Goal: Information Seeking & Learning: Learn about a topic

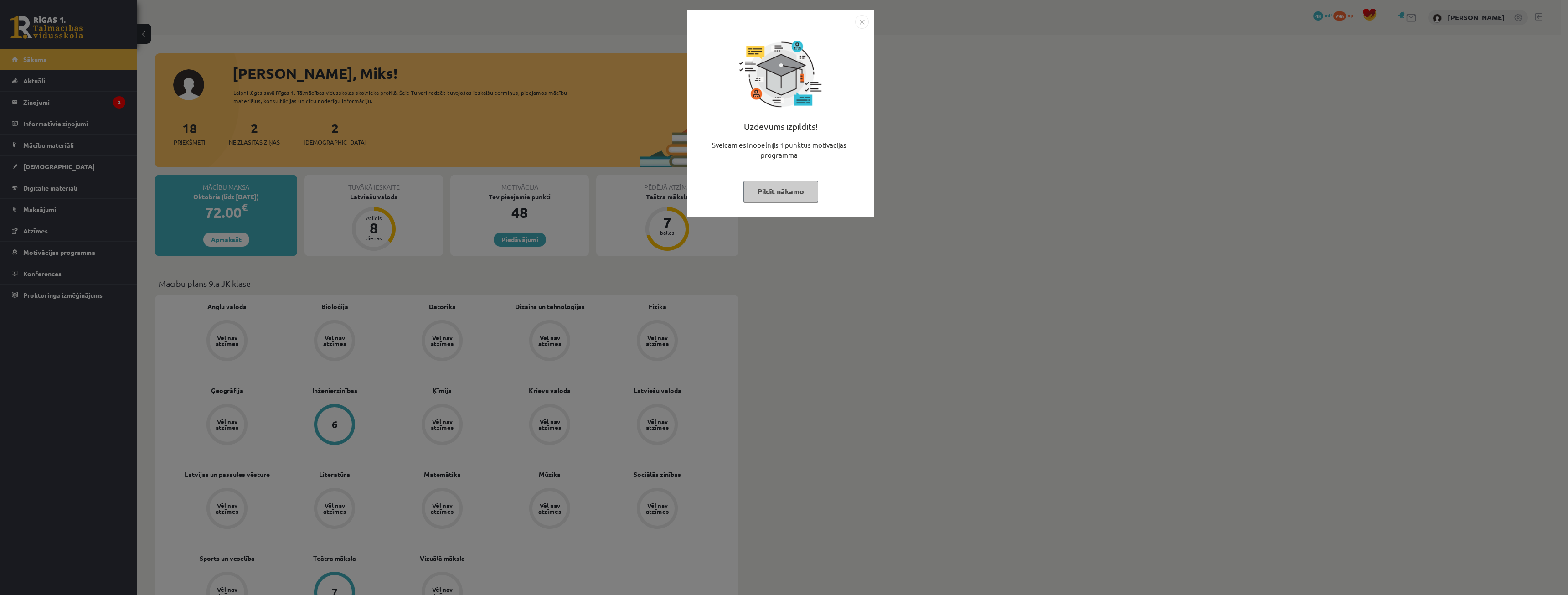
click at [862, 29] on div "Uzdevums izpildīts! Sveicam esi nopelnījis 1 punktus motivācijas programmā Pild…" at bounding box center [780, 120] width 176 height 183
click at [859, 18] on img "Close" at bounding box center [862, 22] width 13 height 13
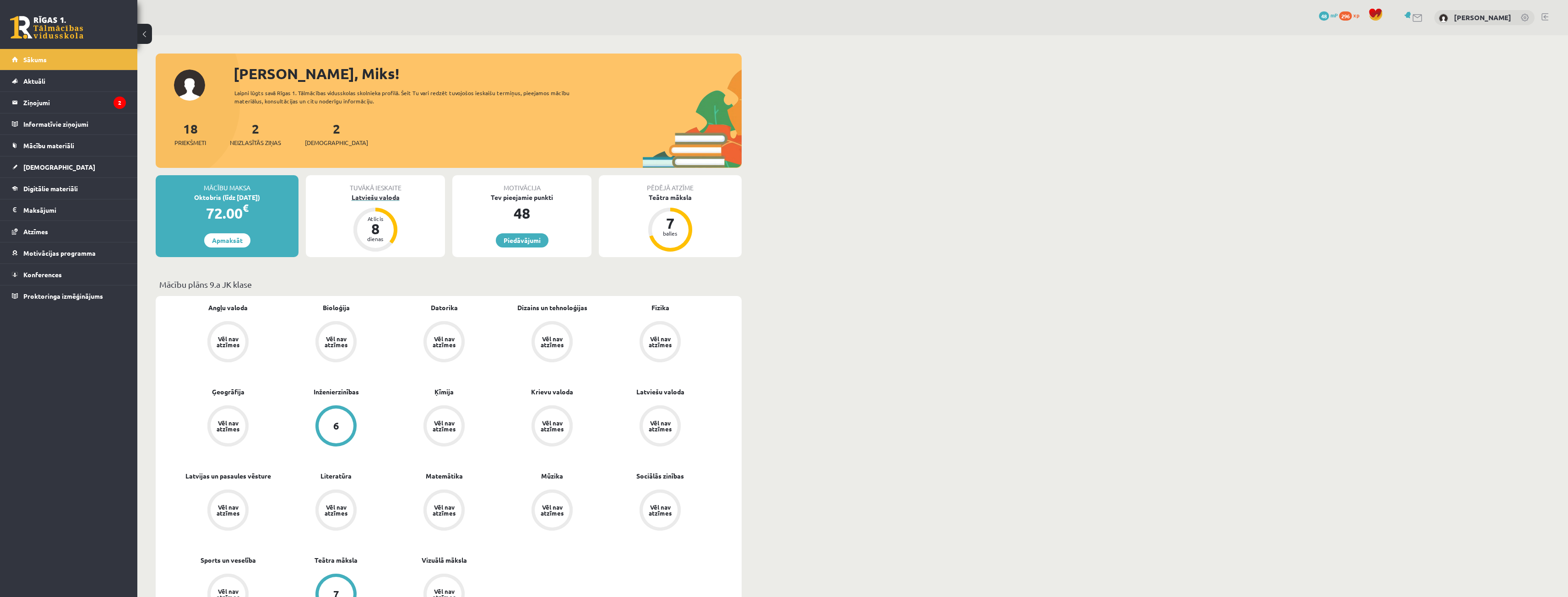
click at [394, 197] on div "Latviešu valoda" at bounding box center [375, 197] width 139 height 10
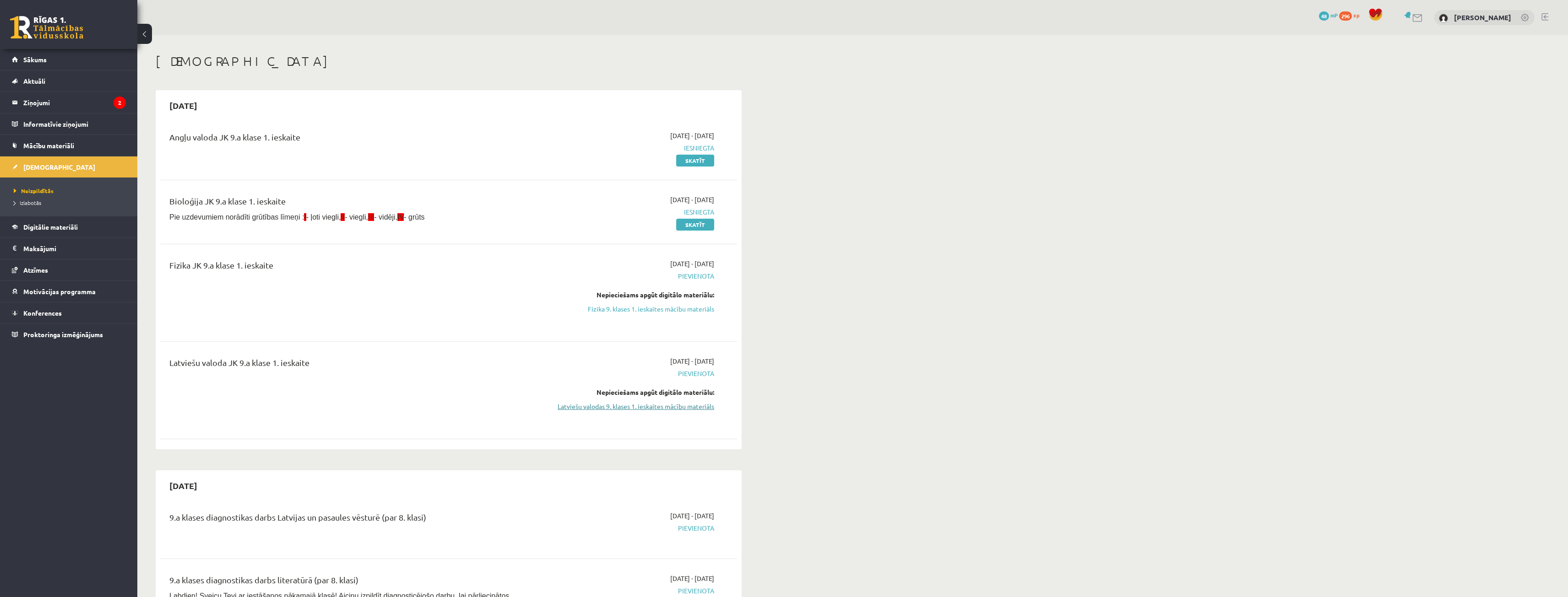
click at [695, 410] on link "Latviešu valodas 9. klases 1. ieskaites mācību materiāls" at bounding box center [628, 406] width 172 height 10
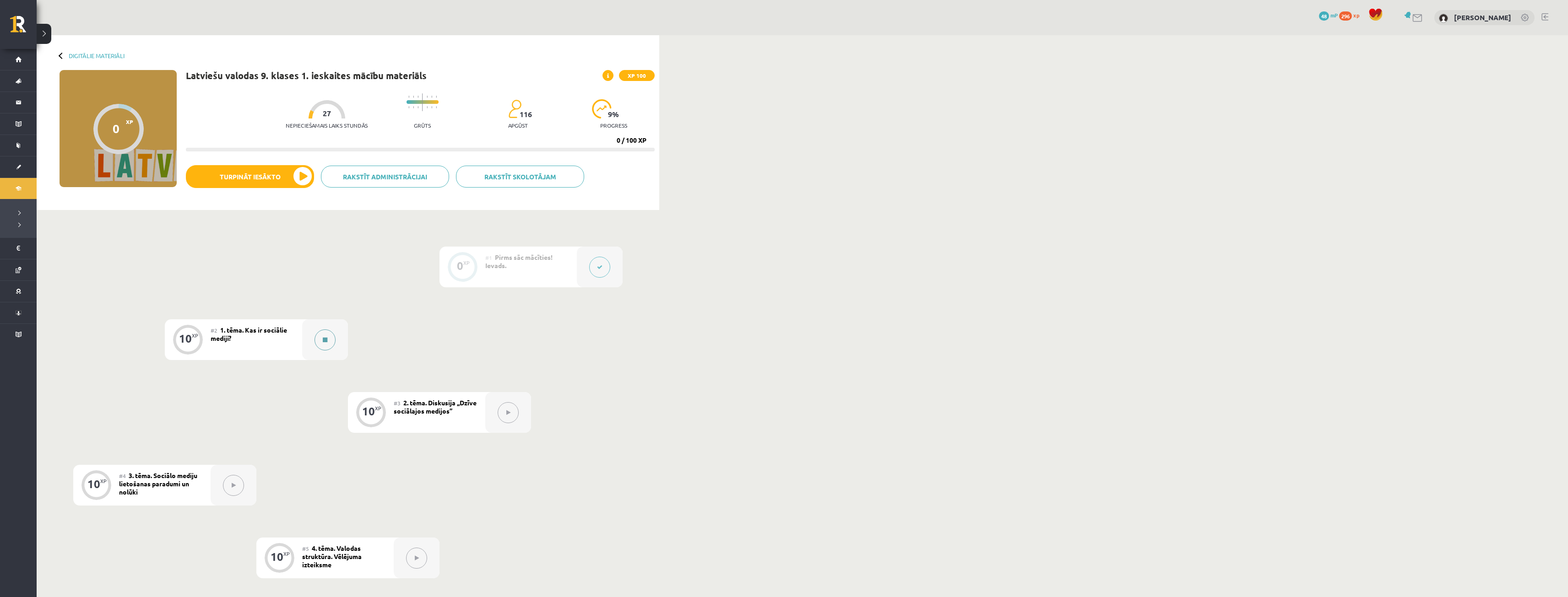
click at [327, 333] on button at bounding box center [325, 340] width 21 height 21
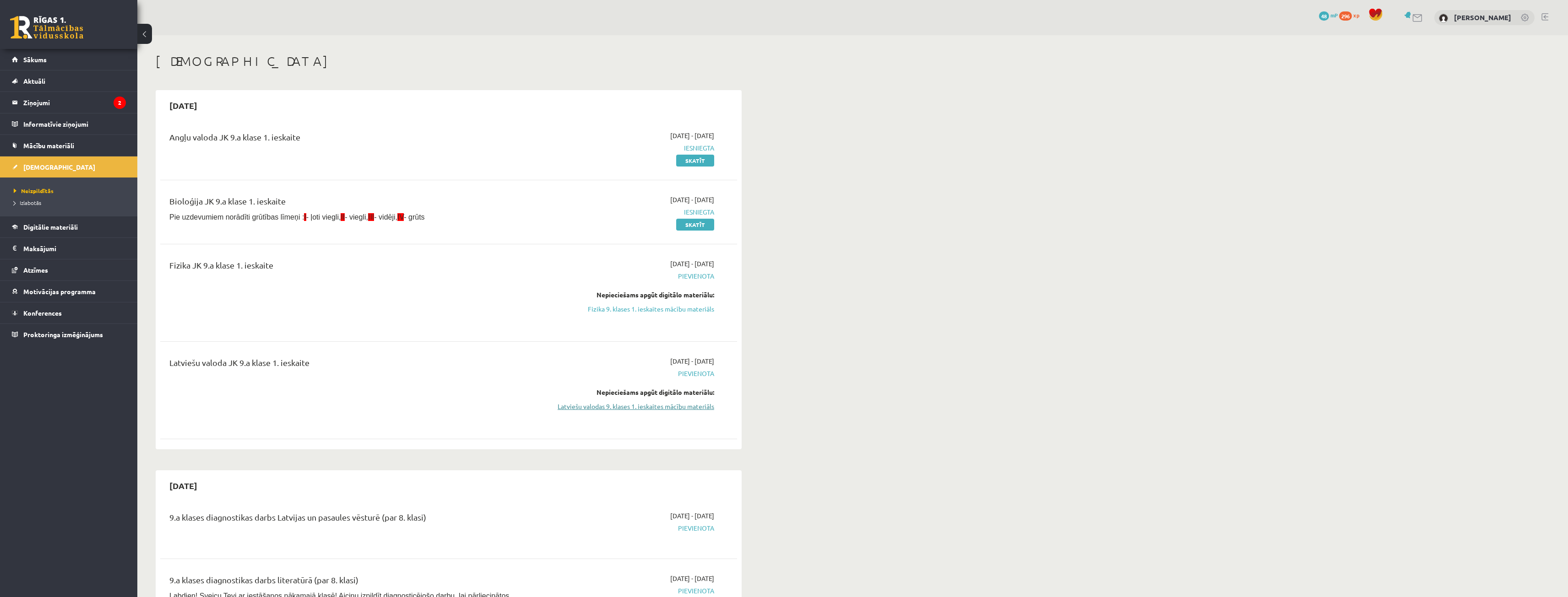
click at [605, 408] on link "Latviešu valodas 9. klases 1. ieskaites mācību materiāls" at bounding box center [628, 406] width 172 height 10
click at [81, 103] on legend "Ziņojumi 2" at bounding box center [75, 103] width 103 height 21
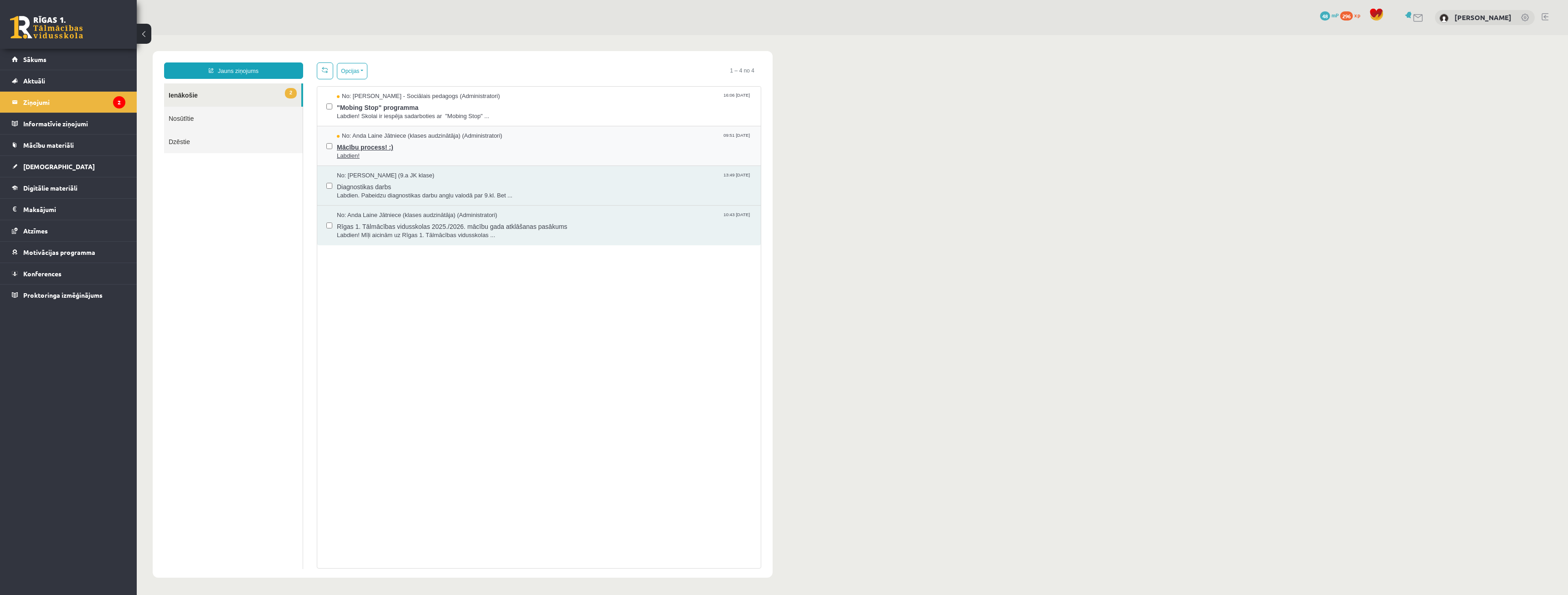
click at [357, 149] on span "Mācību process! :)" at bounding box center [544, 146] width 415 height 12
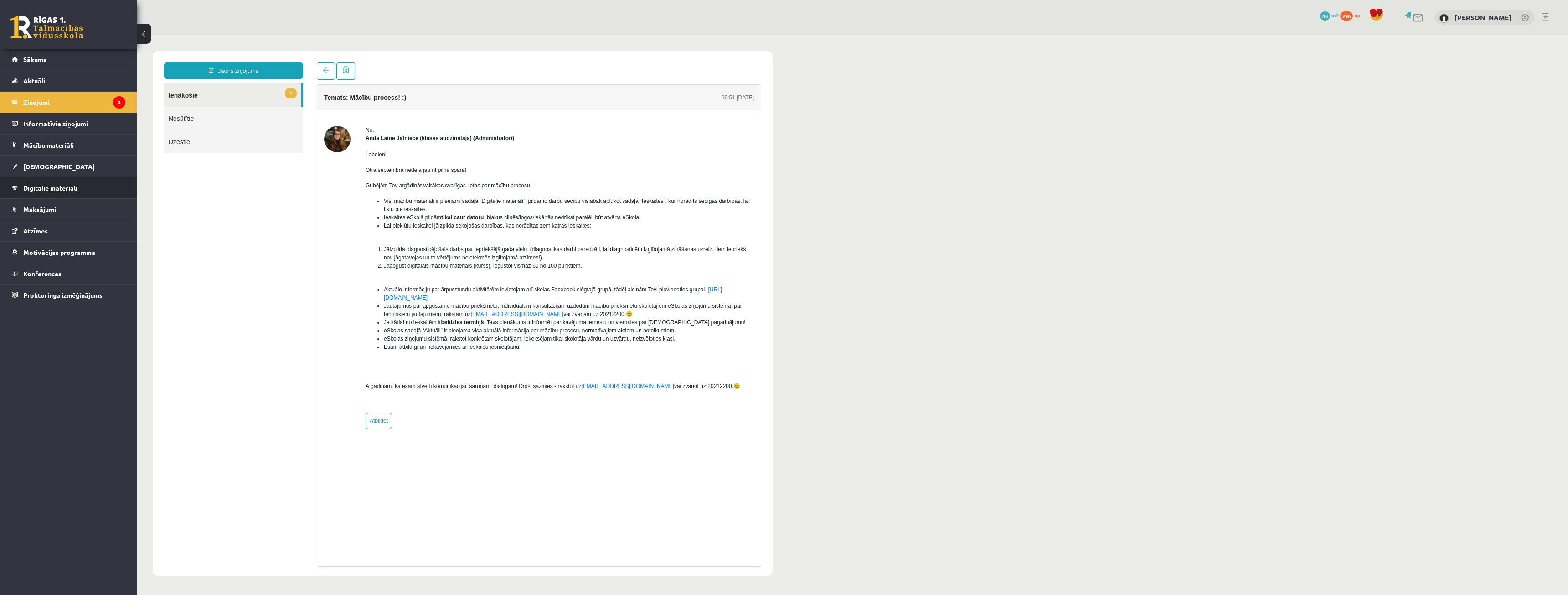
click at [71, 186] on span "Digitālie materiāli" at bounding box center [50, 188] width 54 height 8
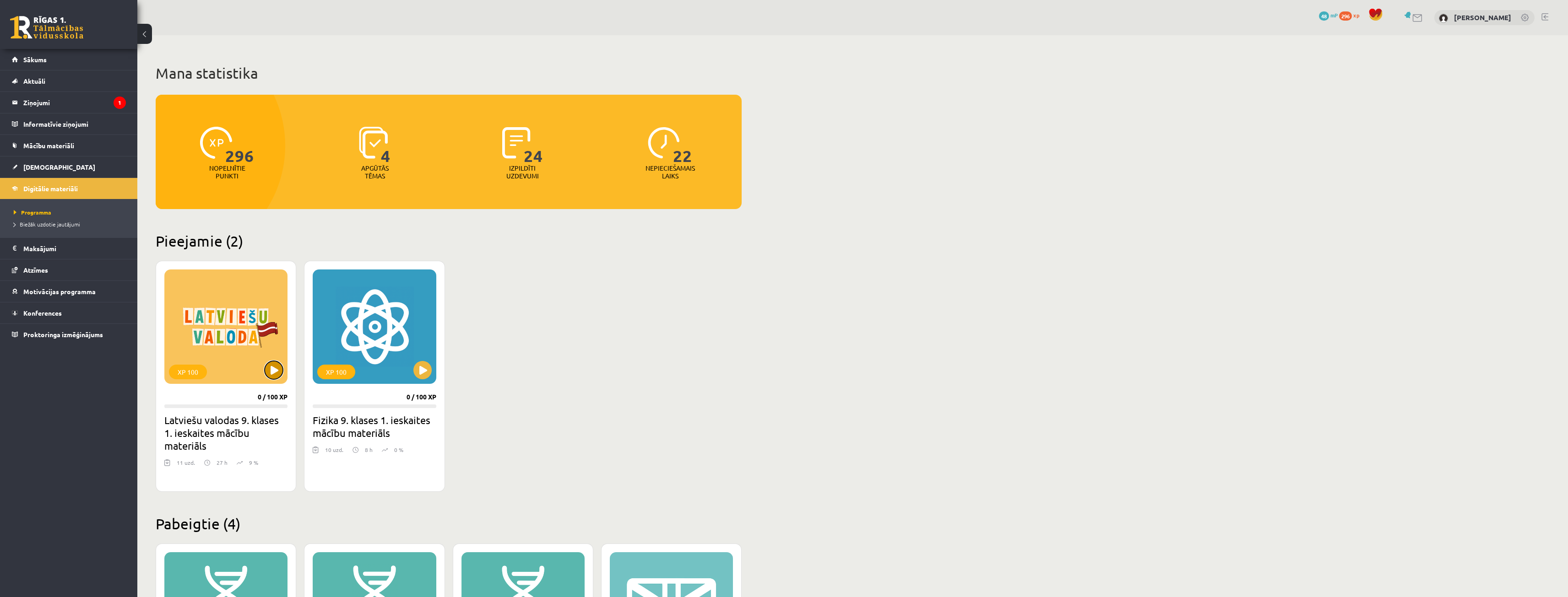
click at [270, 370] on button at bounding box center [274, 370] width 18 height 18
click at [258, 350] on div "XP 100" at bounding box center [226, 326] width 123 height 114
click at [208, 361] on div "XP 100" at bounding box center [226, 326] width 123 height 114
click at [234, 419] on h2 "Latviešu valodas 9. klases 1. ieskaites mācību materiāls" at bounding box center [226, 433] width 123 height 38
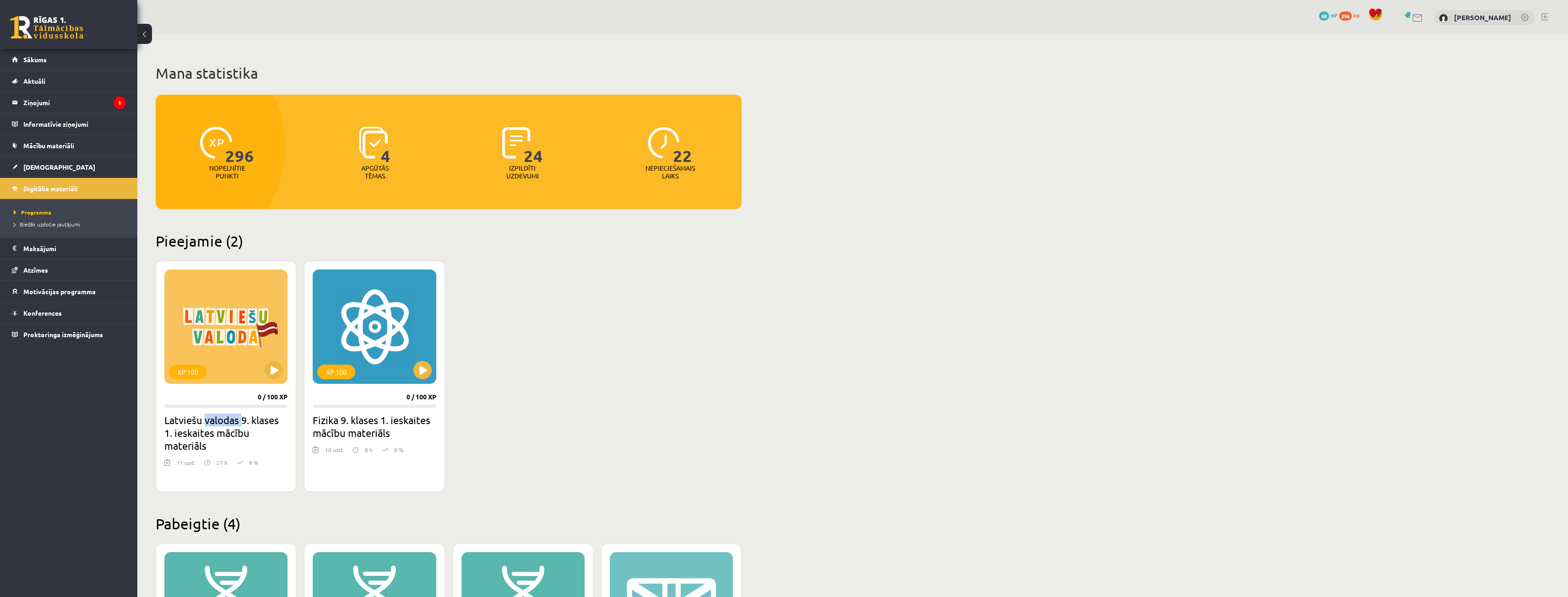
click at [234, 419] on h2 "Latviešu valodas 9. klases 1. ieskaites mācību materiāls" at bounding box center [226, 433] width 123 height 38
drag, startPoint x: 243, startPoint y: 394, endPoint x: 246, endPoint y: 387, distance: 7.6
click at [245, 391] on div "XP 100 0 / 100 XP Latviešu valodas 9. klases 1. ieskaites mācību materiāls 11 u…" at bounding box center [226, 376] width 141 height 231
drag, startPoint x: 255, startPoint y: 373, endPoint x: 260, endPoint y: 373, distance: 5.0
click at [258, 373] on div "XP 100" at bounding box center [226, 326] width 123 height 114
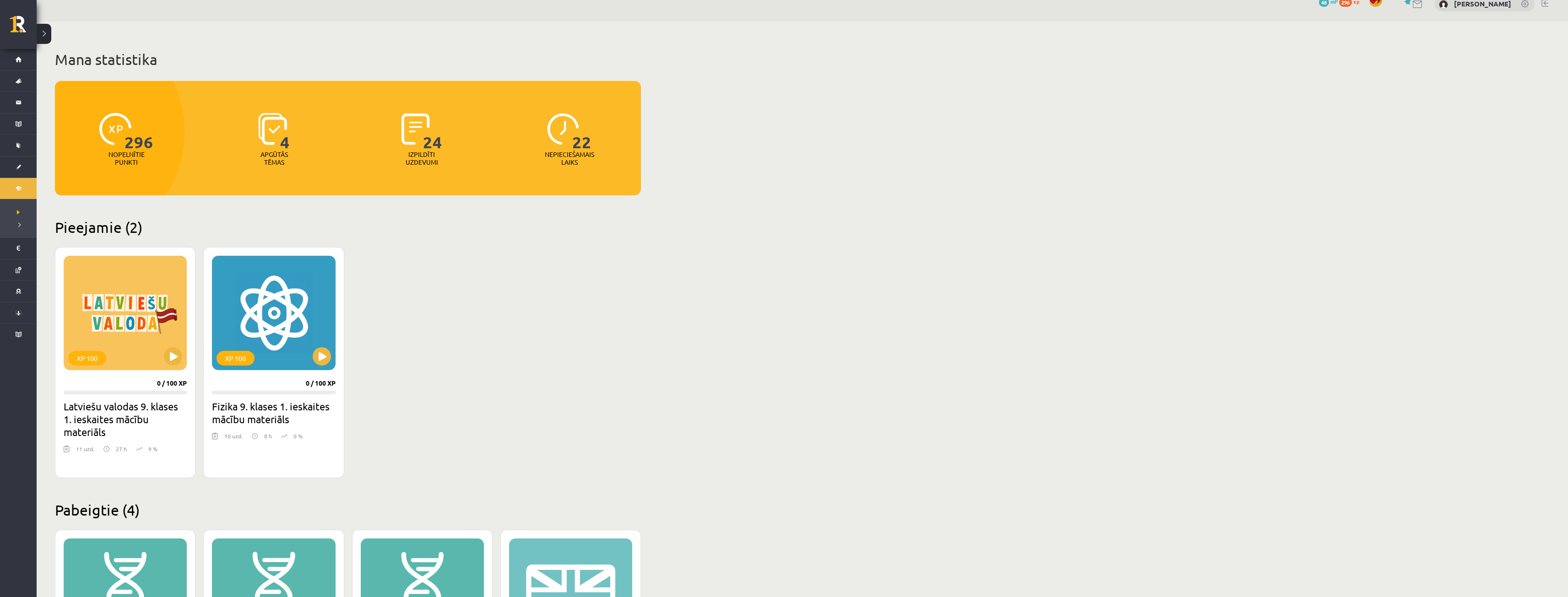
scroll to position [13, 0]
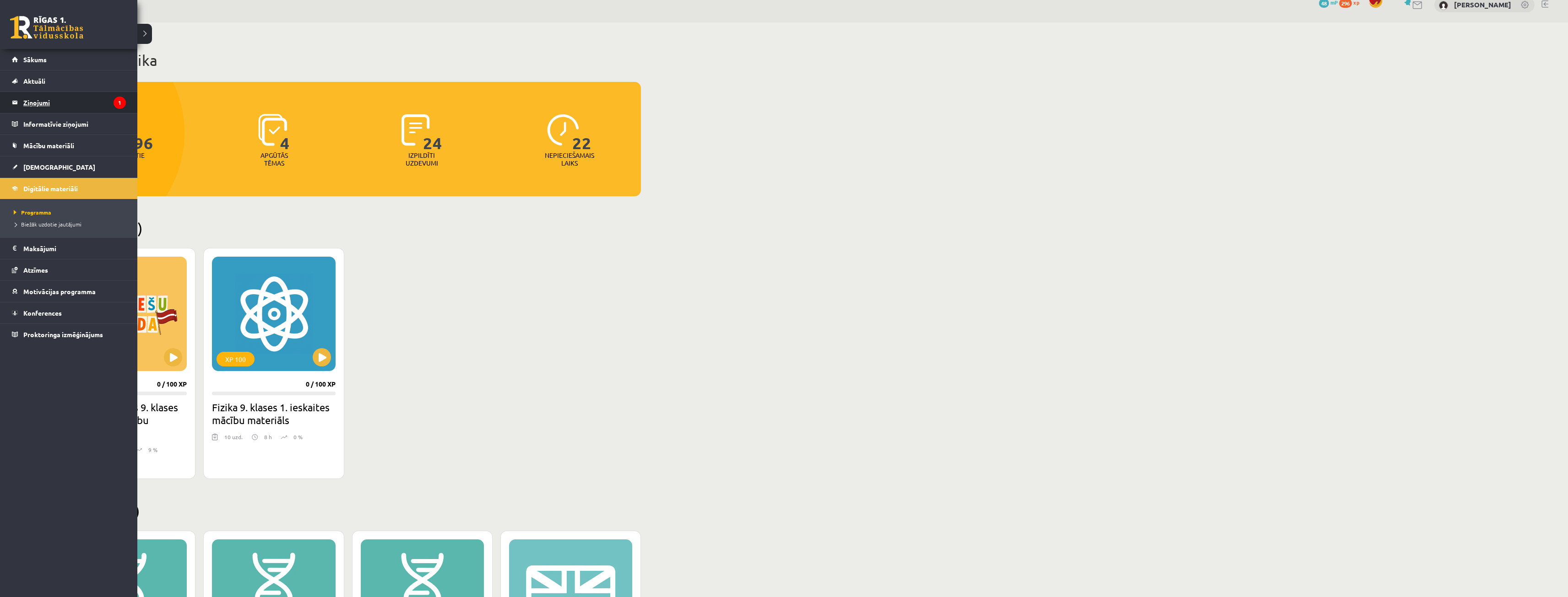
click at [56, 101] on legend "Ziņojumi 1" at bounding box center [75, 103] width 103 height 21
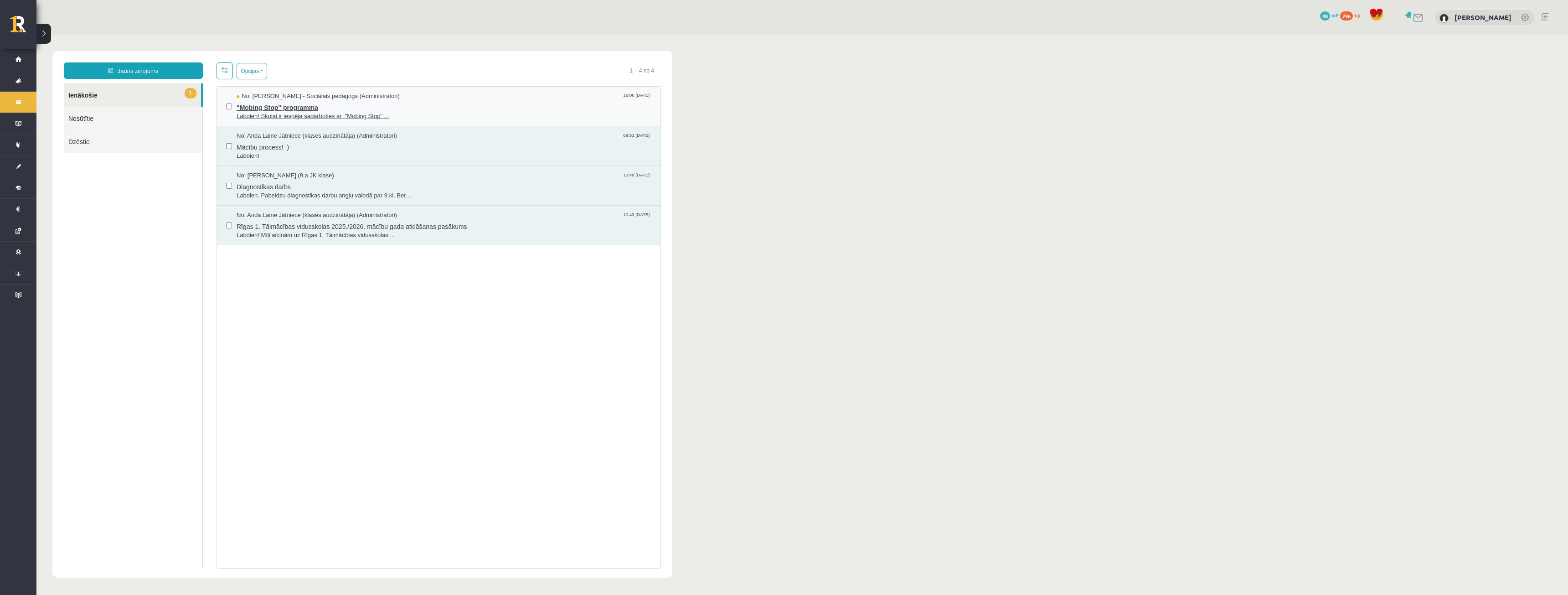
click at [247, 100] on span ""Mobing Stop" programma" at bounding box center [444, 106] width 415 height 12
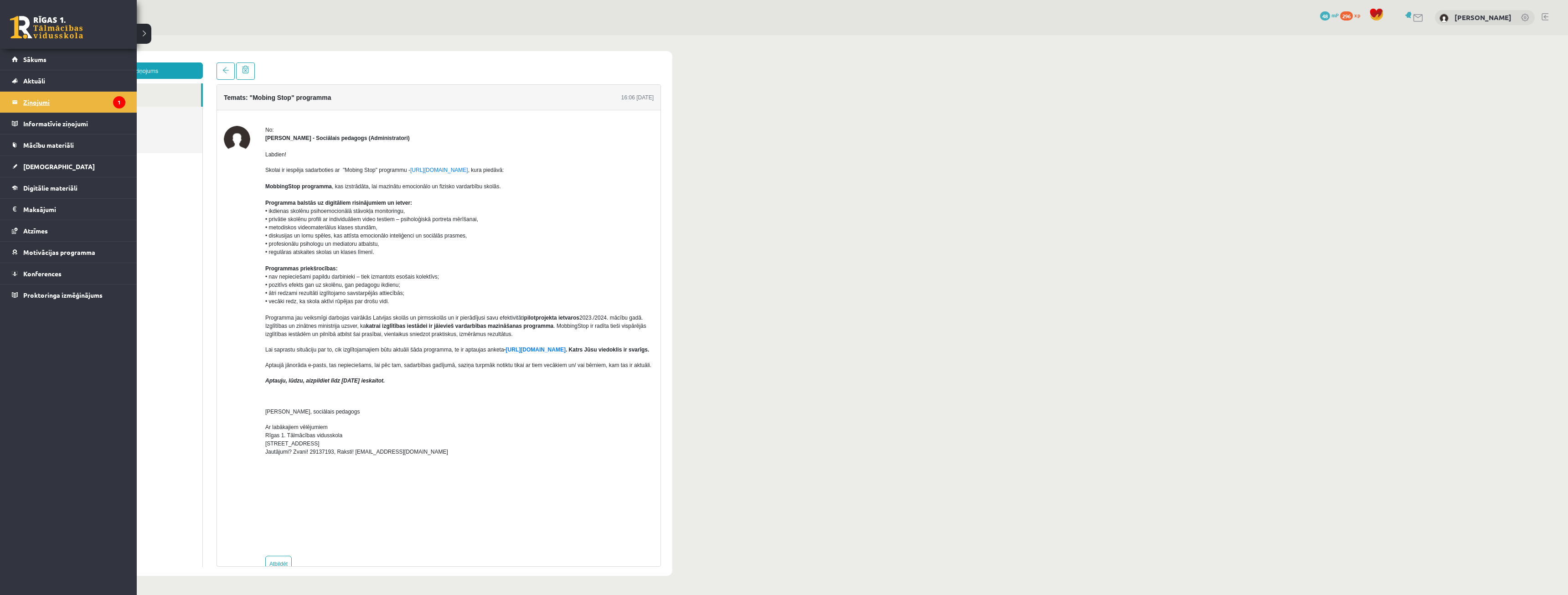
click at [40, 95] on legend "Ziņojumi 1" at bounding box center [74, 102] width 102 height 21
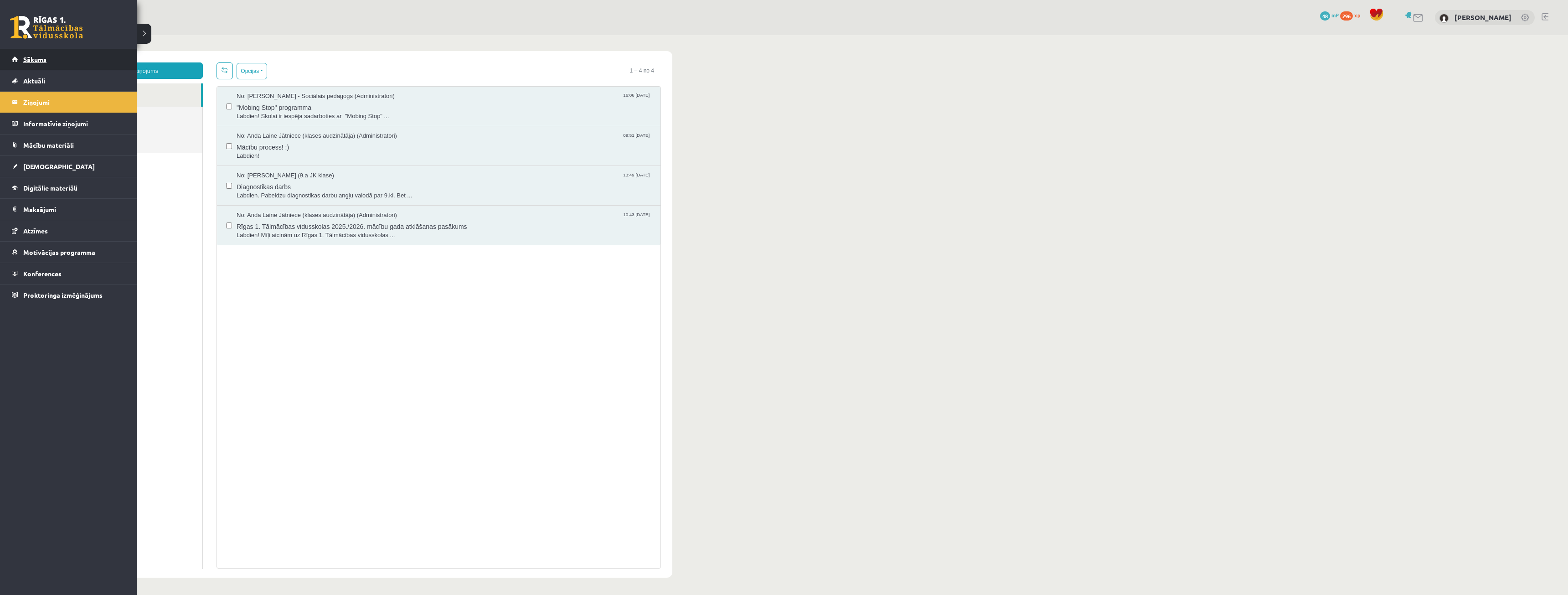
click at [30, 66] on link "Sākums" at bounding box center [68, 59] width 113 height 21
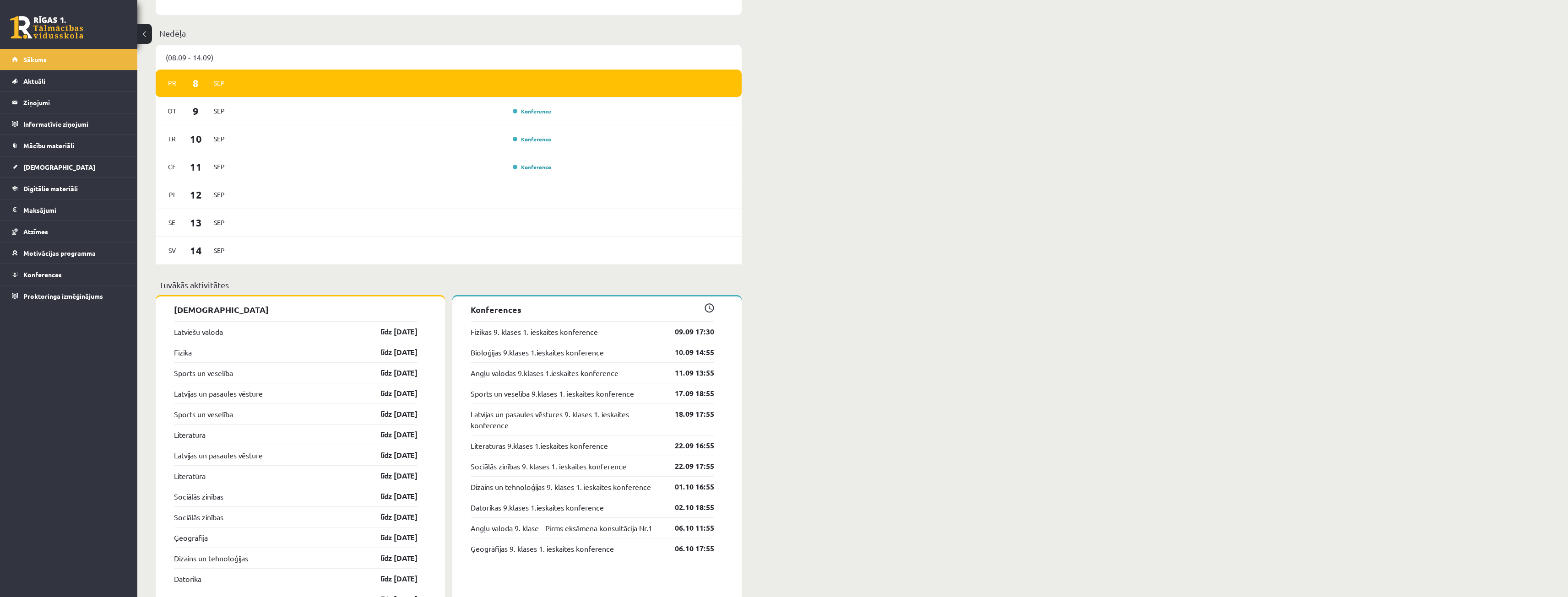
scroll to position [640, 0]
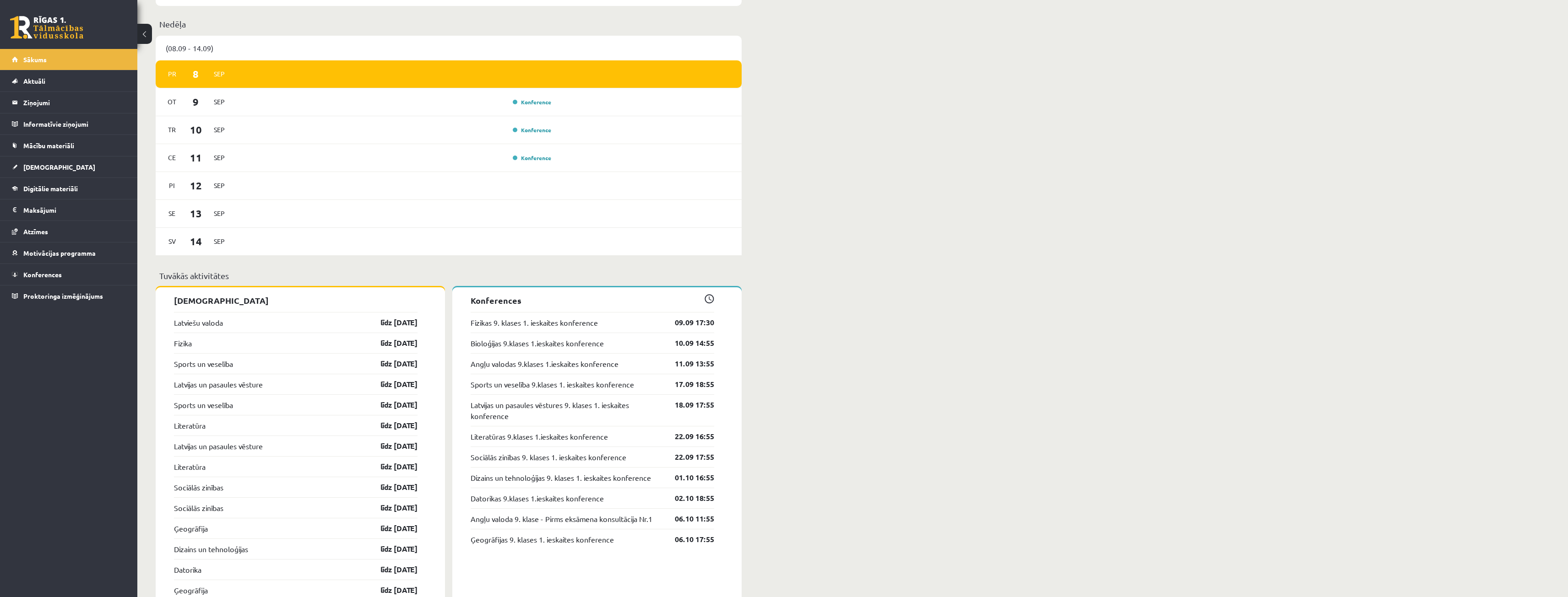
click at [337, 80] on div "Pr 8 Sep" at bounding box center [449, 75] width 586 height 28
click at [193, 76] on span "8" at bounding box center [196, 74] width 28 height 15
click at [260, 82] on div "Pr 8 Sep" at bounding box center [449, 75] width 586 height 28
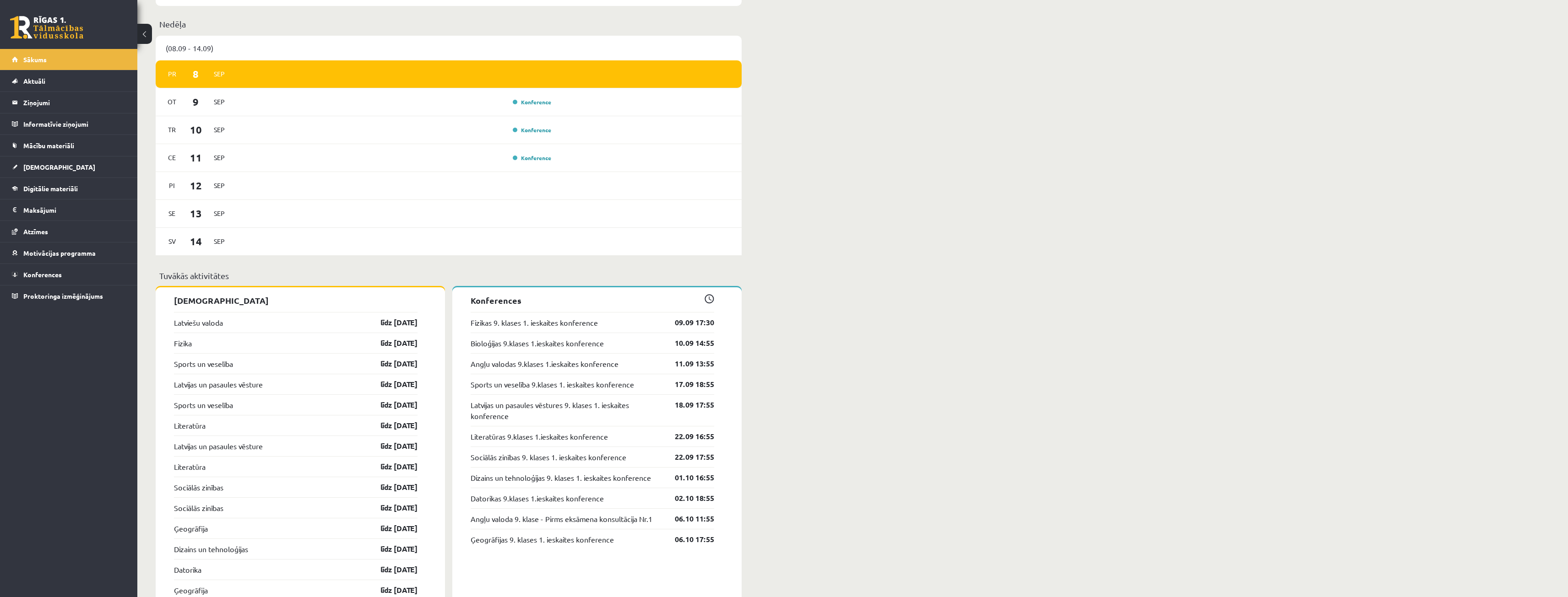
click at [260, 82] on div "Pr 8 Sep" at bounding box center [449, 75] width 586 height 28
click at [219, 56] on div "(08.09 - 14.09)" at bounding box center [449, 48] width 586 height 24
click at [216, 50] on div "(08.09 - 14.09)" at bounding box center [449, 48] width 586 height 24
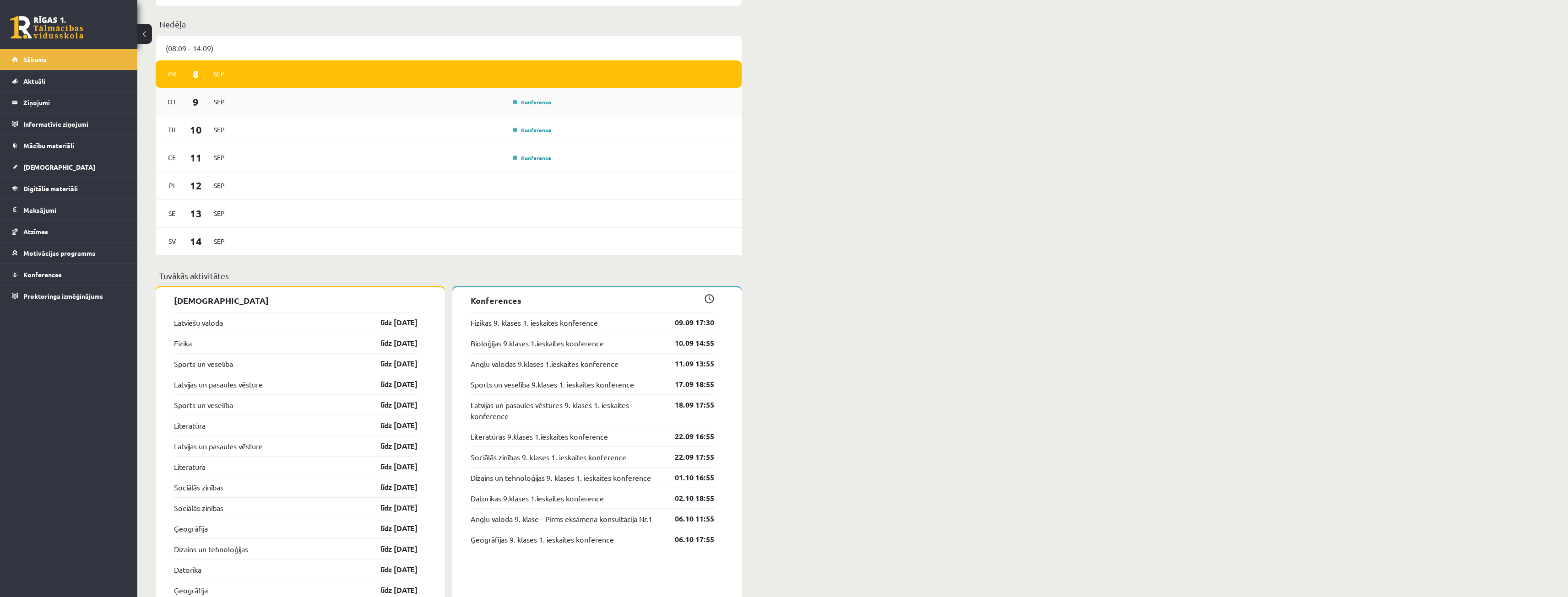
drag, startPoint x: 285, startPoint y: 104, endPoint x: 283, endPoint y: 100, distance: 4.5
click at [284, 103] on div "Konference" at bounding box center [395, 102] width 318 height 10
click at [281, 94] on div "Ot 9 Sep Konference" at bounding box center [449, 103] width 586 height 28
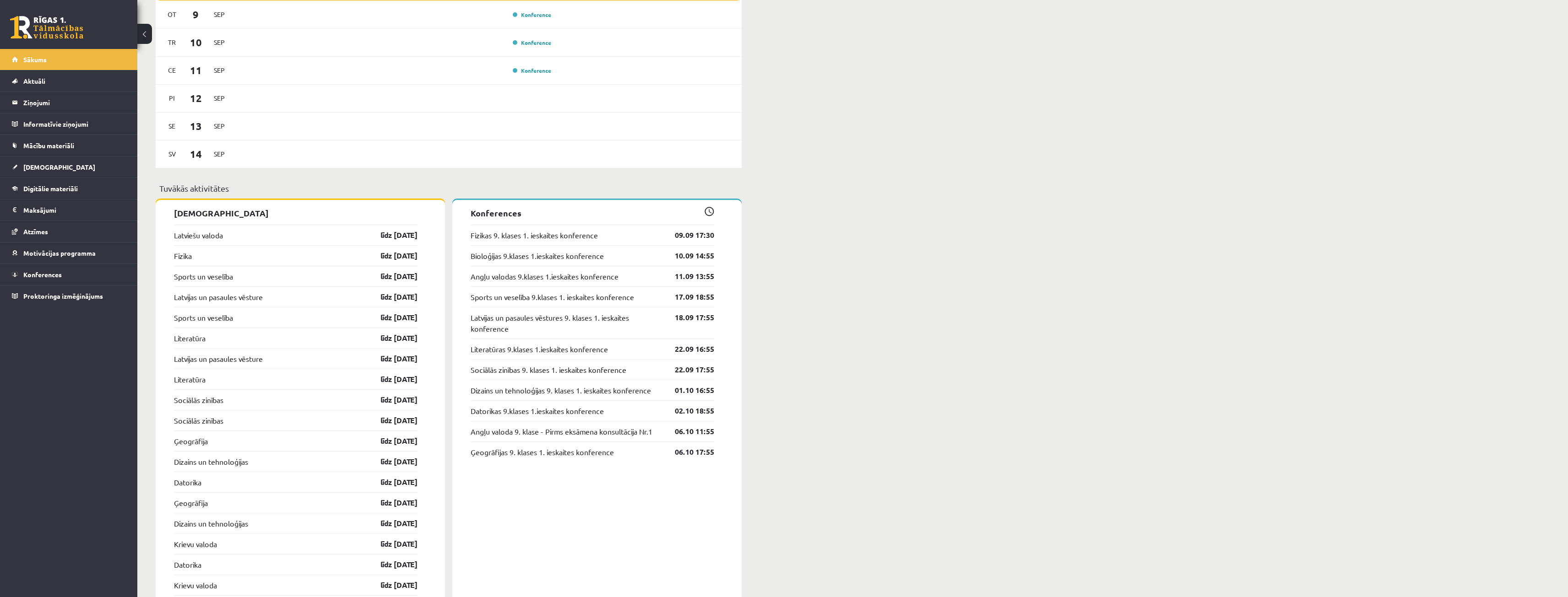
scroll to position [732, 0]
click at [536, 214] on p "Konferences" at bounding box center [592, 209] width 243 height 12
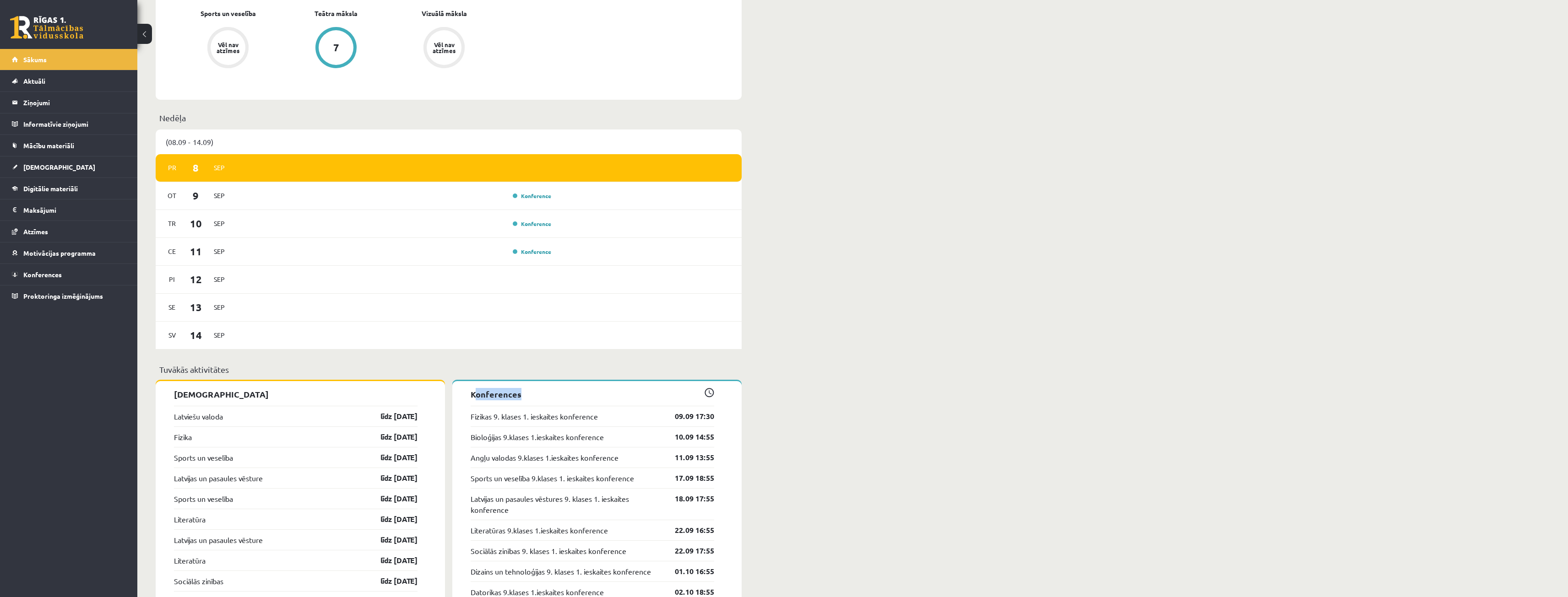
scroll to position [545, 0]
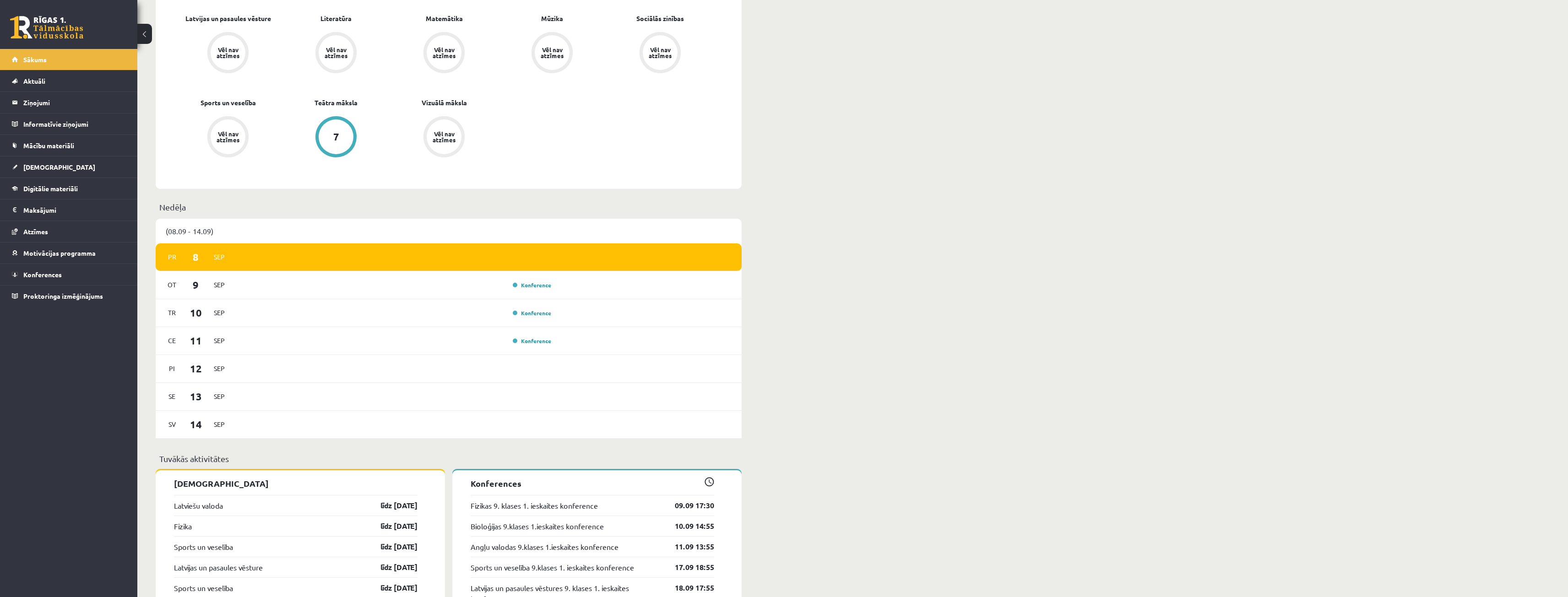
scroll to position [504, 0]
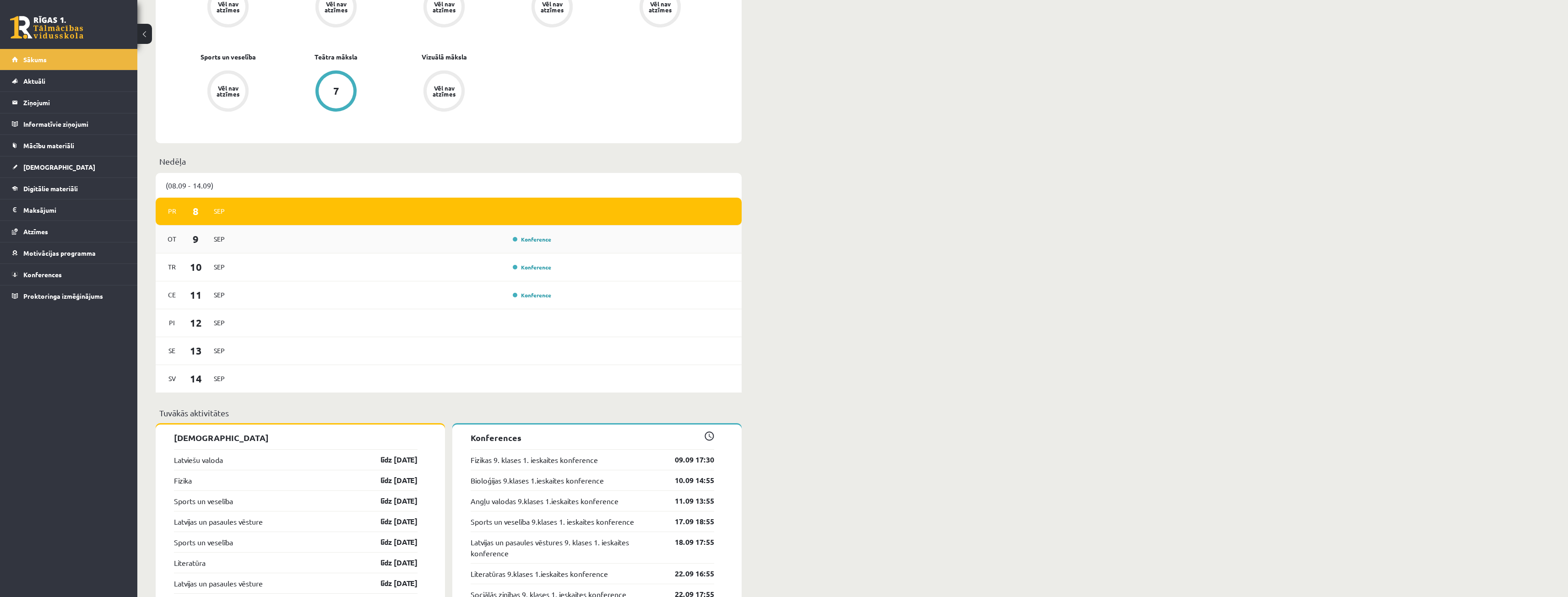
click at [540, 237] on div "Konference" at bounding box center [531, 239] width 46 height 9
click at [540, 238] on link "Konference" at bounding box center [532, 240] width 39 height 7
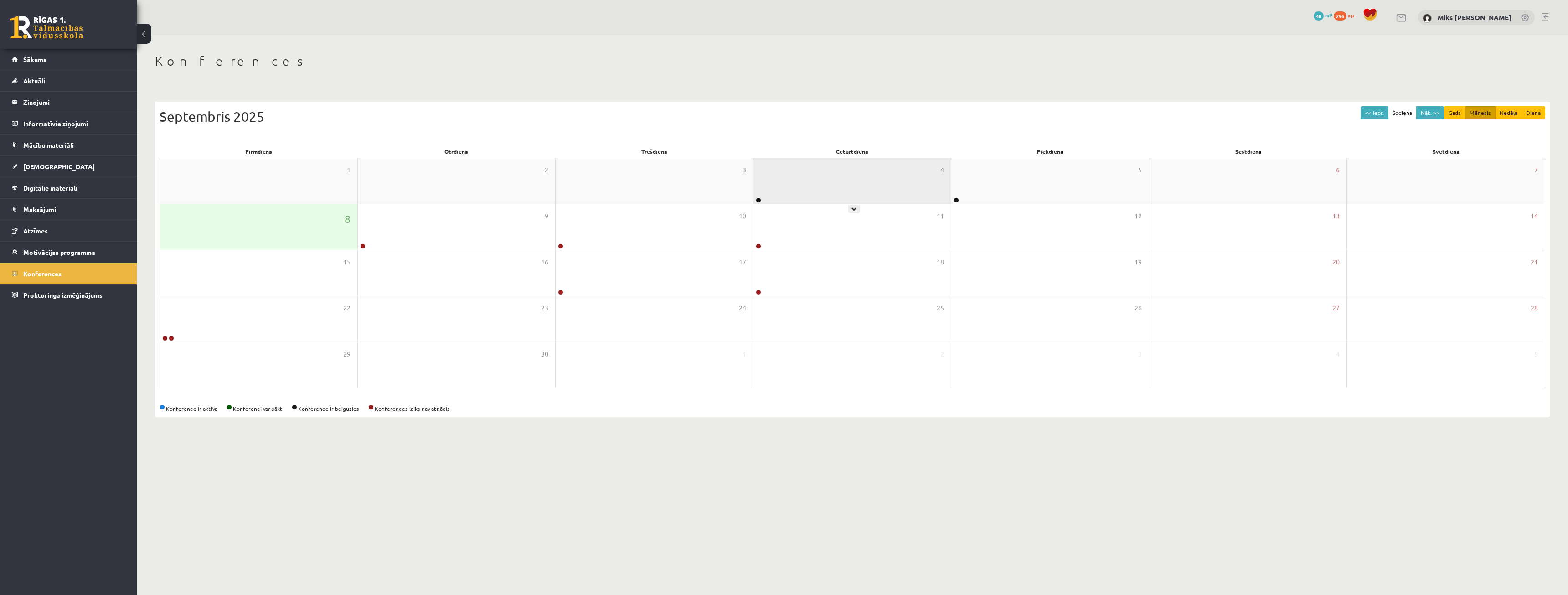
click at [925, 194] on div "4" at bounding box center [852, 181] width 197 height 46
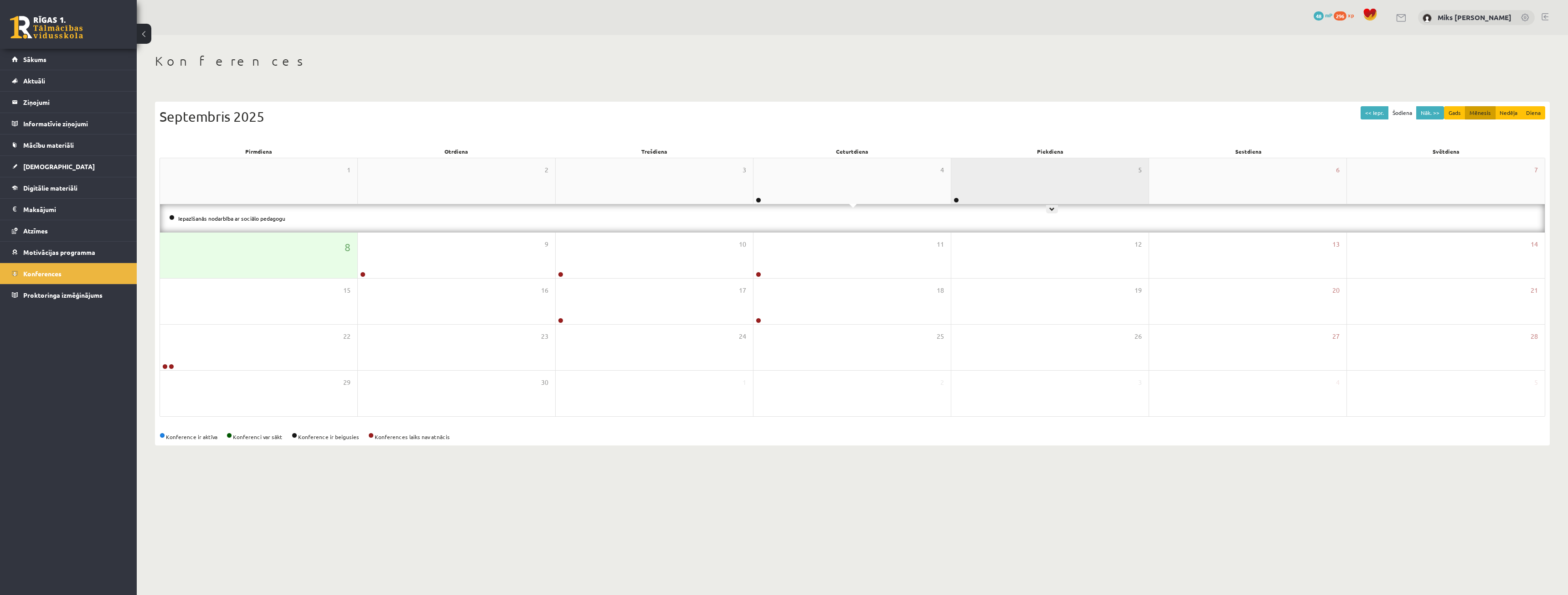
click at [978, 185] on div "5" at bounding box center [1050, 181] width 197 height 46
click at [284, 217] on link "Latviešu valodas 9. klases 1. ieskaites konference" at bounding box center [240, 219] width 124 height 7
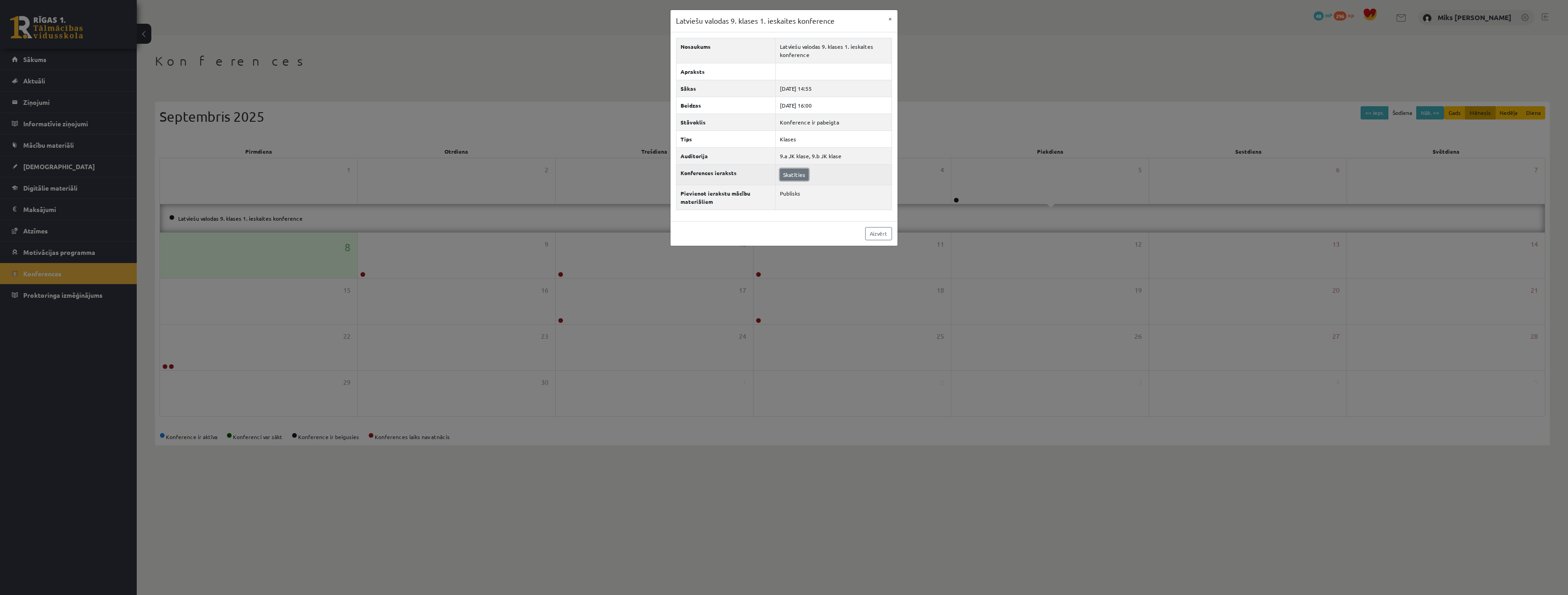
click at [783, 174] on link "Skatīties" at bounding box center [794, 174] width 29 height 12
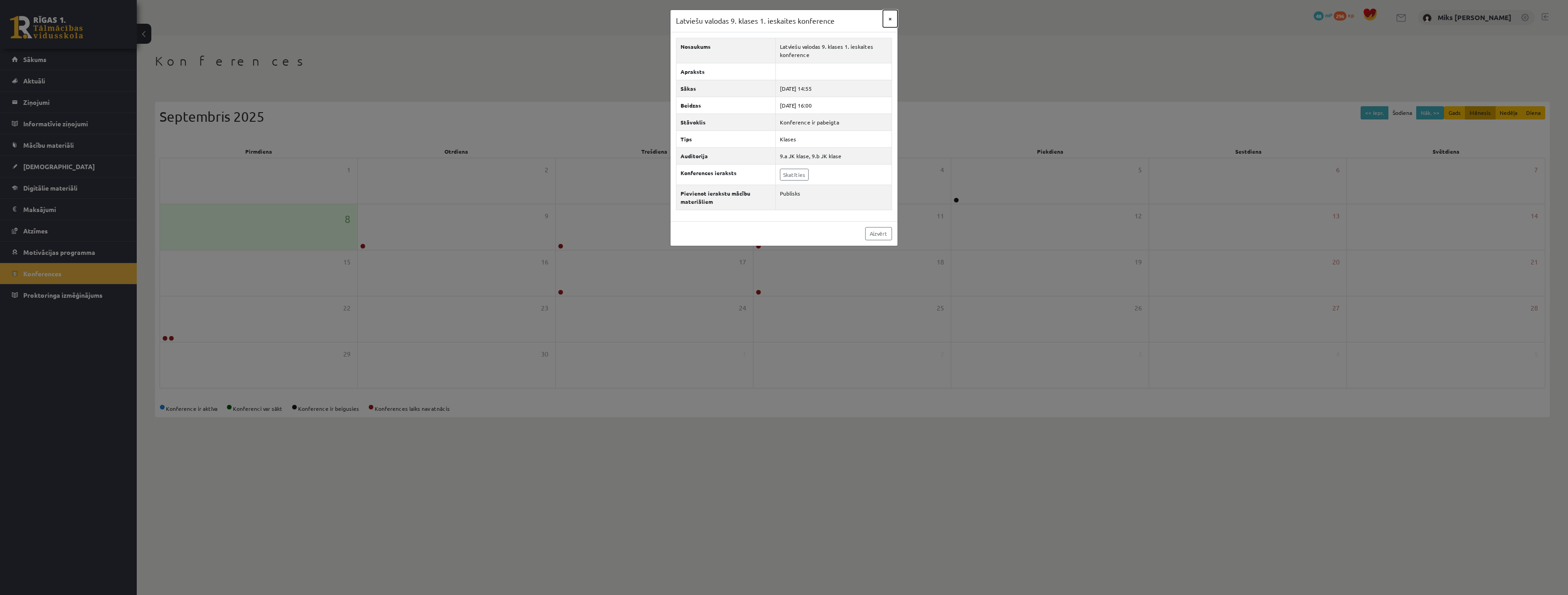
drag, startPoint x: 888, startPoint y: 15, endPoint x: 890, endPoint y: 24, distance: 9.2
click at [889, 19] on button "×" at bounding box center [890, 18] width 15 height 17
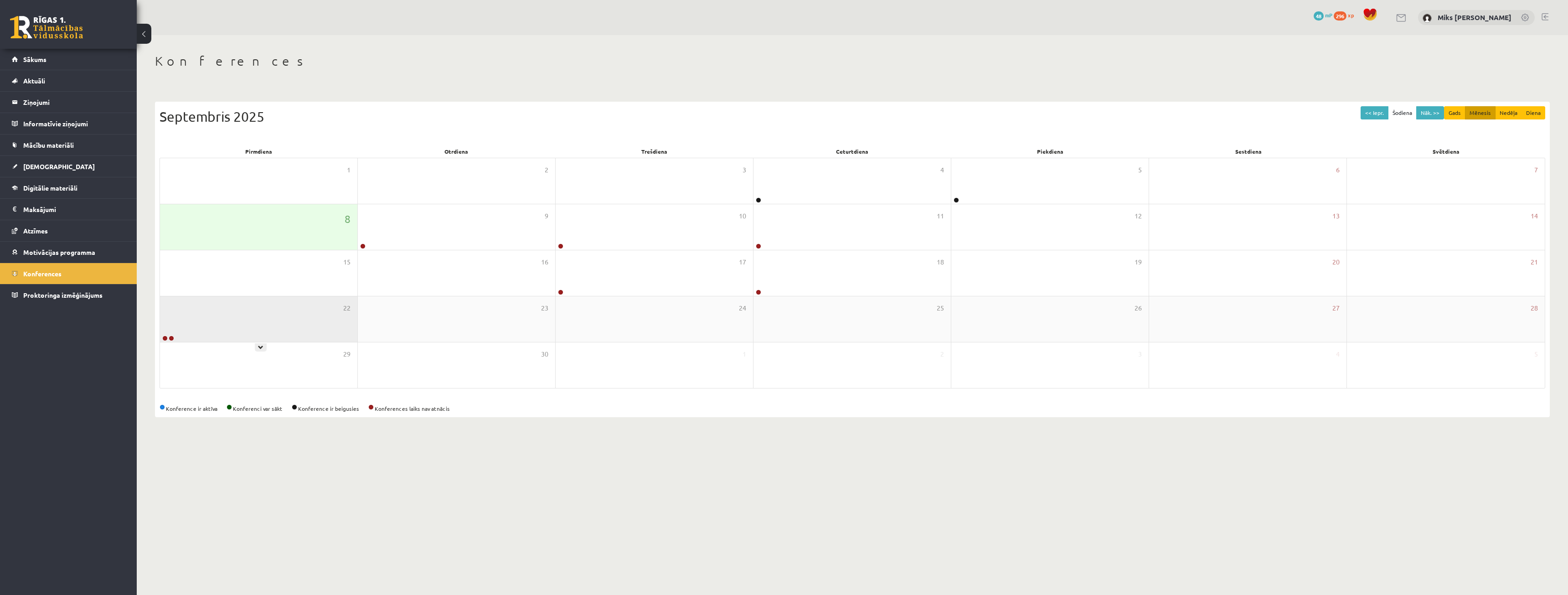
click at [320, 333] on div "22" at bounding box center [259, 319] width 197 height 46
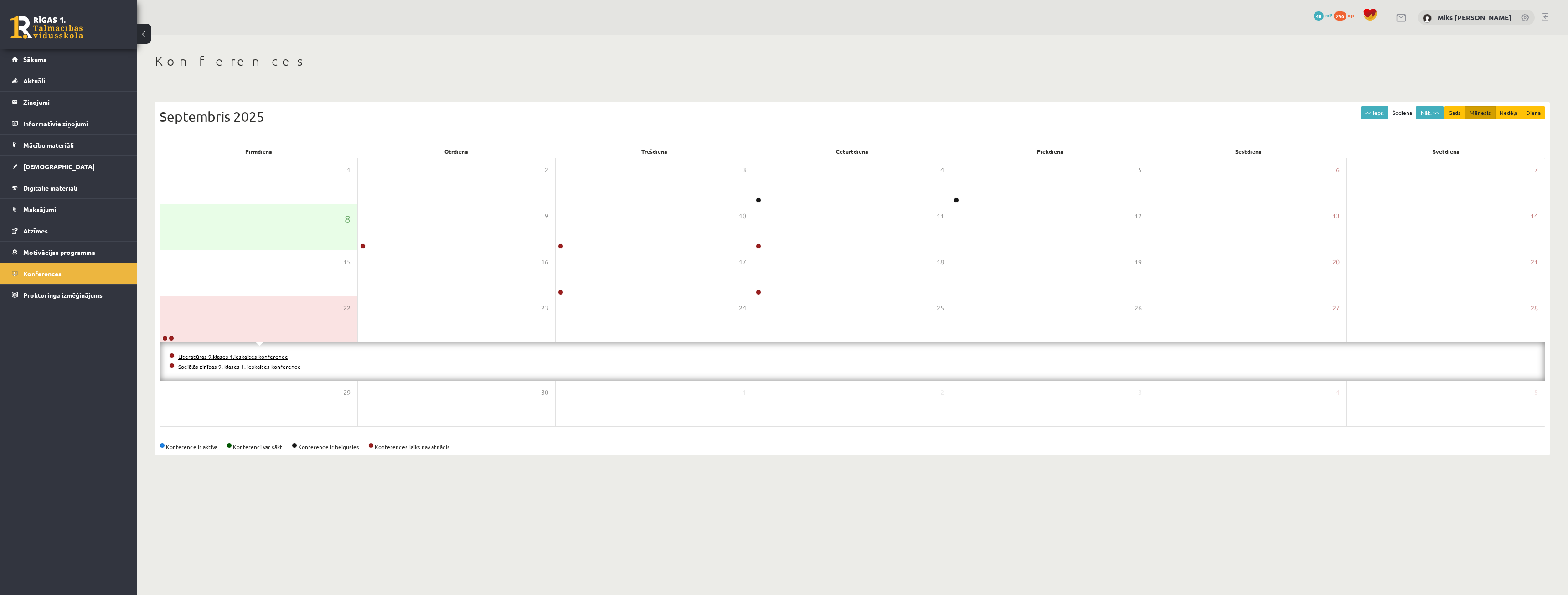
click at [181, 353] on link "Literatūras 9.klases 1.ieskaites konference" at bounding box center [233, 357] width 110 height 7
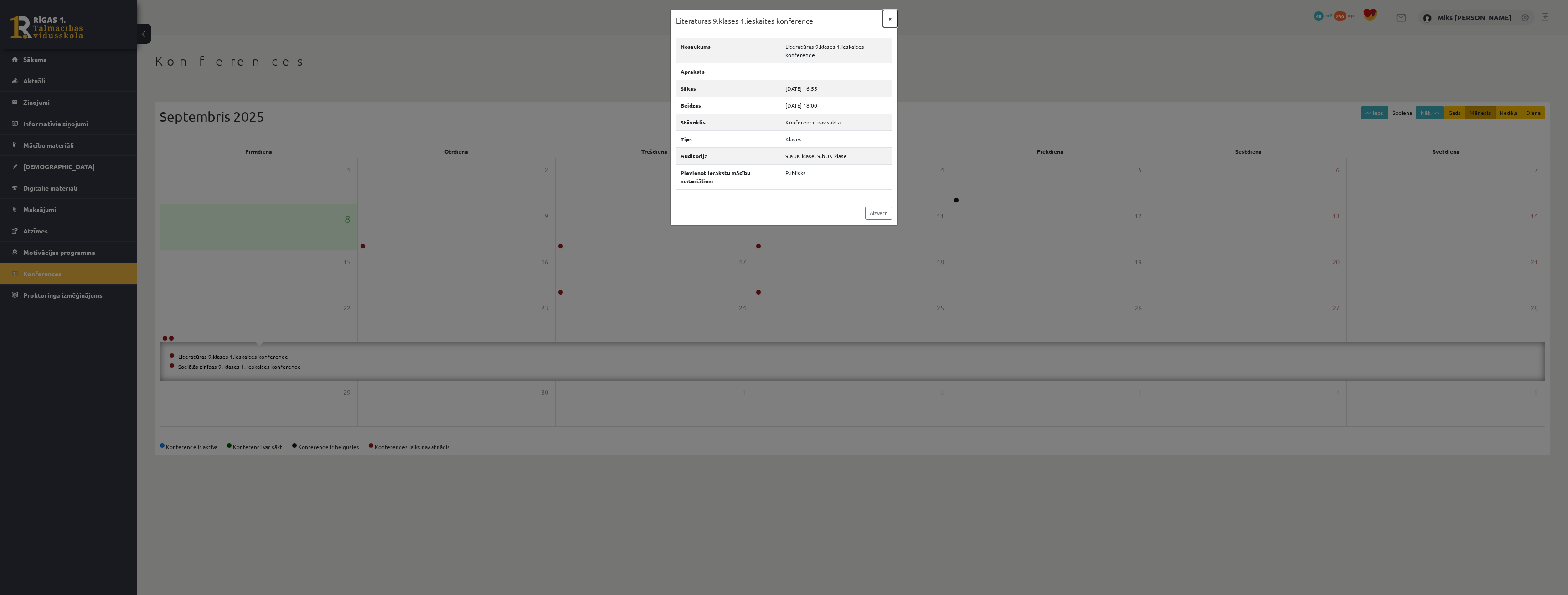
click at [891, 15] on button "×" at bounding box center [890, 18] width 15 height 17
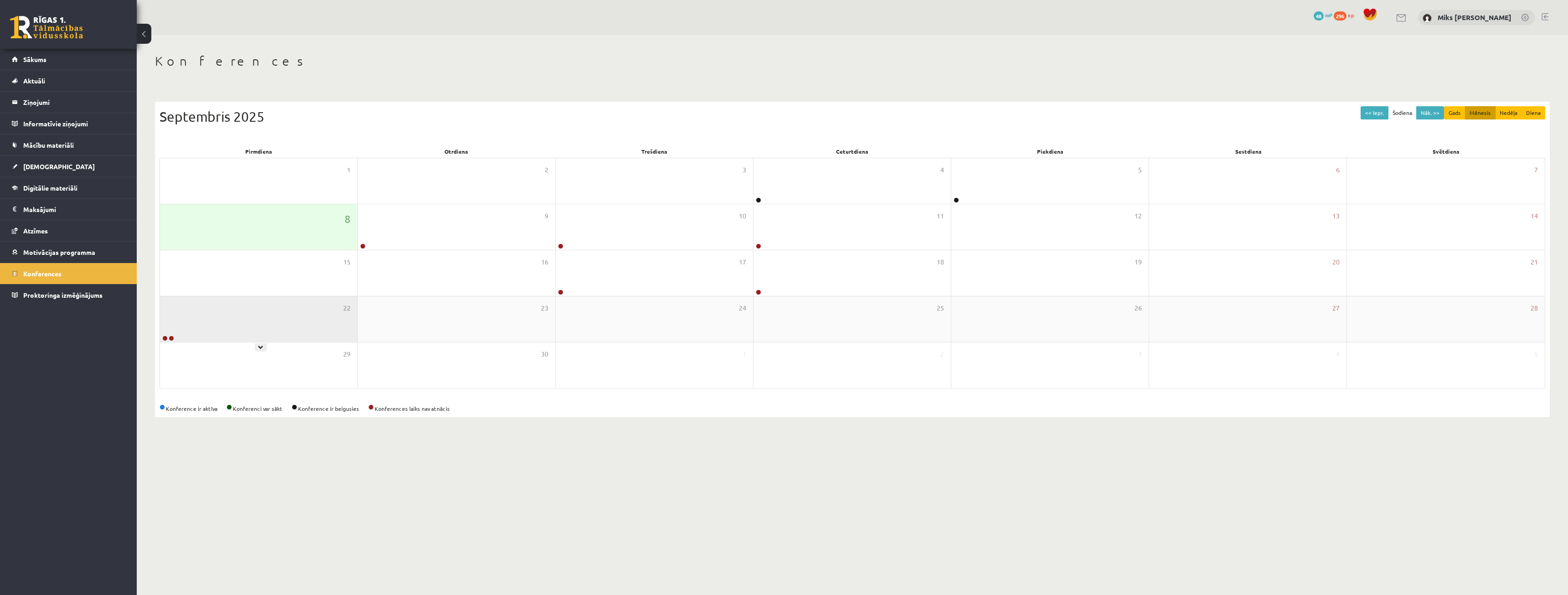
click at [194, 337] on div "22" at bounding box center [259, 319] width 197 height 46
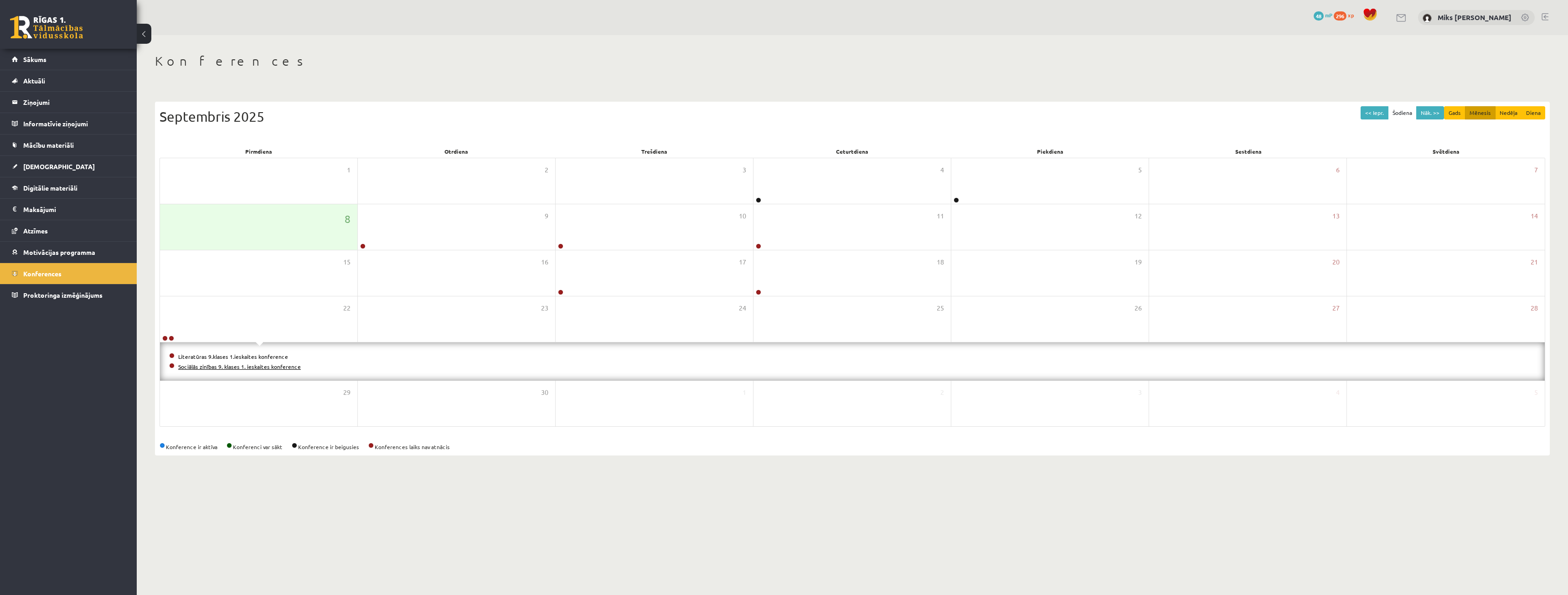
click at [207, 364] on link "Sociālās zinības 9. klases 1. ieskaites konference" at bounding box center [239, 367] width 122 height 7
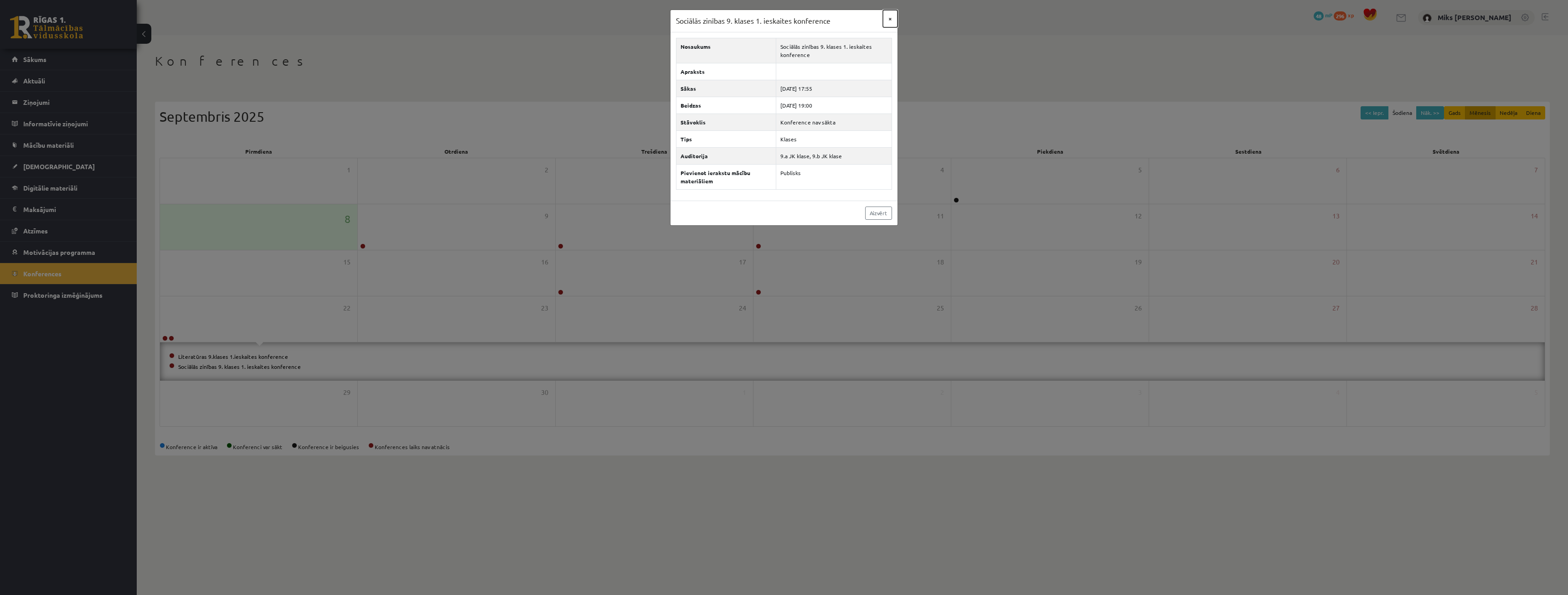
click at [888, 16] on button "×" at bounding box center [890, 18] width 15 height 17
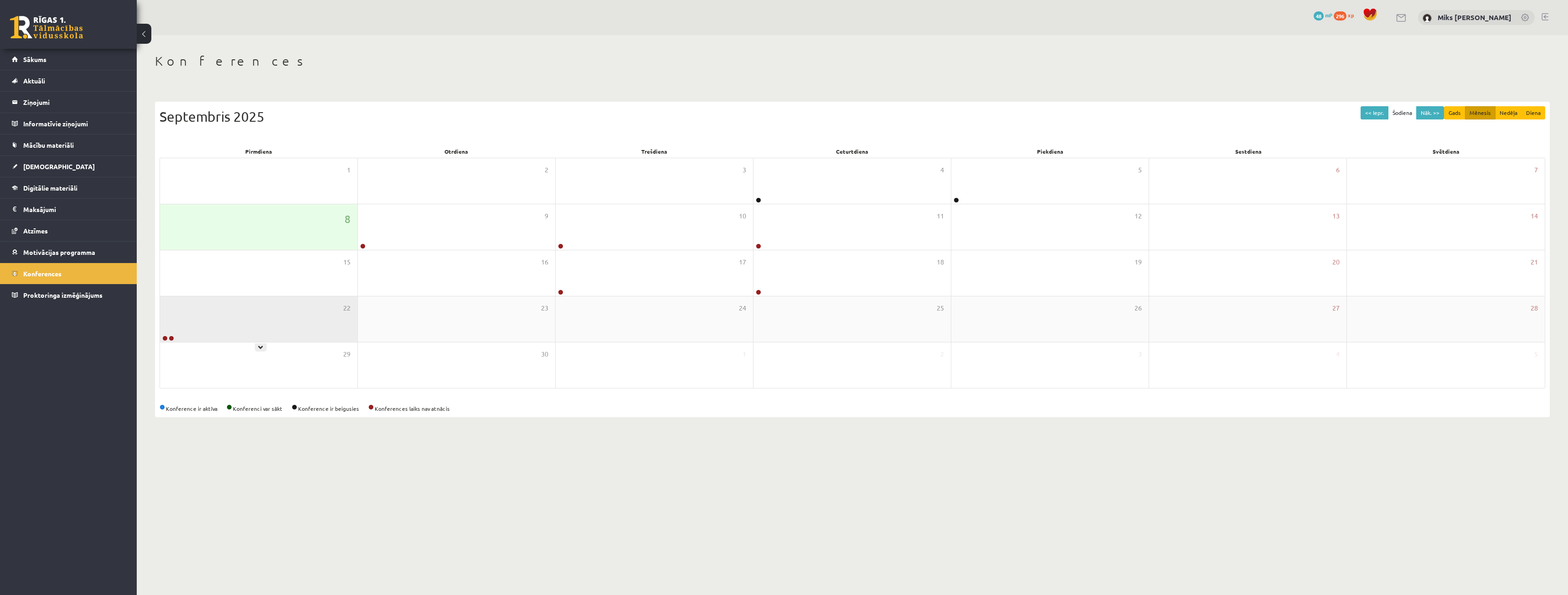
click at [281, 336] on div "22" at bounding box center [259, 319] width 197 height 46
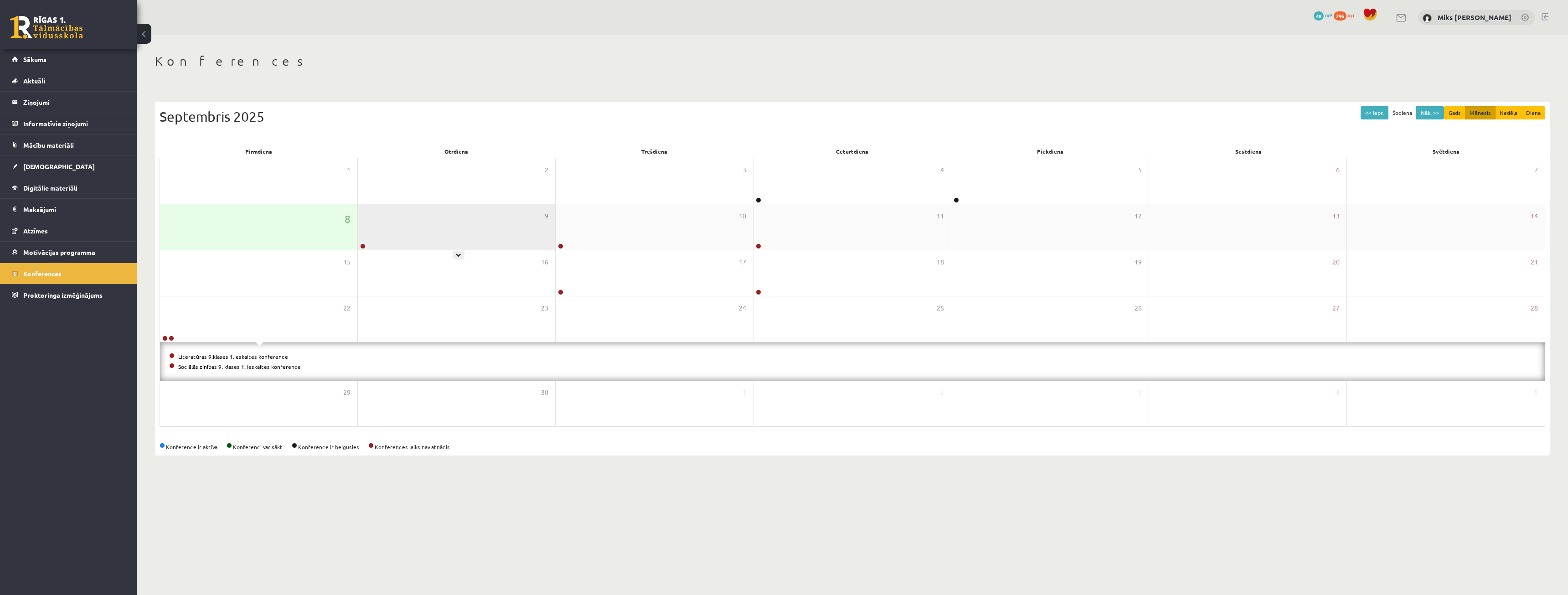
click at [415, 230] on div "9" at bounding box center [457, 227] width 197 height 46
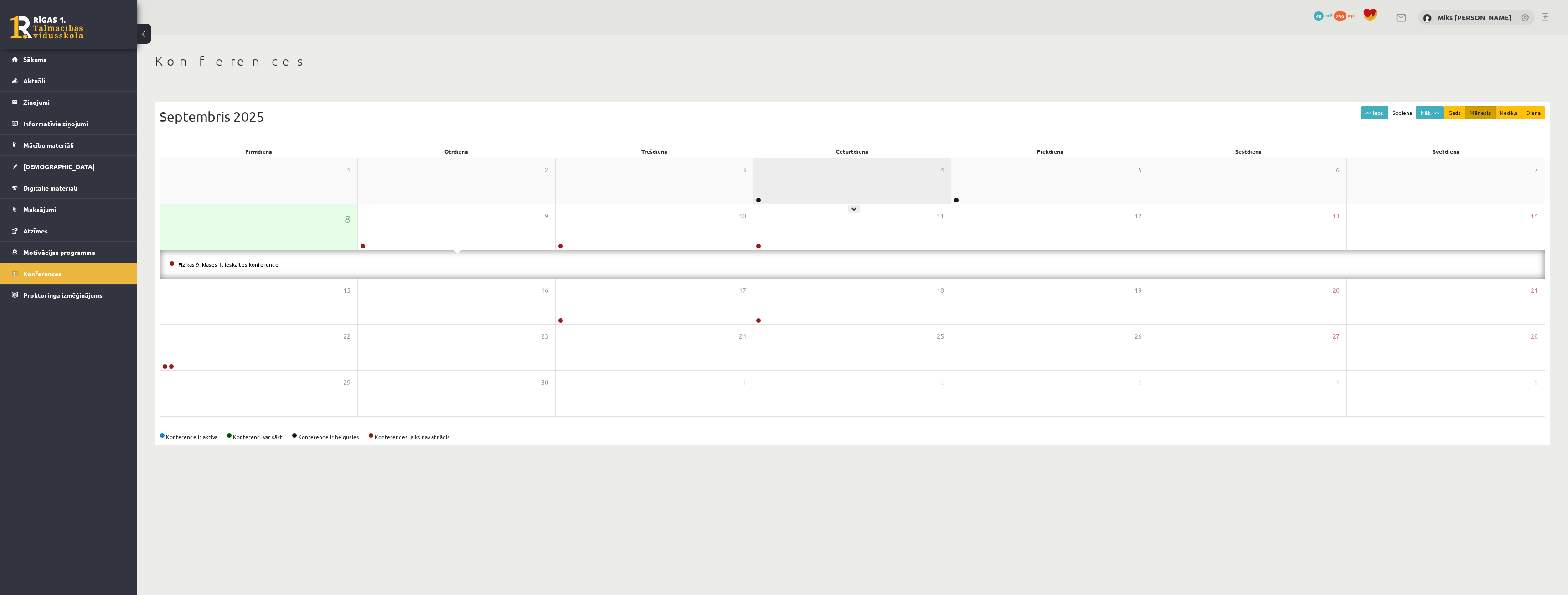
click at [761, 185] on div "4" at bounding box center [852, 181] width 197 height 46
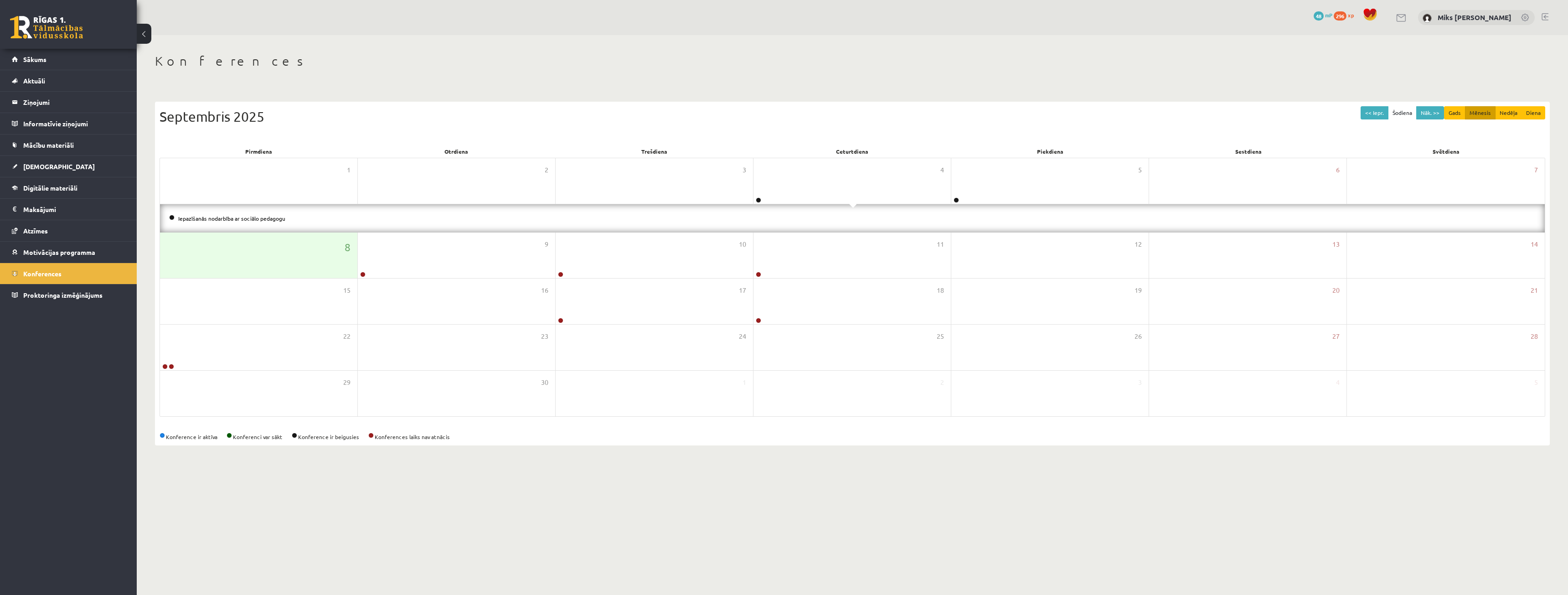
click at [264, 222] on li "Iepazīšanās nodarbība ar sociālo pedagogu" at bounding box center [852, 218] width 1367 height 10
click at [264, 220] on link "Iepazīšanās nodarbība ar sociālo pedagogu" at bounding box center [232, 219] width 107 height 7
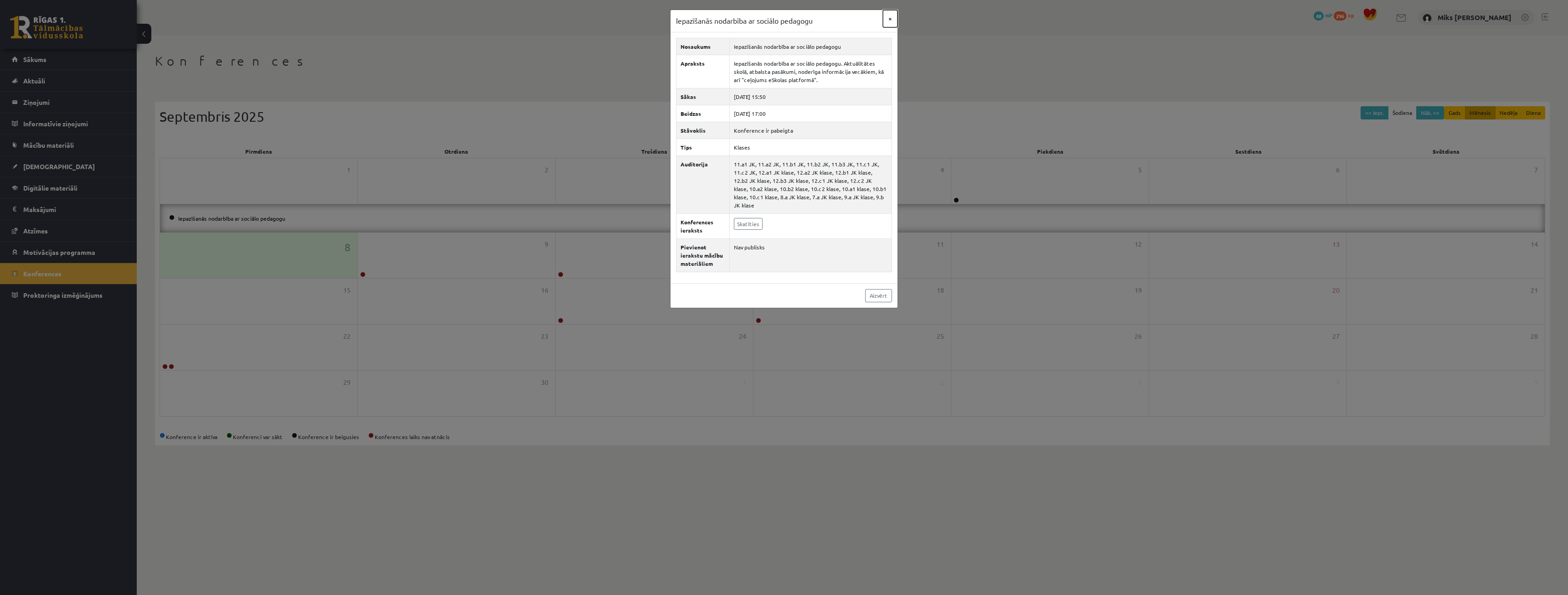
click at [891, 19] on button "×" at bounding box center [890, 18] width 15 height 17
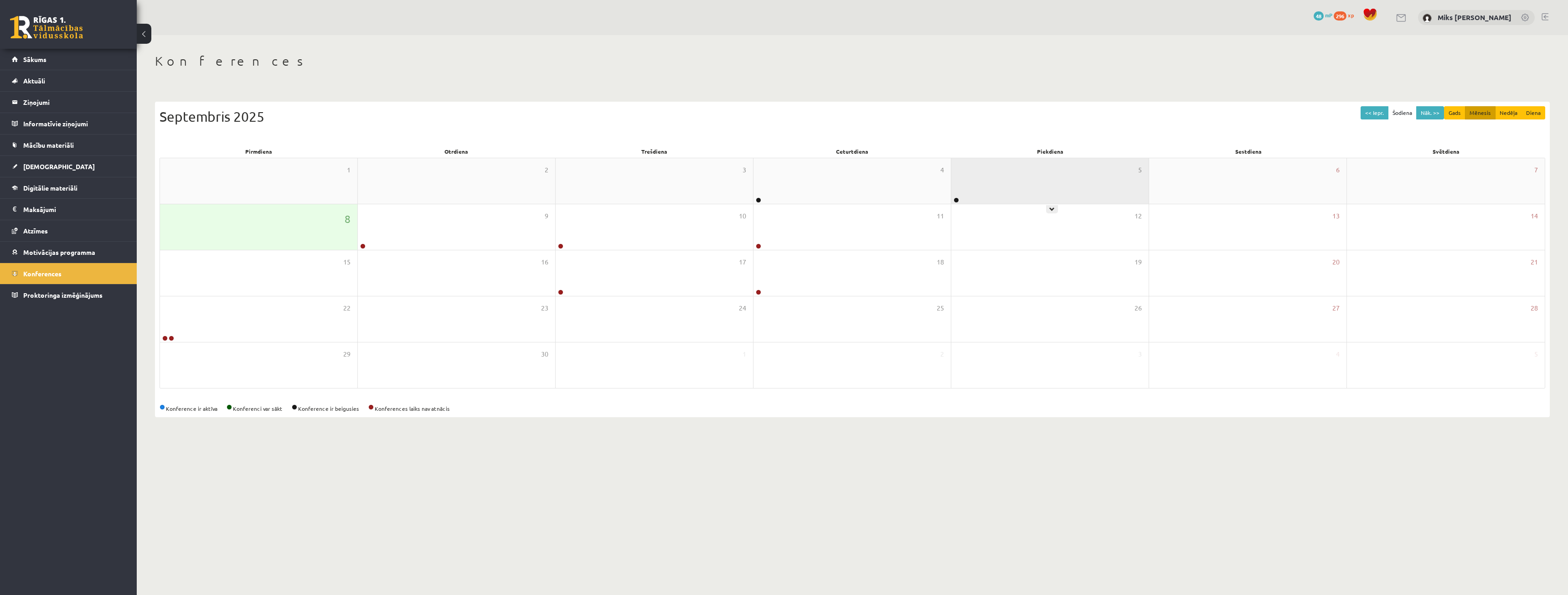
click at [984, 163] on div "5" at bounding box center [1050, 181] width 197 height 46
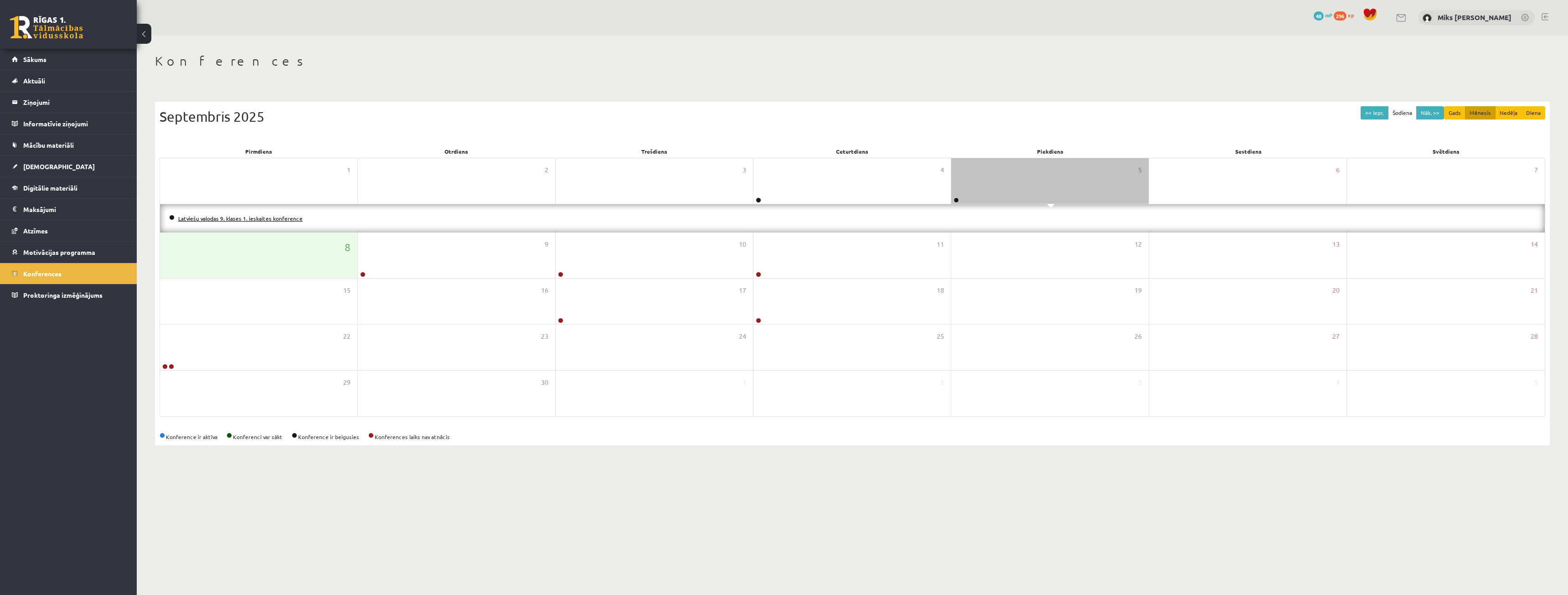
click at [242, 215] on link "Latviešu valodas 9. klases 1. ieskaites konference" at bounding box center [240, 219] width 124 height 7
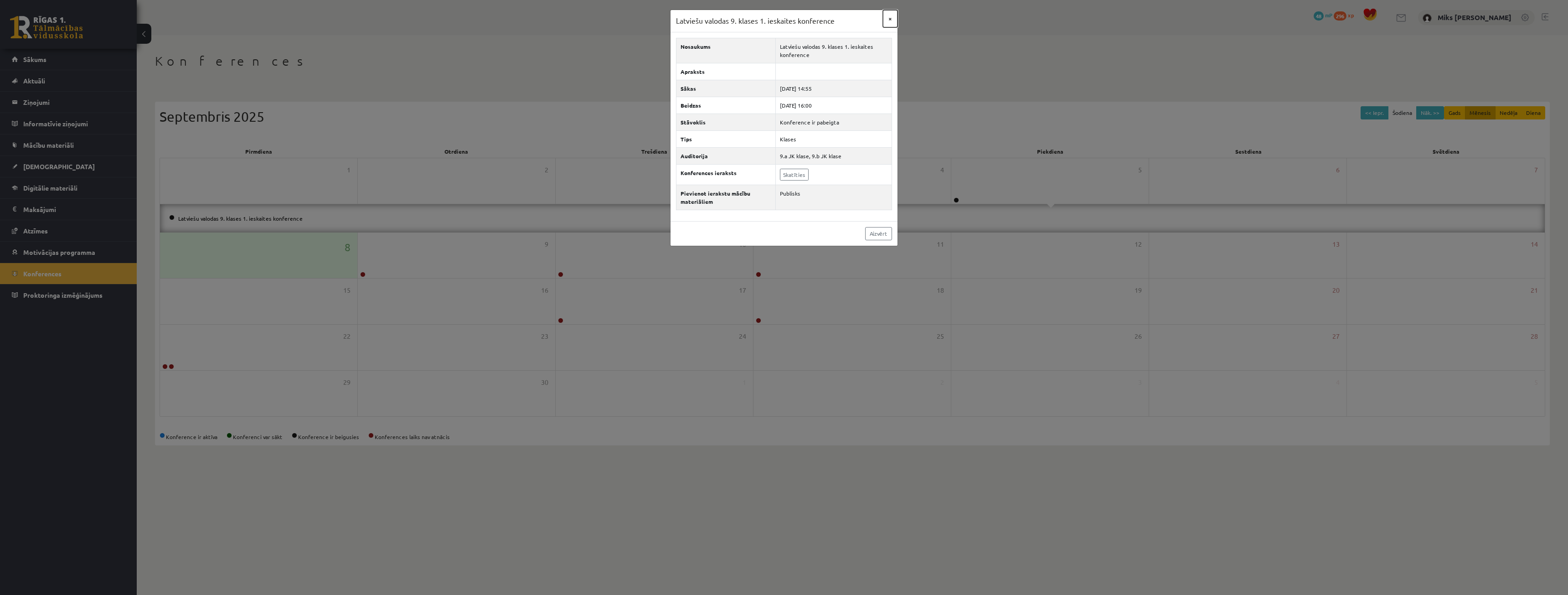
click at [894, 16] on button "×" at bounding box center [890, 18] width 15 height 17
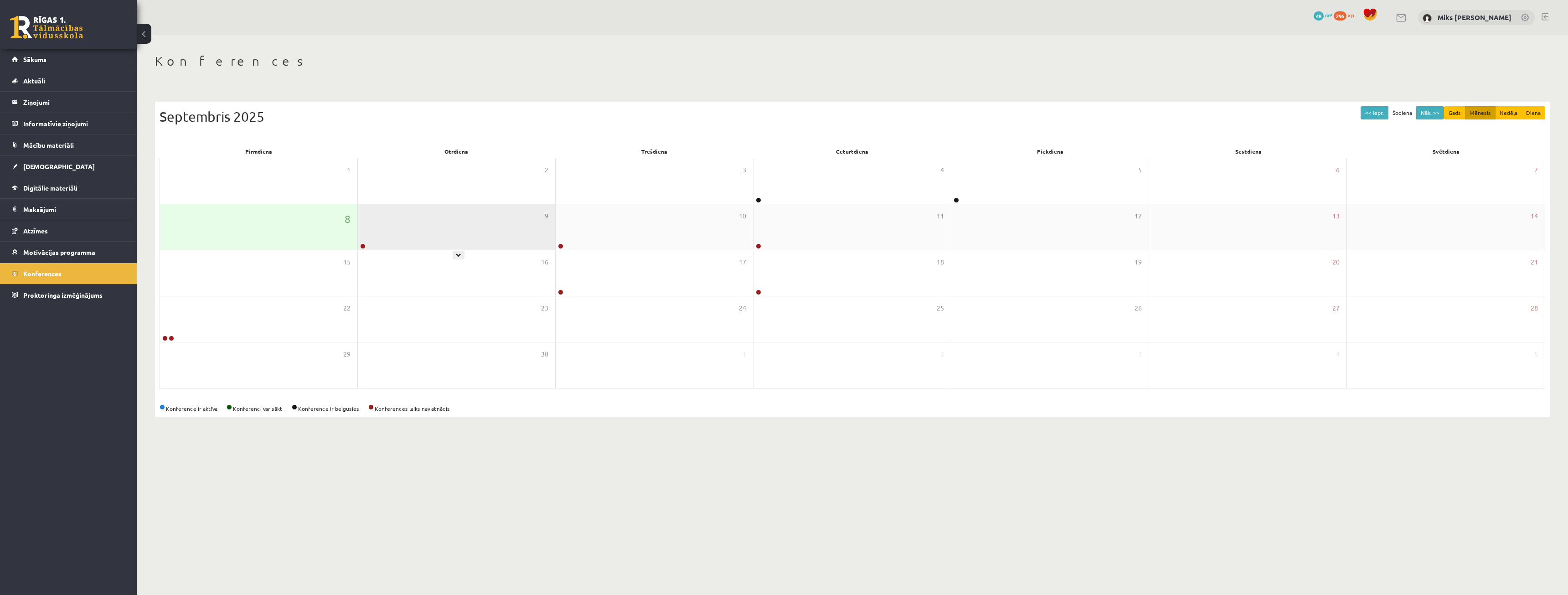
click at [429, 235] on div "9" at bounding box center [457, 227] width 197 height 46
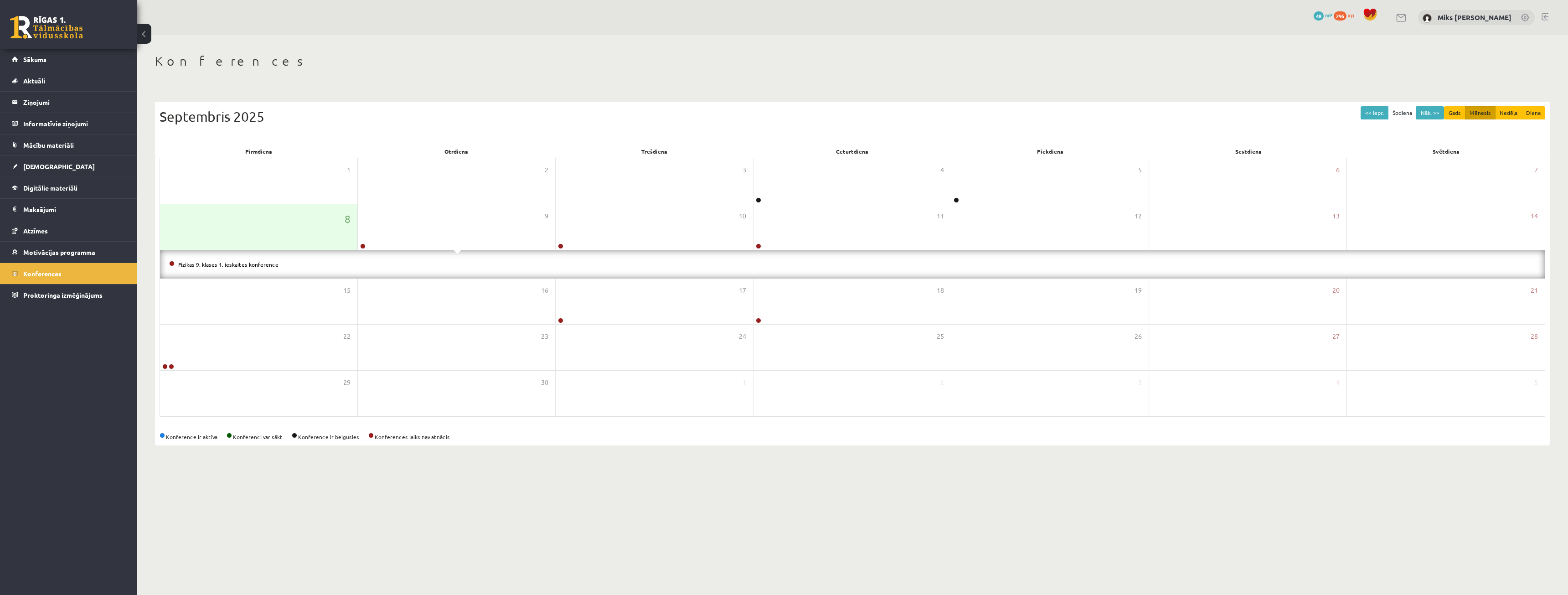
click at [248, 259] on li "Fizikas 9. klases 1. ieskaites konference" at bounding box center [852, 264] width 1367 height 10
click at [248, 261] on link "Fizikas 9. klases 1. ieskaites konference" at bounding box center [228, 264] width 100 height 7
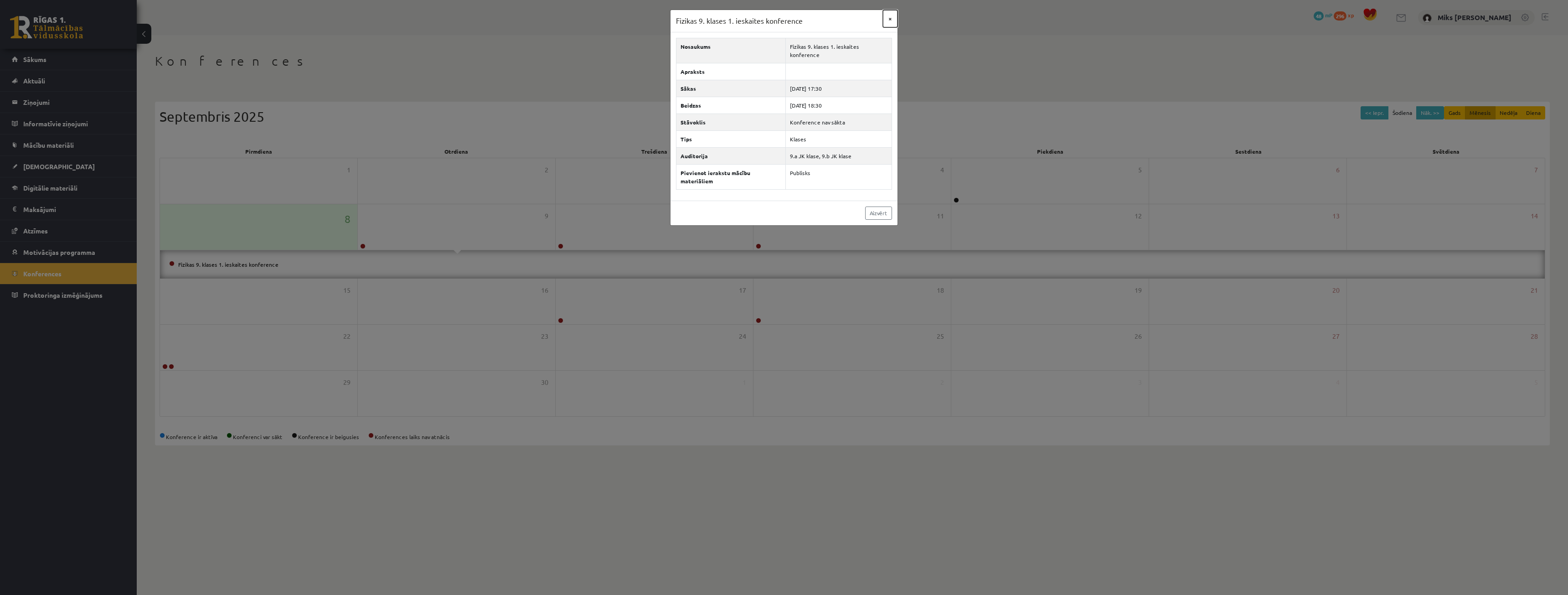
click at [890, 21] on button "×" at bounding box center [890, 18] width 15 height 17
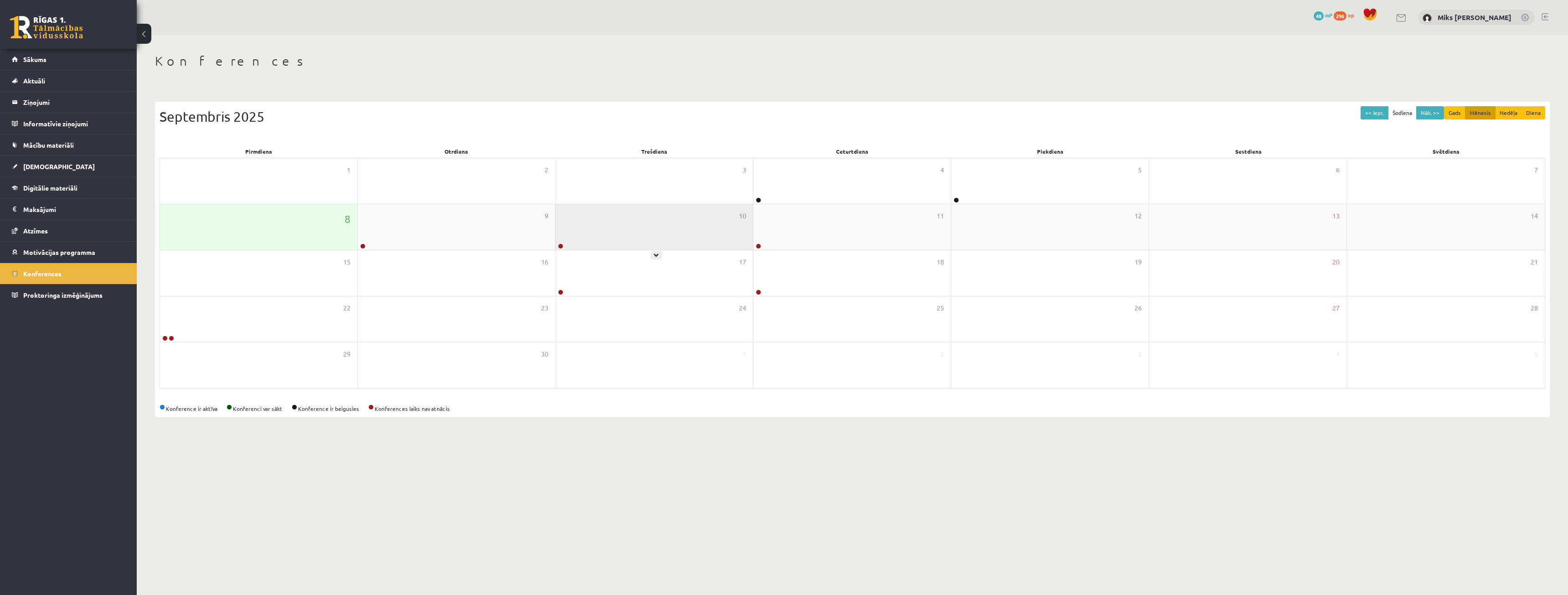
click at [665, 226] on div "10" at bounding box center [654, 227] width 197 height 46
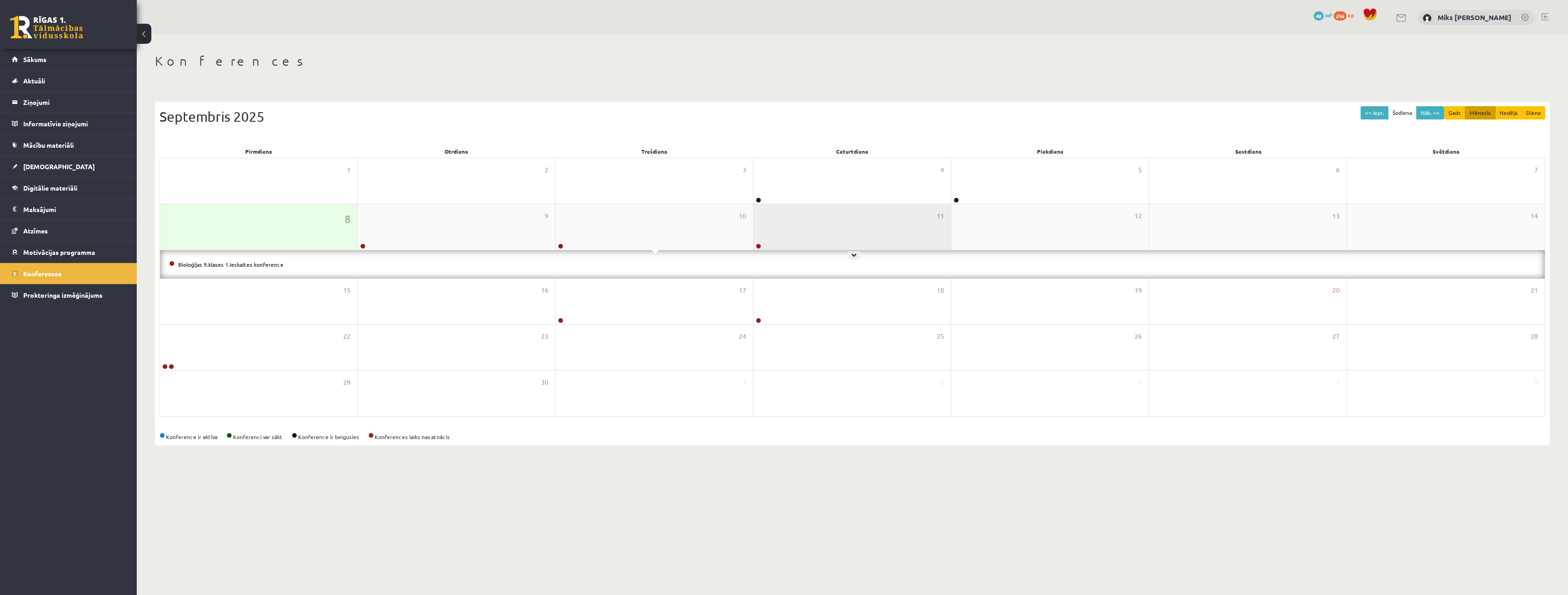
click at [830, 226] on div "11" at bounding box center [852, 227] width 197 height 46
click at [262, 264] on link "Angļu valodas 9.klases 1.ieskaites konference" at bounding box center [236, 264] width 115 height 7
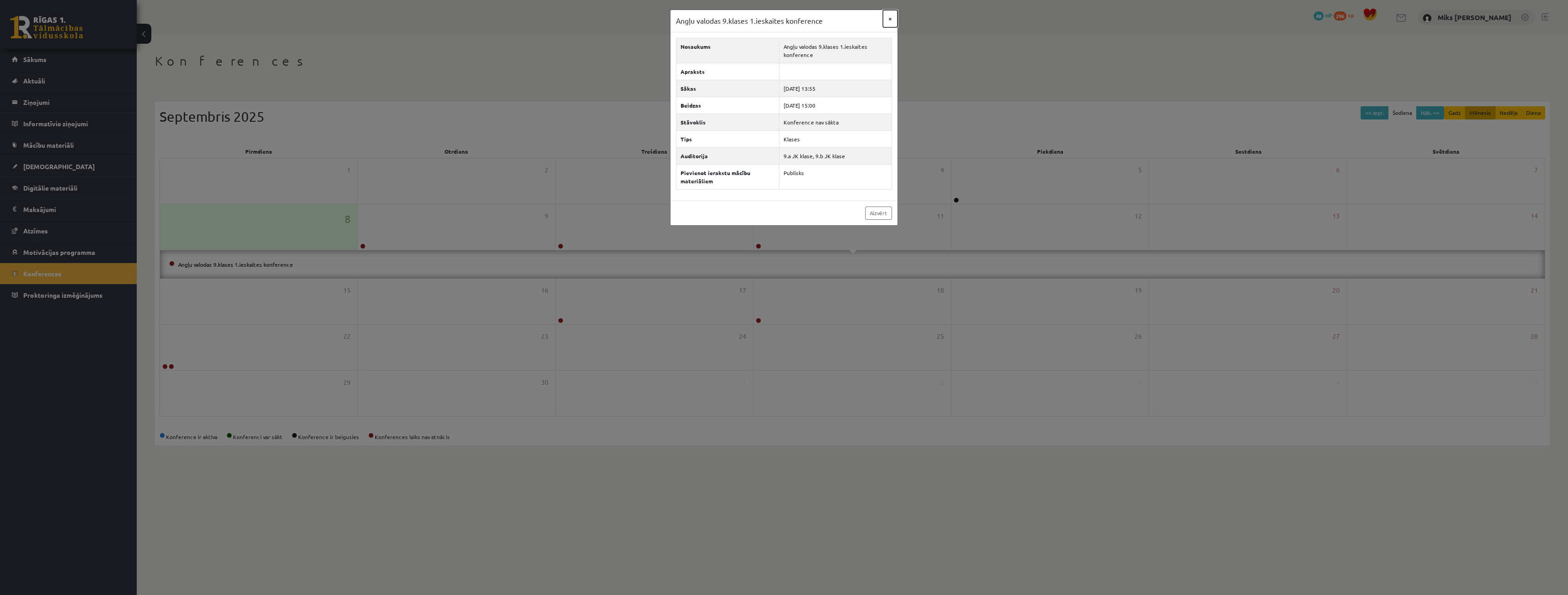
click at [891, 18] on button "×" at bounding box center [890, 18] width 15 height 17
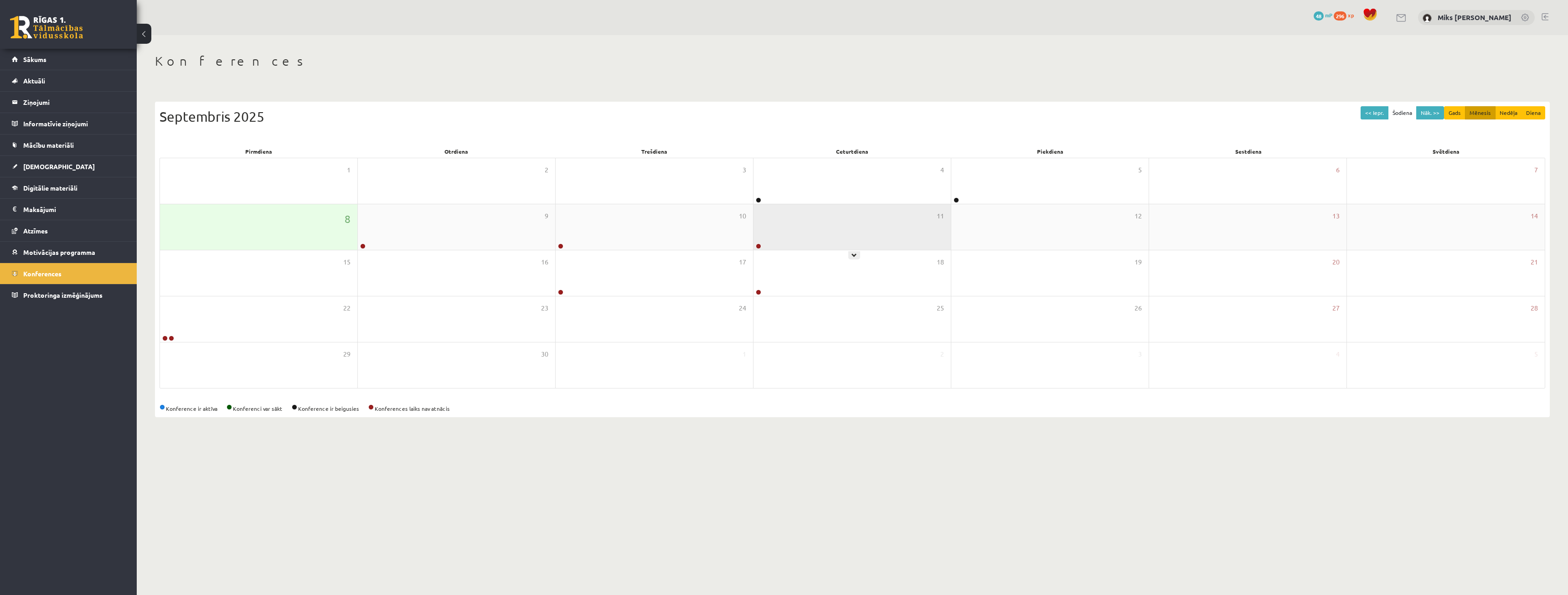
click at [835, 224] on div "11" at bounding box center [852, 227] width 197 height 46
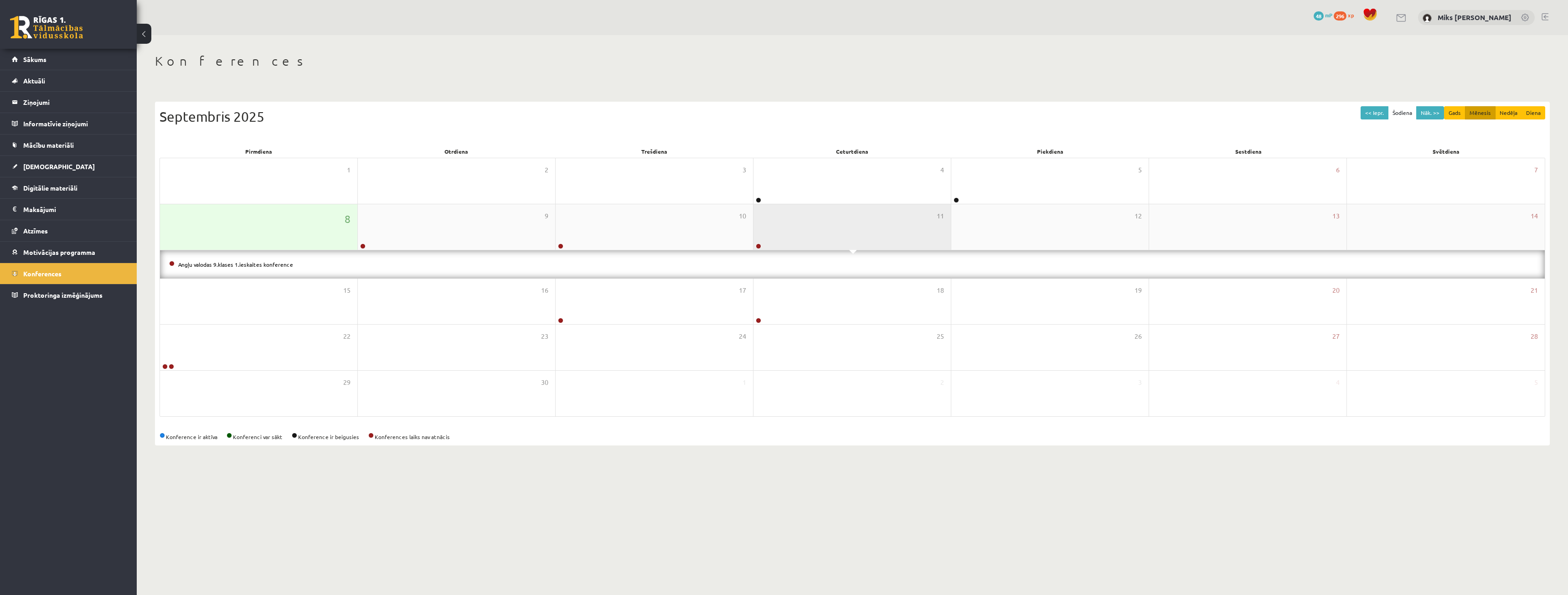
click at [835, 225] on div "11" at bounding box center [852, 227] width 197 height 46
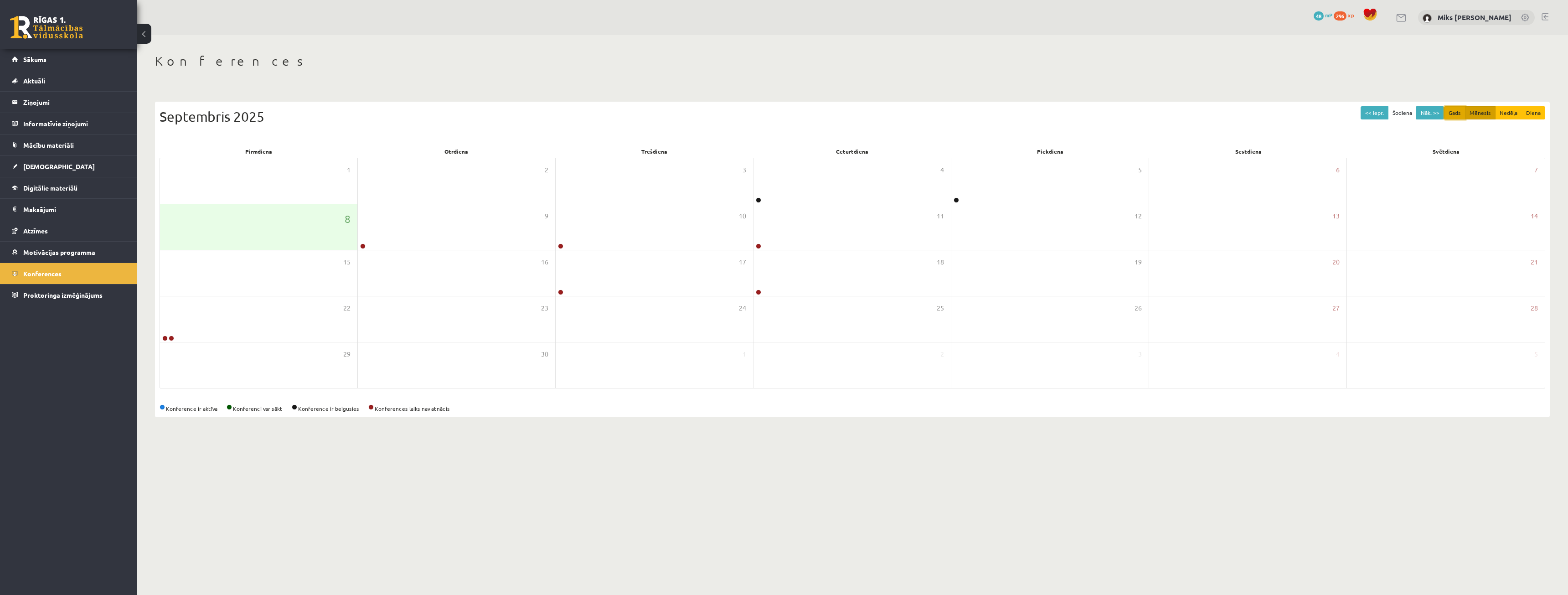
click at [1461, 111] on button "Gads" at bounding box center [1454, 113] width 21 height 13
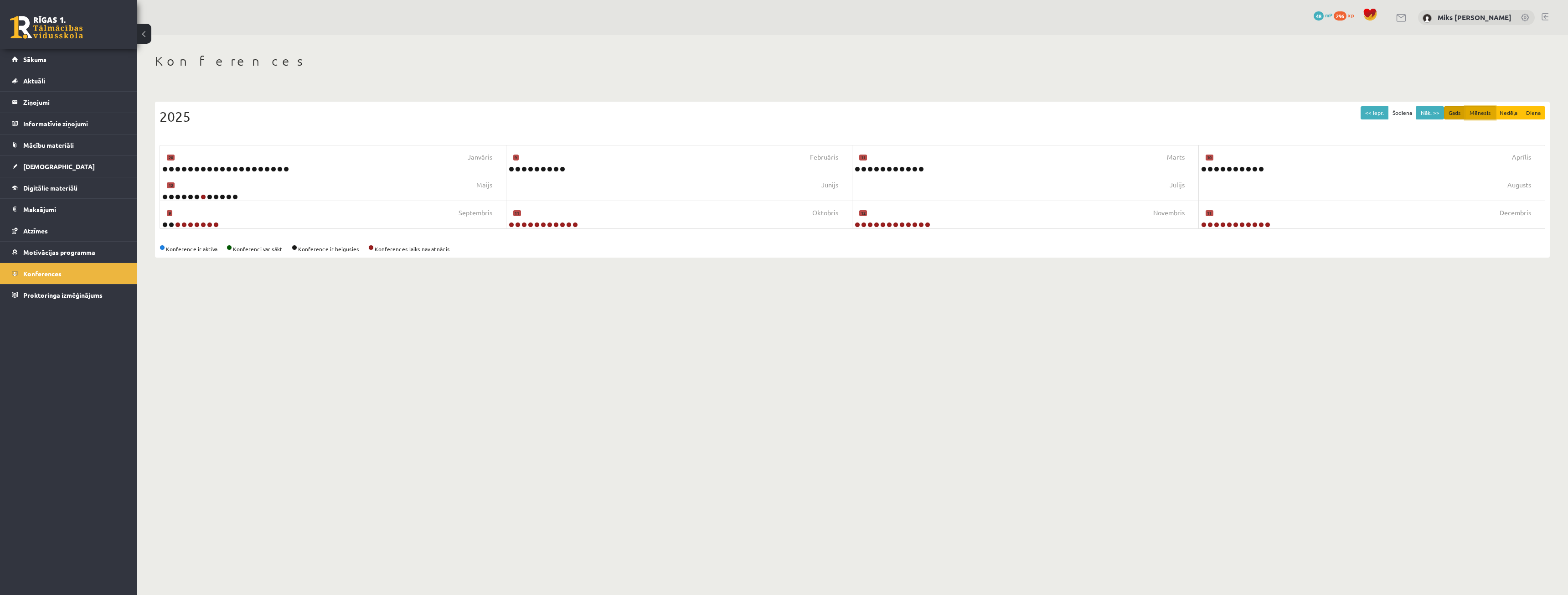
click at [1486, 113] on button "Mēnesis" at bounding box center [1480, 113] width 30 height 13
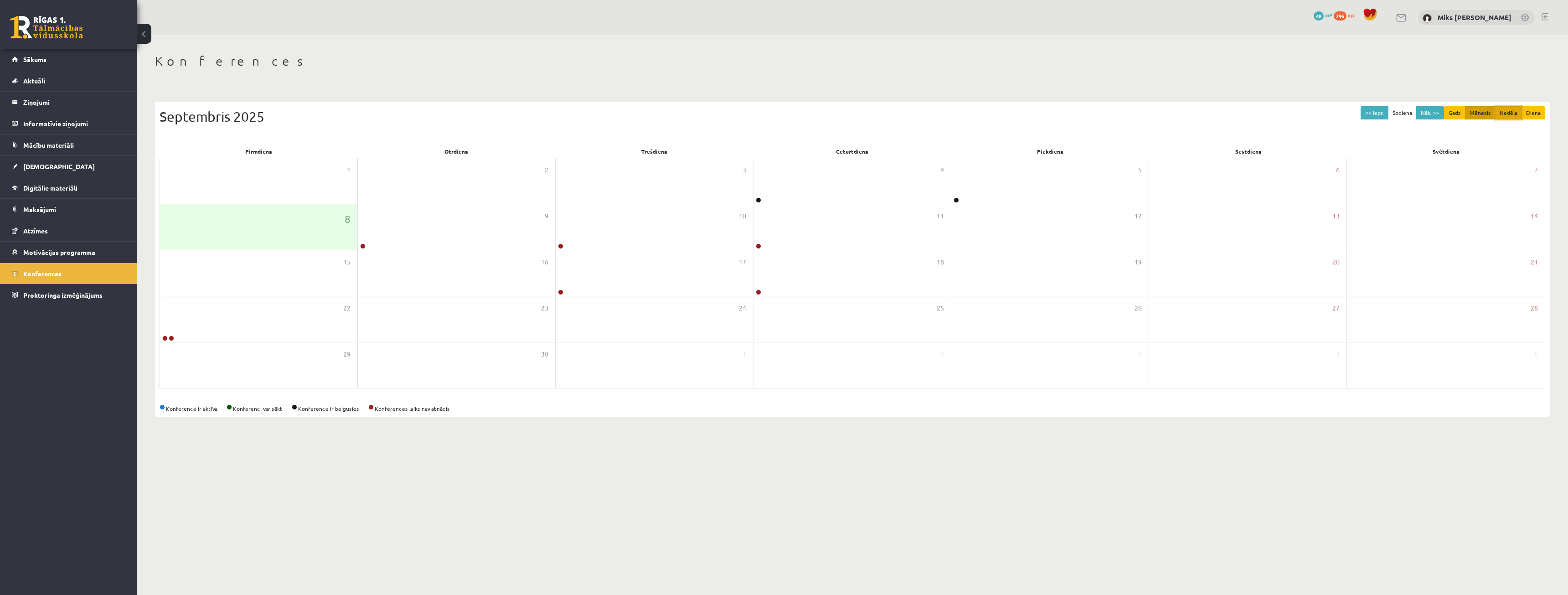
click at [1515, 107] on button "Nedēļa" at bounding box center [1508, 113] width 27 height 13
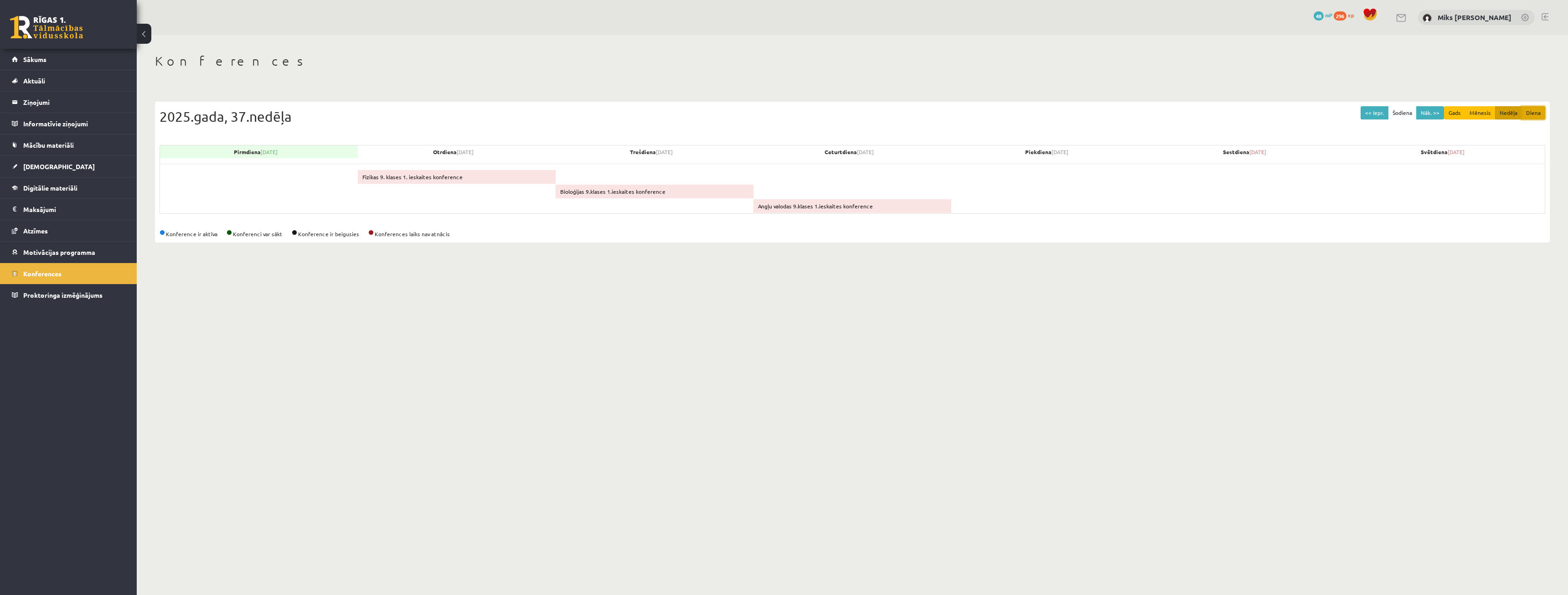
click at [1531, 114] on button "Diena" at bounding box center [1533, 113] width 24 height 13
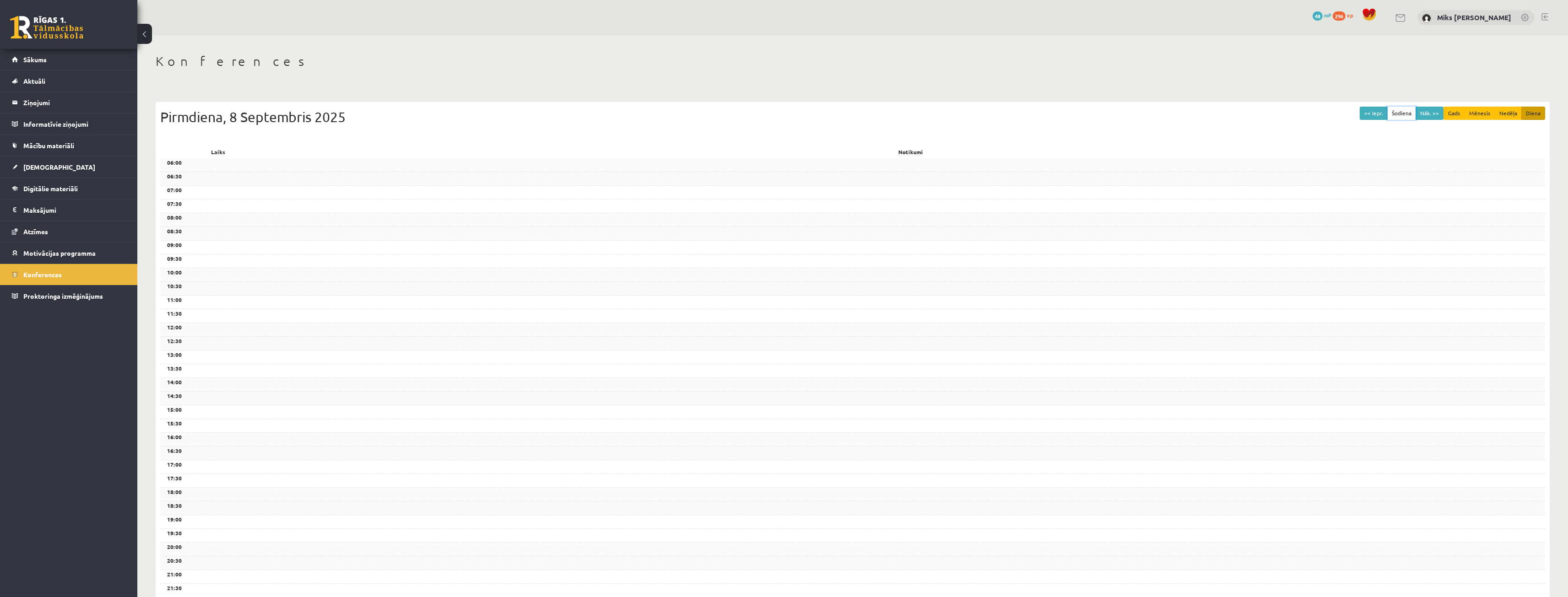
click at [1391, 114] on button "Šodiena" at bounding box center [1401, 113] width 29 height 13
click at [1380, 114] on button "<< Iepr." at bounding box center [1374, 113] width 28 height 13
click at [1405, 114] on button "Šodiena" at bounding box center [1401, 113] width 29 height 13
click at [1455, 114] on button "Gads" at bounding box center [1454, 113] width 21 height 13
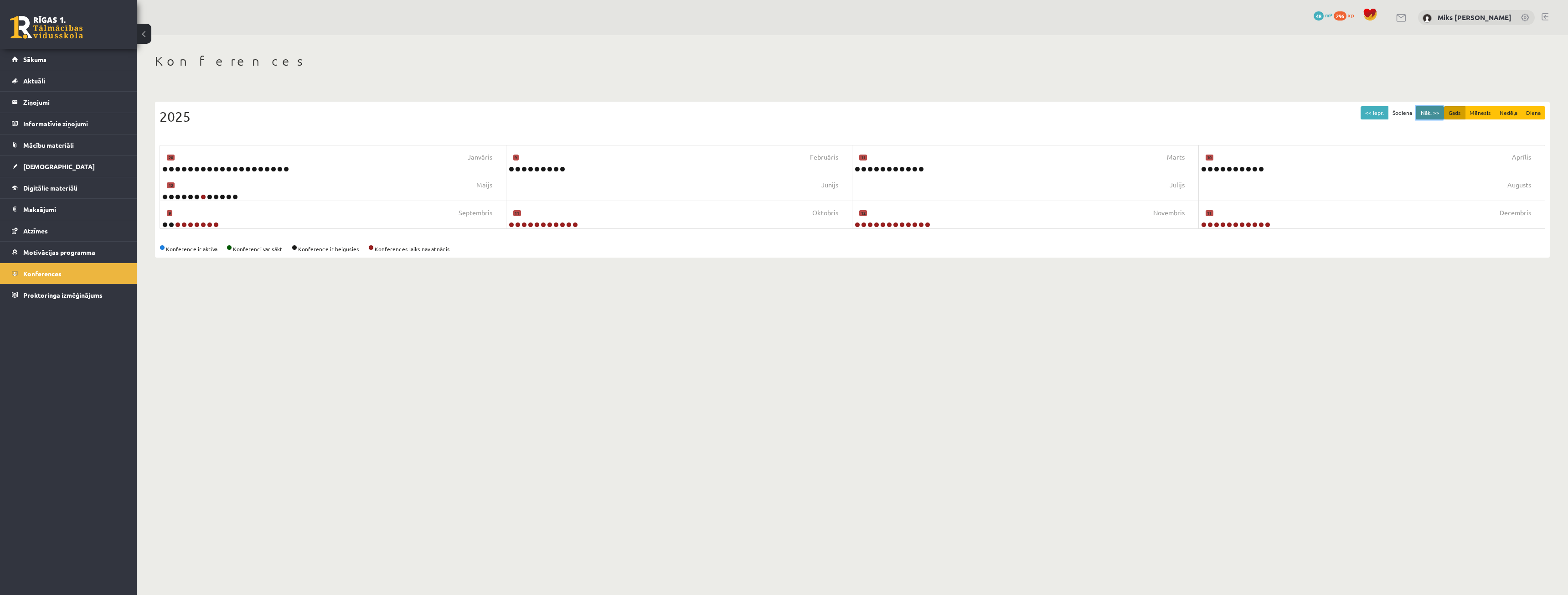
click at [1430, 110] on button "Nāk. >>" at bounding box center [1430, 113] width 28 height 13
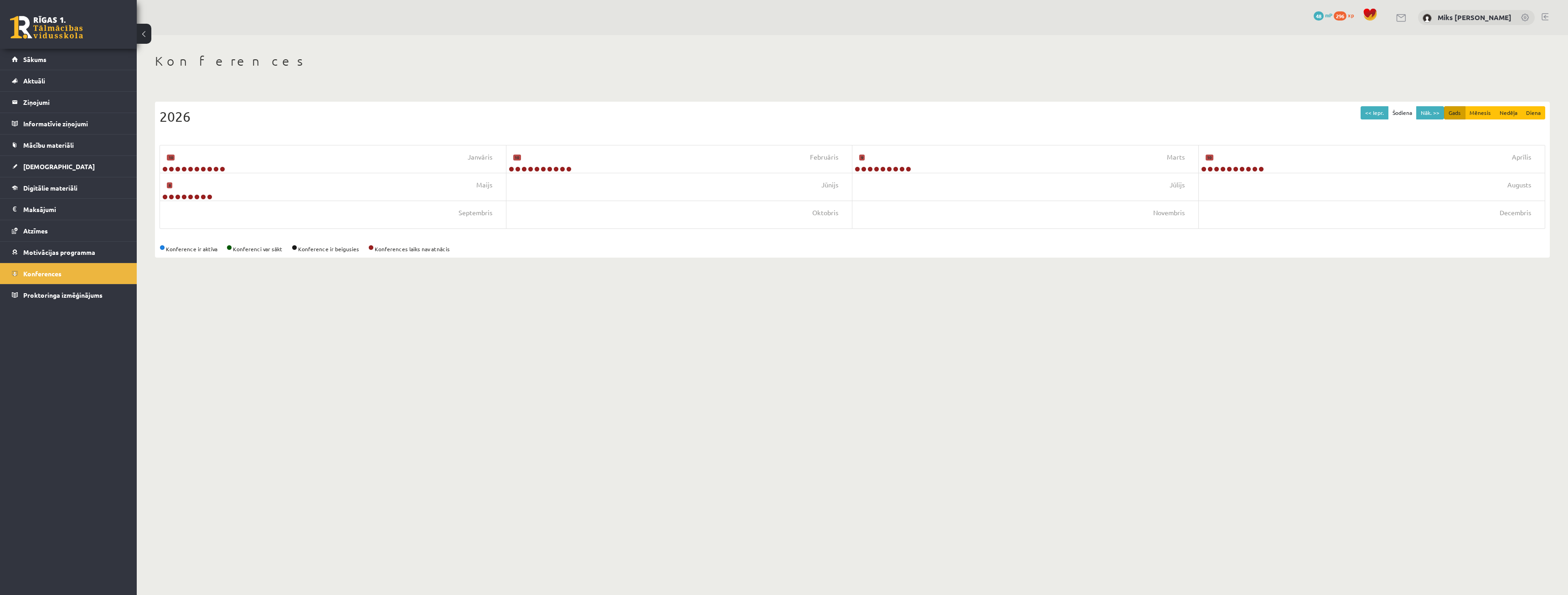
click at [1381, 119] on div "2026" at bounding box center [852, 116] width 1385 height 21
click at [1379, 115] on button "<< Iepr." at bounding box center [1374, 113] width 28 height 13
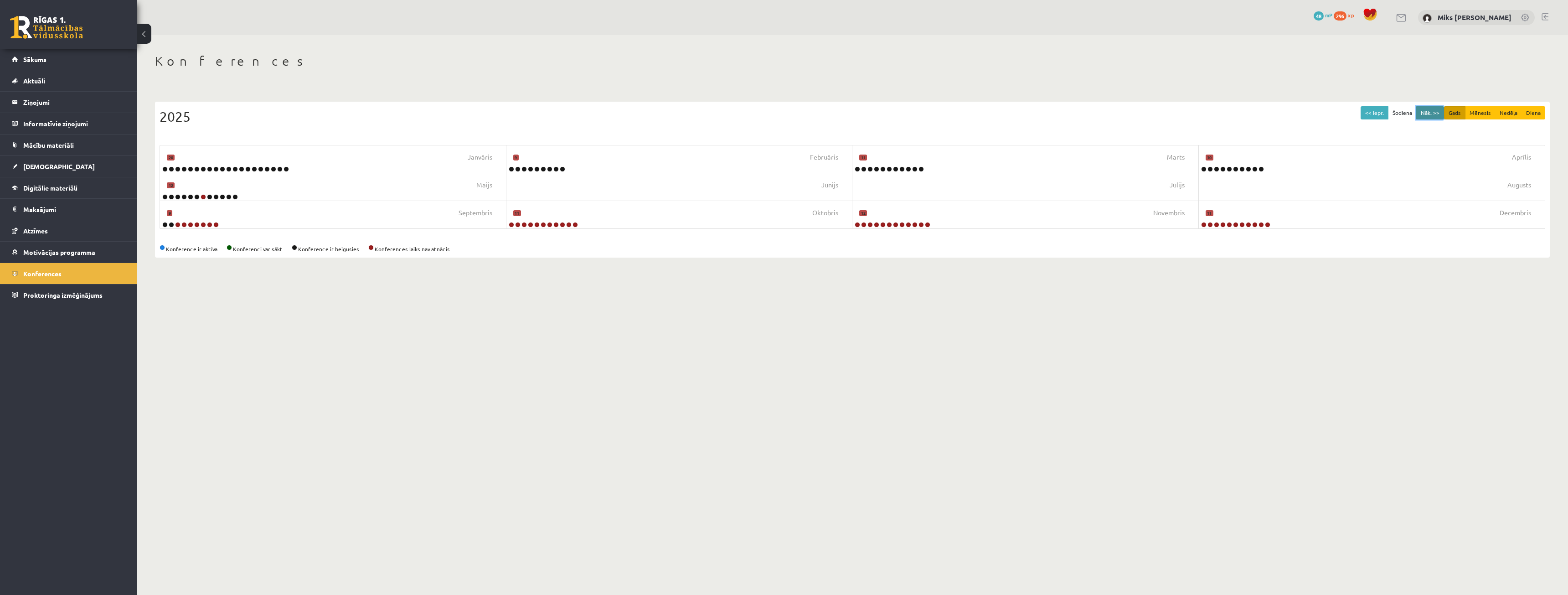
click at [1427, 108] on button "Nāk. >>" at bounding box center [1430, 113] width 28 height 13
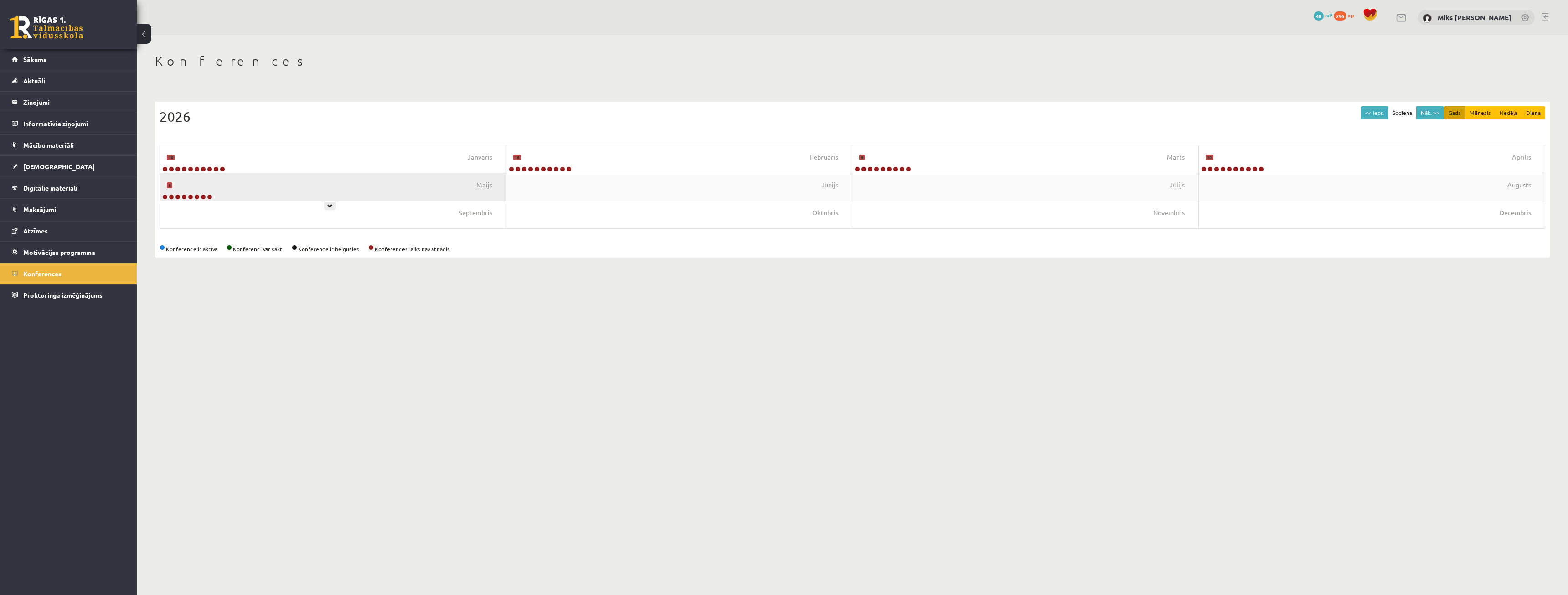
click at [324, 200] on div "Maijs 8" at bounding box center [333, 187] width 346 height 27
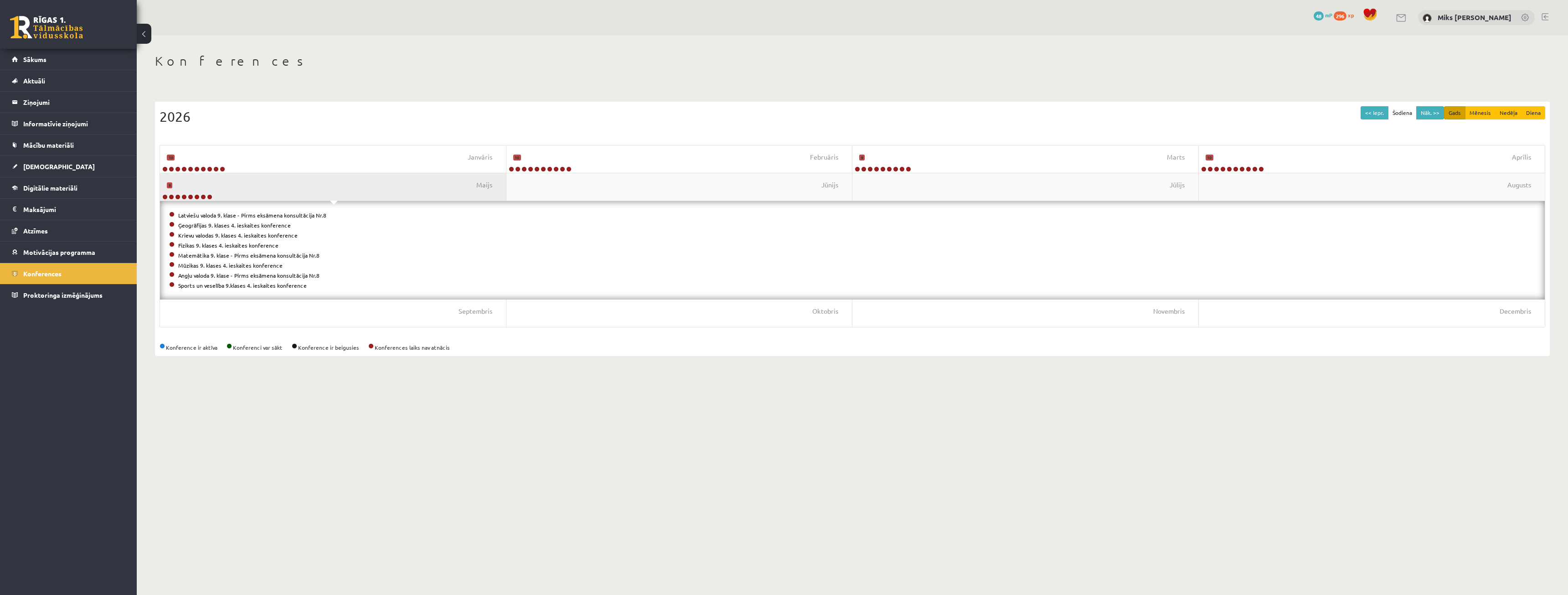
click at [326, 189] on div "Maijs 8" at bounding box center [333, 187] width 346 height 27
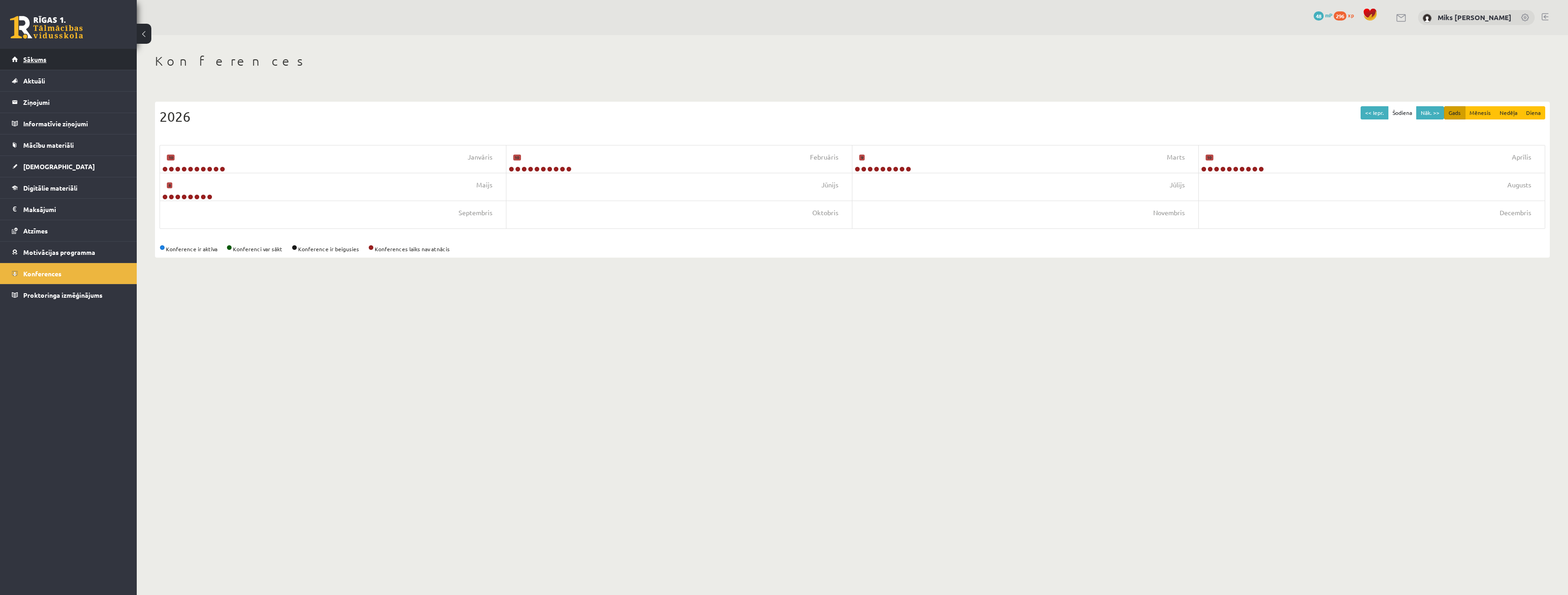
click at [53, 66] on link "Sākums" at bounding box center [68, 59] width 113 height 21
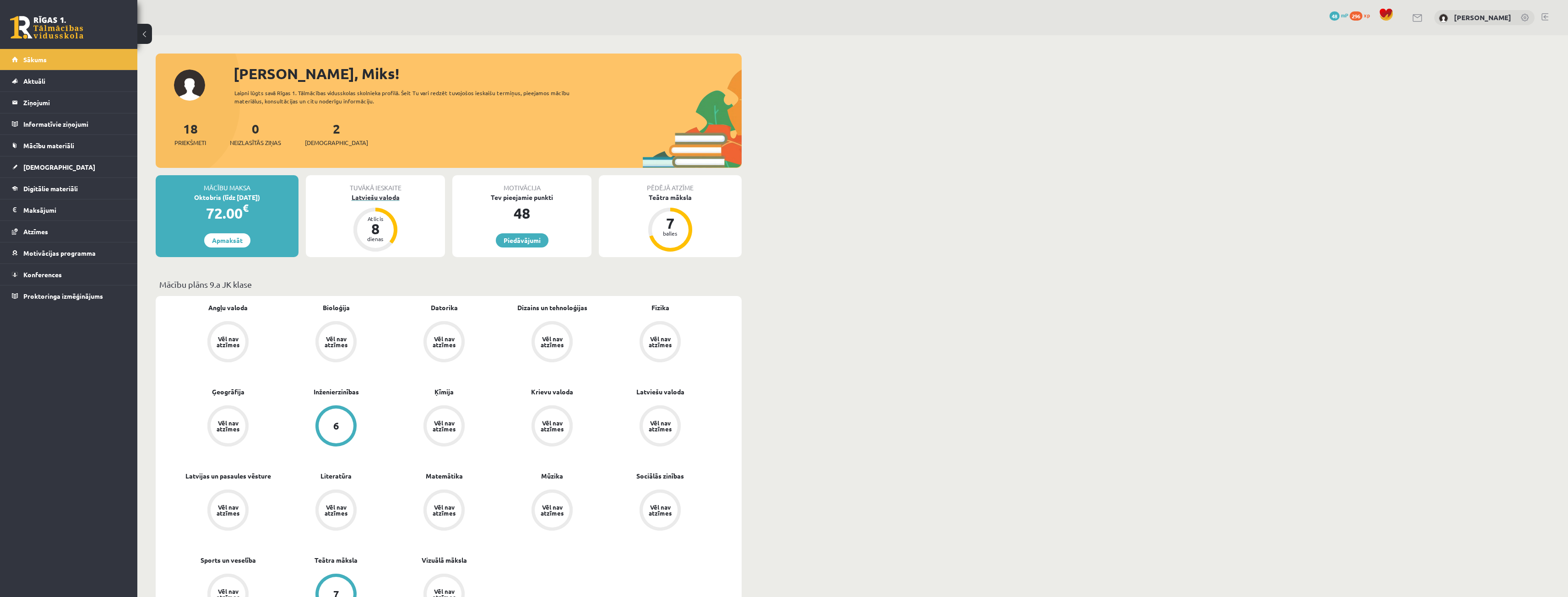
click at [373, 200] on div "Latviešu valoda" at bounding box center [375, 197] width 139 height 10
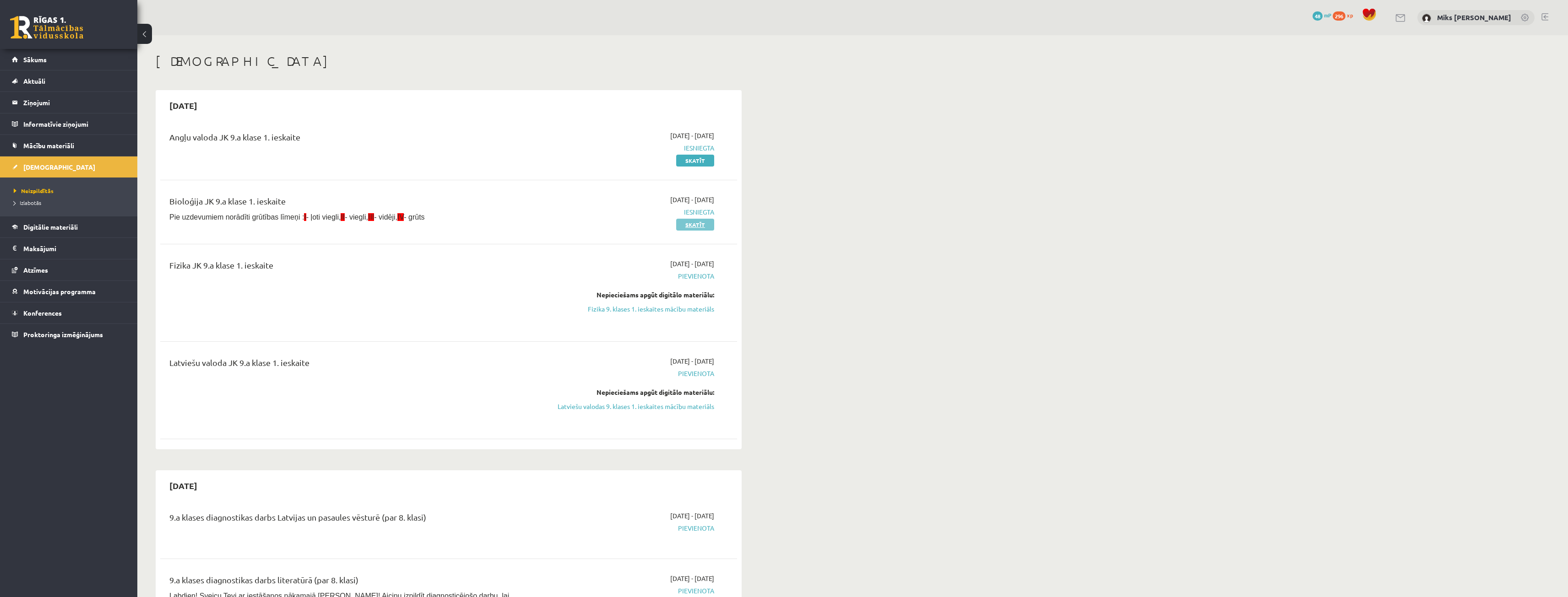
click at [690, 225] on link "Skatīt" at bounding box center [695, 224] width 38 height 12
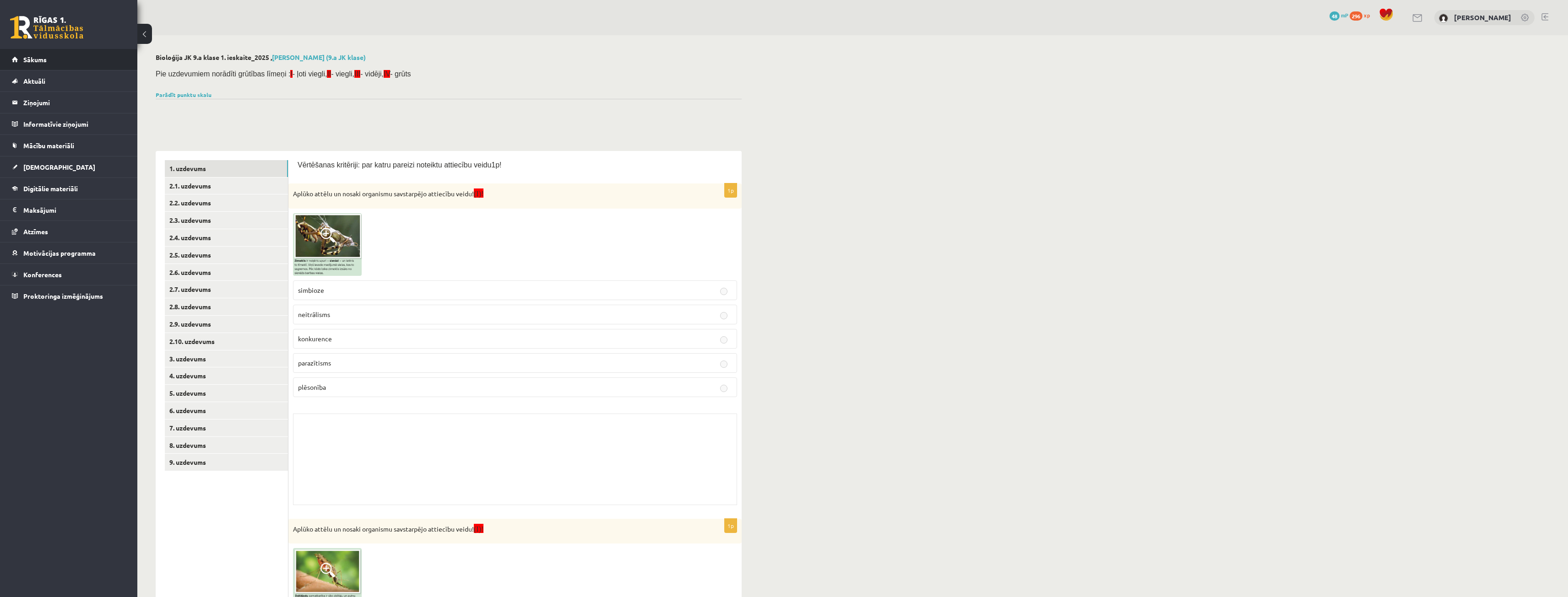
click at [4, 63] on li "Sākums" at bounding box center [68, 59] width 138 height 21
click at [17, 59] on link "Sākums" at bounding box center [68, 59] width 114 height 21
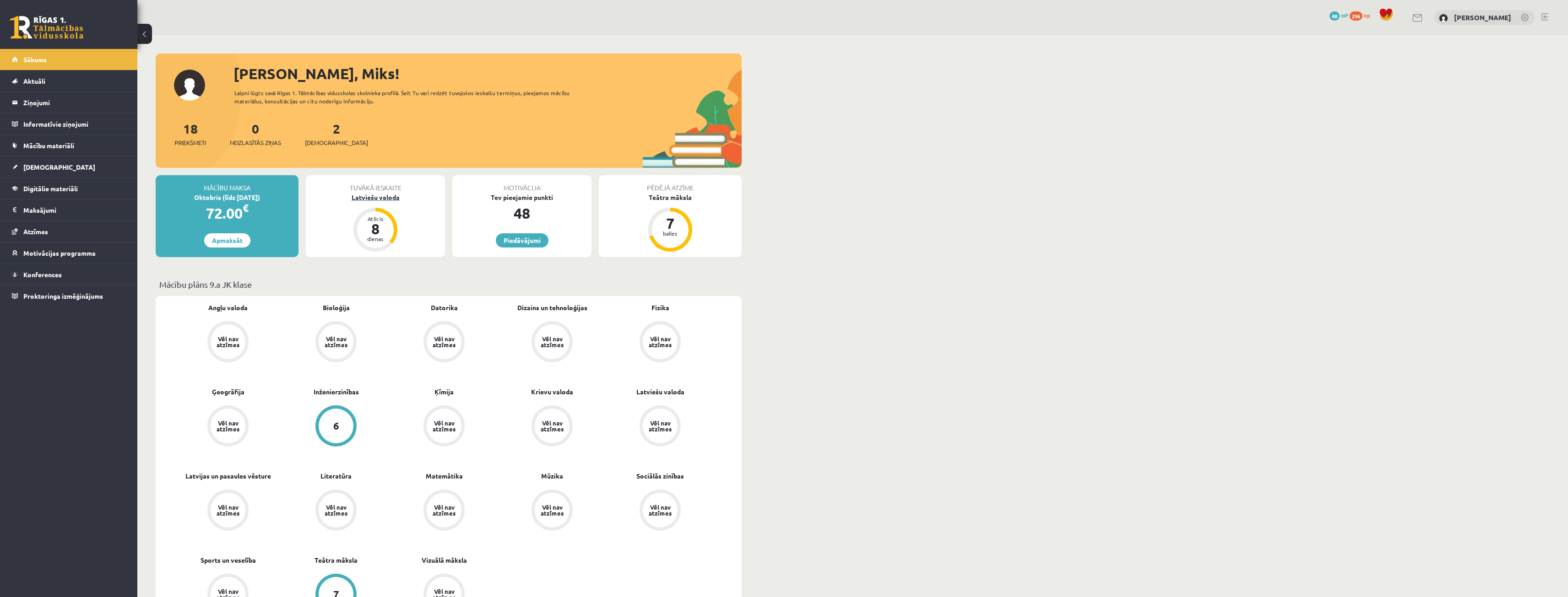
click at [373, 200] on div "Latviešu valoda" at bounding box center [375, 197] width 139 height 10
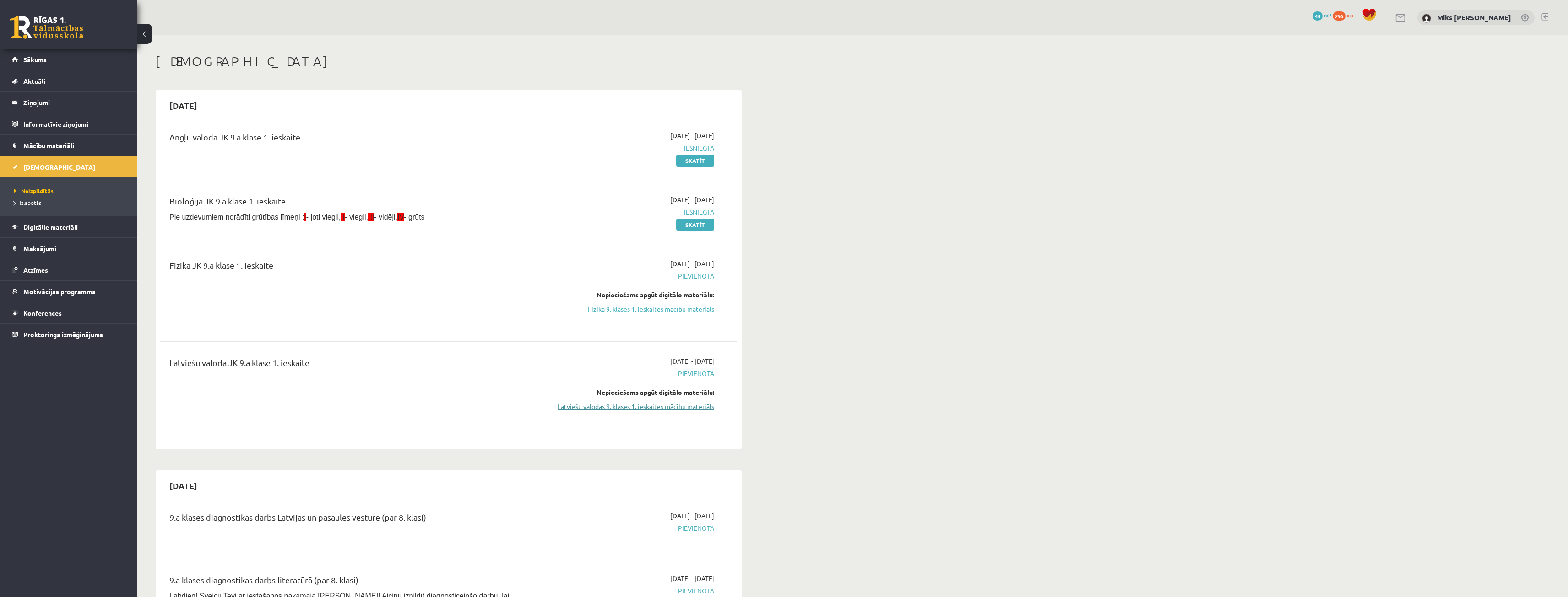
click at [674, 403] on link "Latviešu valodas 9. klases 1. ieskaites mācību materiāls" at bounding box center [628, 406] width 172 height 10
click at [616, 406] on link "Latviešu valodas 9. klases 1. ieskaites mācību materiāls" at bounding box center [628, 406] width 172 height 10
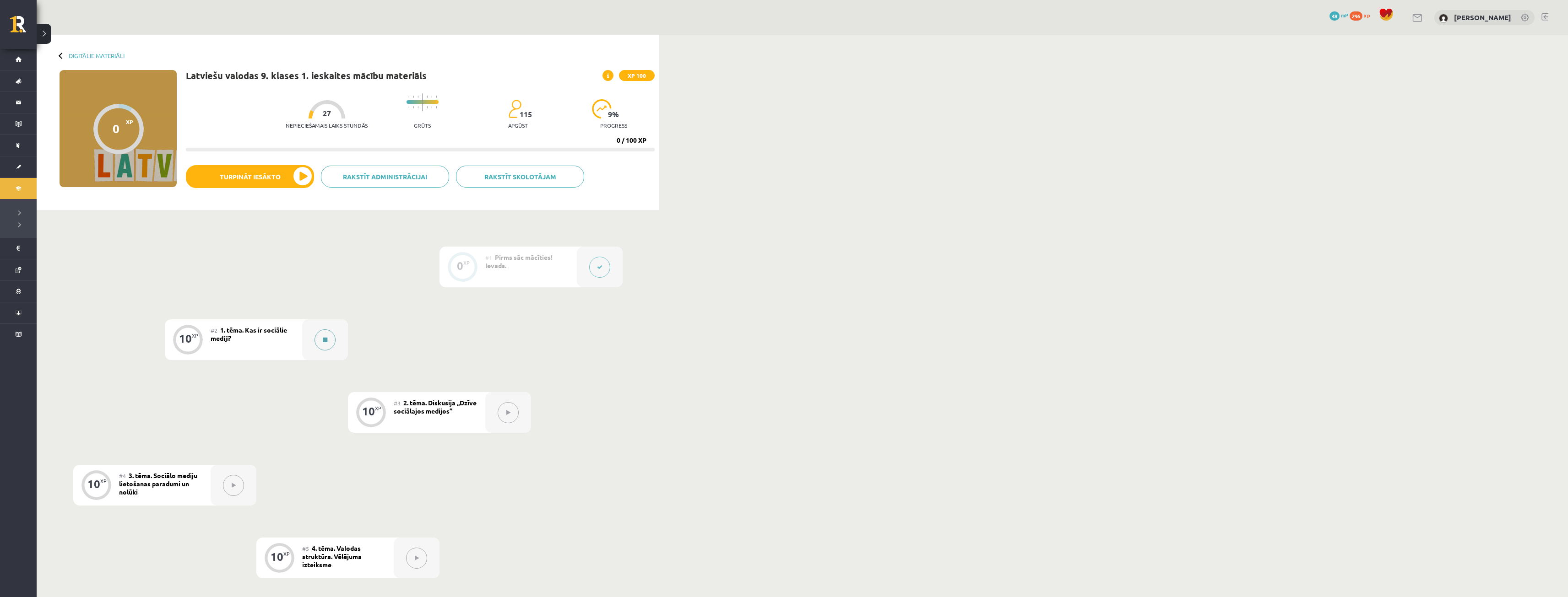
click at [307, 339] on div at bounding box center [325, 340] width 46 height 41
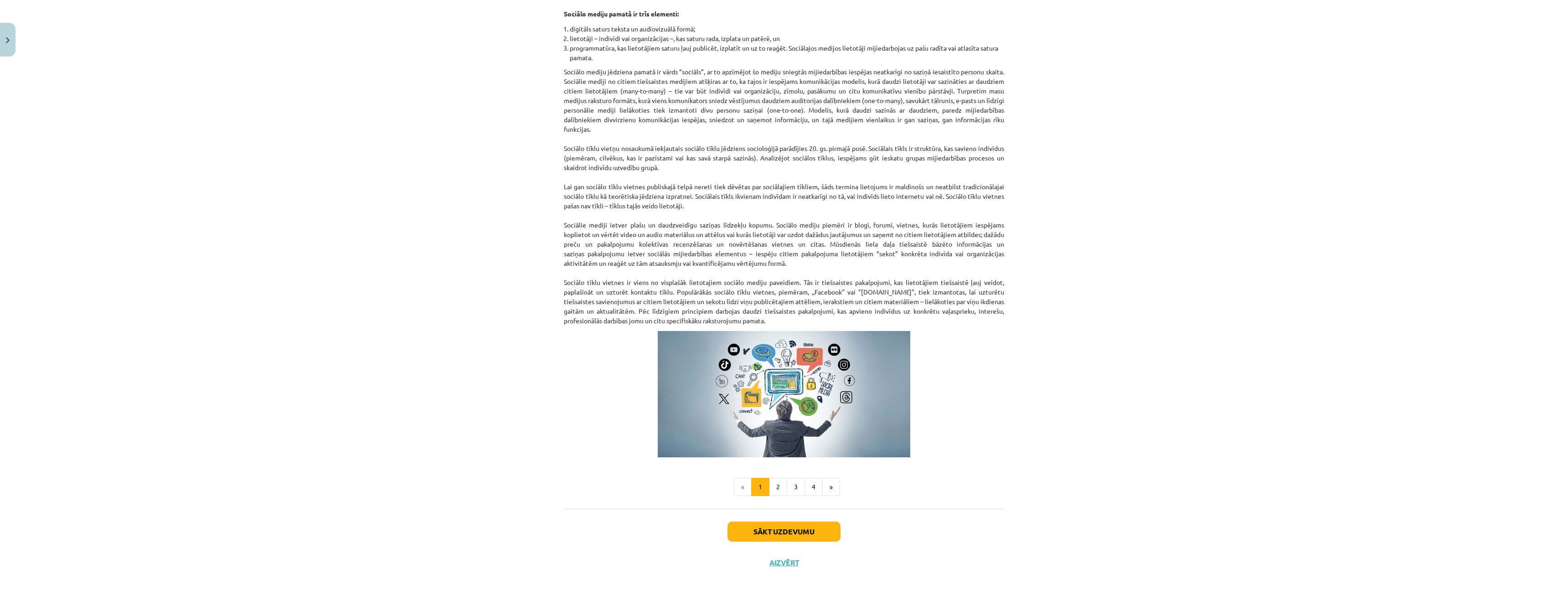
scroll to position [345, 0]
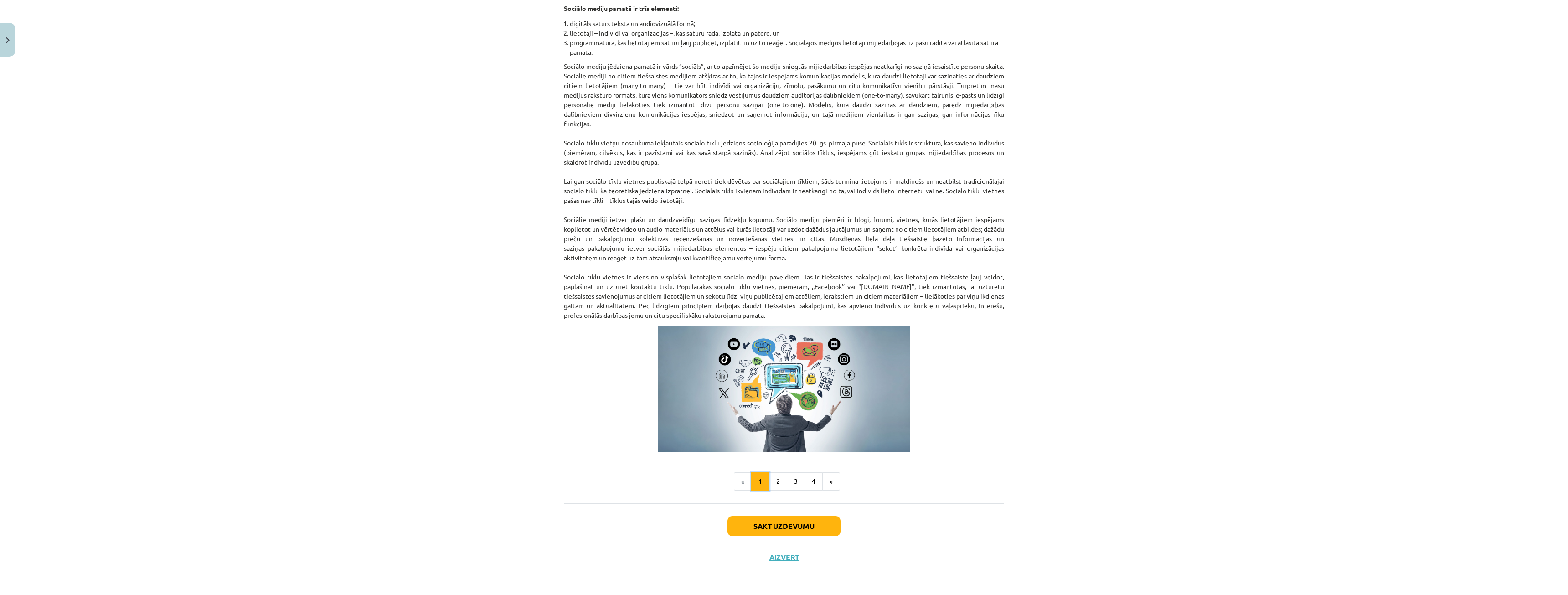
click at [764, 482] on button "1" at bounding box center [760, 482] width 18 height 18
click at [769, 484] on button "2" at bounding box center [778, 482] width 18 height 18
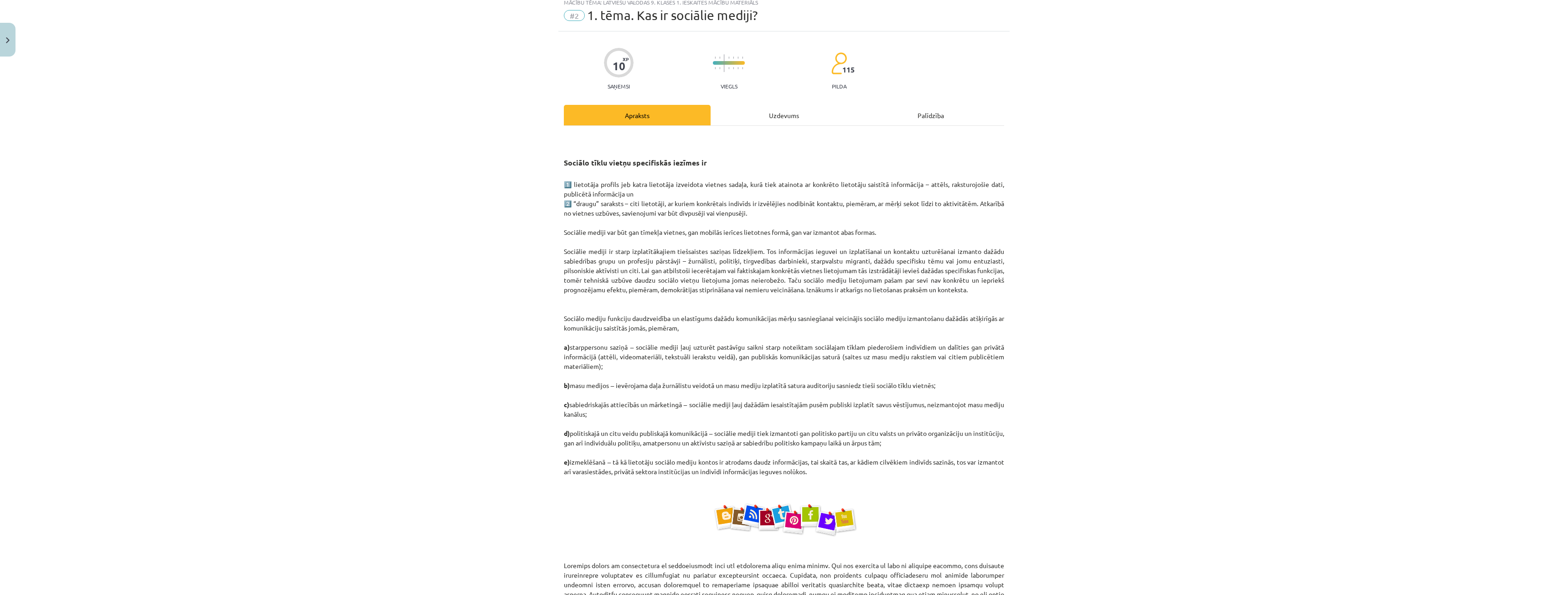
scroll to position [1, 0]
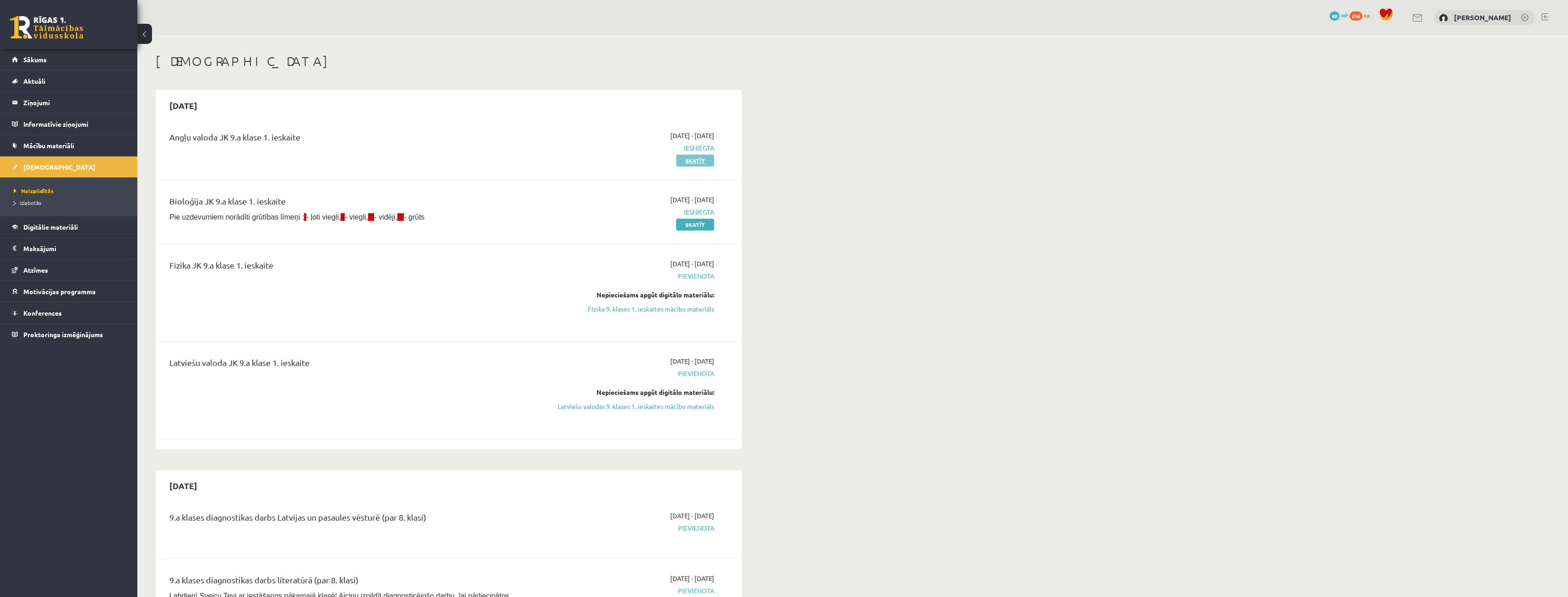
click at [693, 159] on link "Skatīt" at bounding box center [695, 160] width 38 height 12
click at [691, 227] on link "Skatīt" at bounding box center [695, 224] width 38 height 12
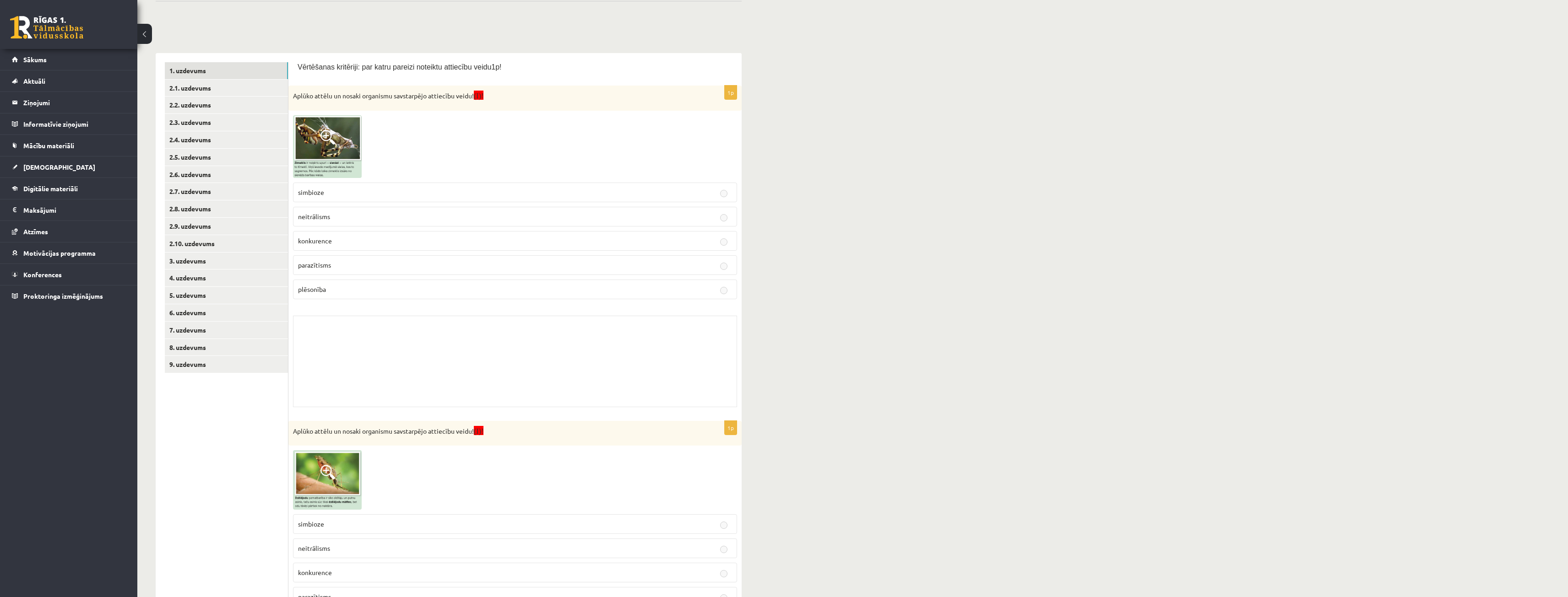
scroll to position [92, 0]
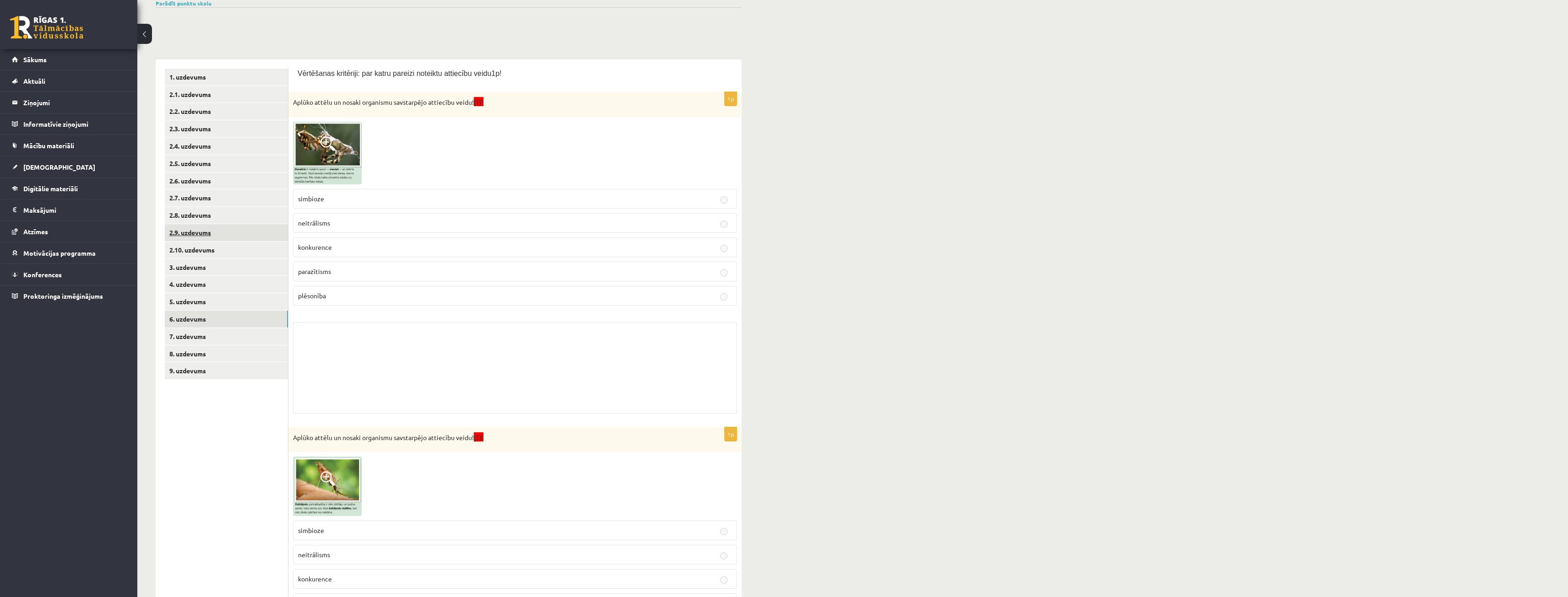
click at [241, 317] on link "6. uzdevums" at bounding box center [226, 319] width 123 height 17
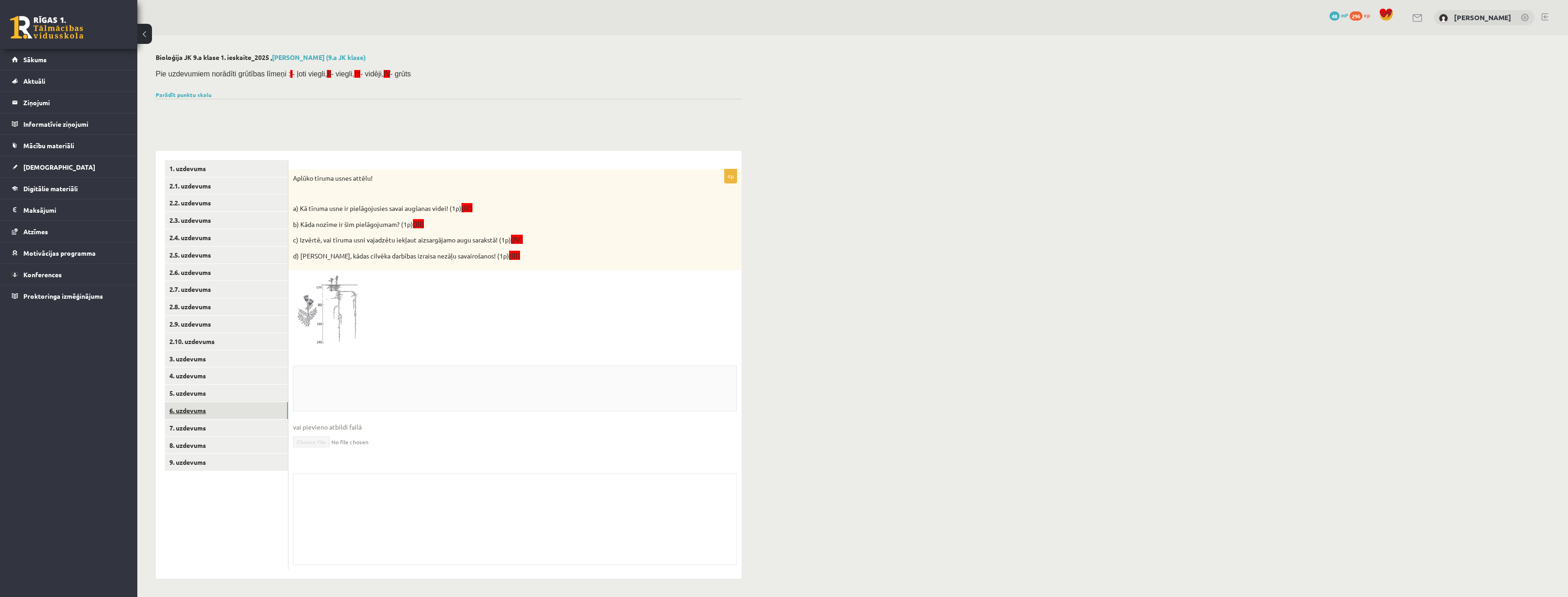
click at [235, 405] on link "6. uzdevums" at bounding box center [226, 411] width 123 height 17
click at [259, 424] on link "7. uzdevums" at bounding box center [226, 428] width 123 height 17
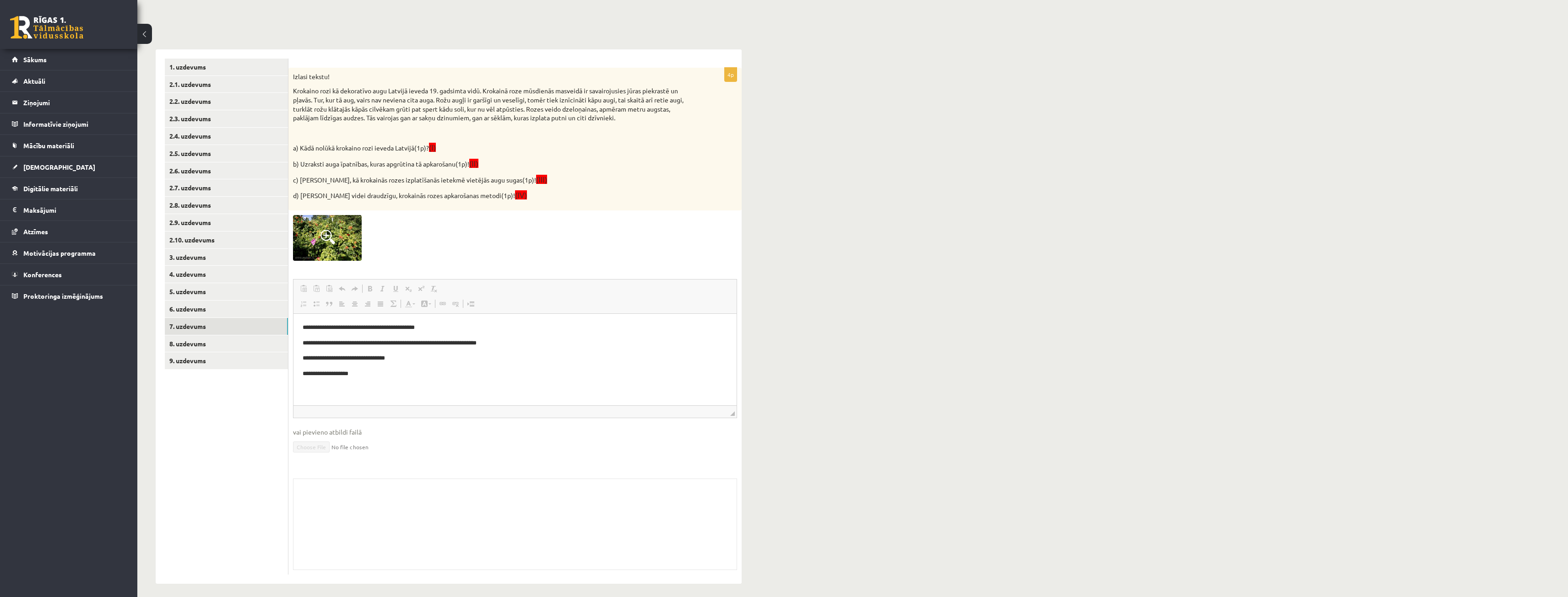
scroll to position [107, 0]
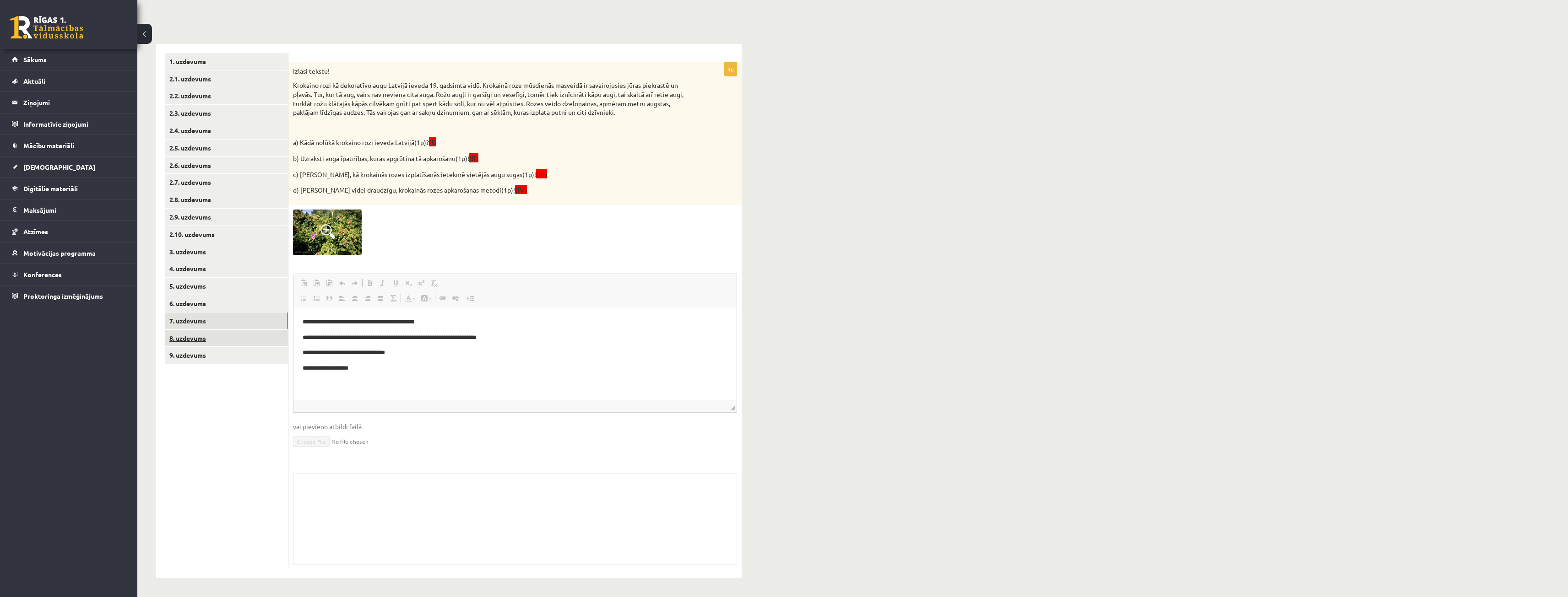
click at [217, 342] on link "8. uzdevums" at bounding box center [226, 339] width 123 height 17
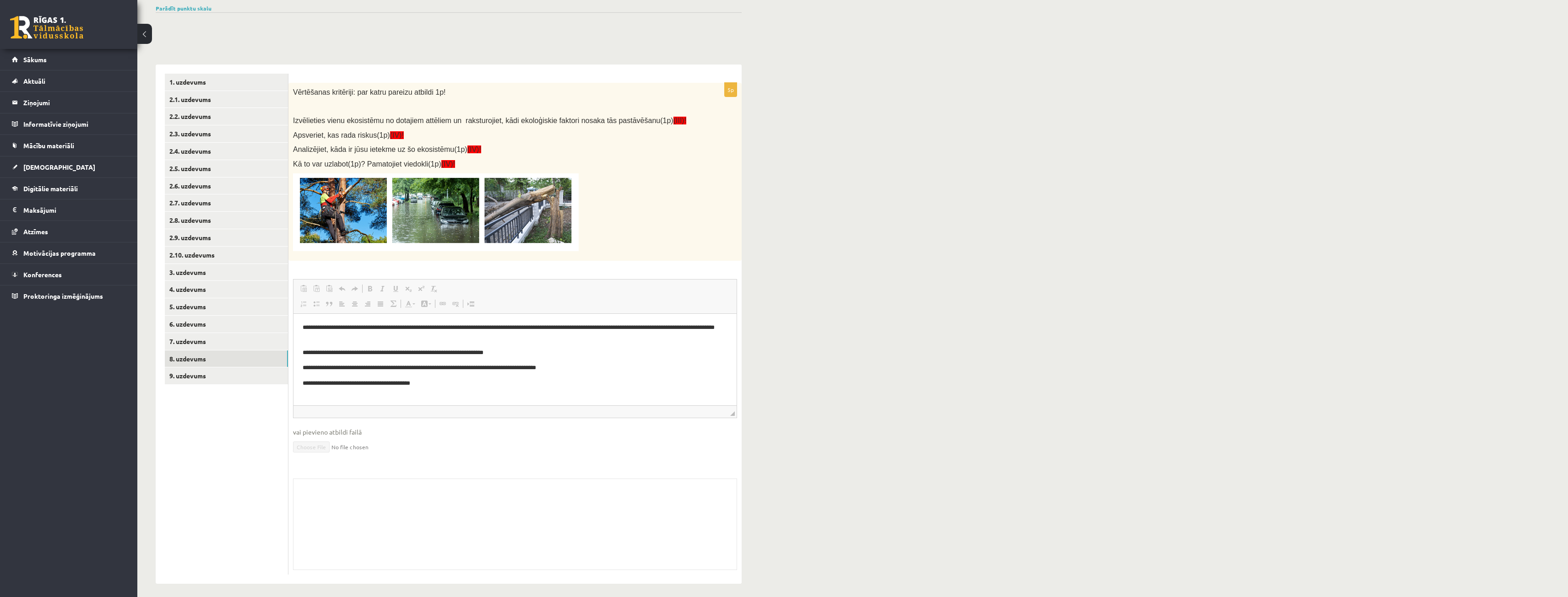
scroll to position [92, 0]
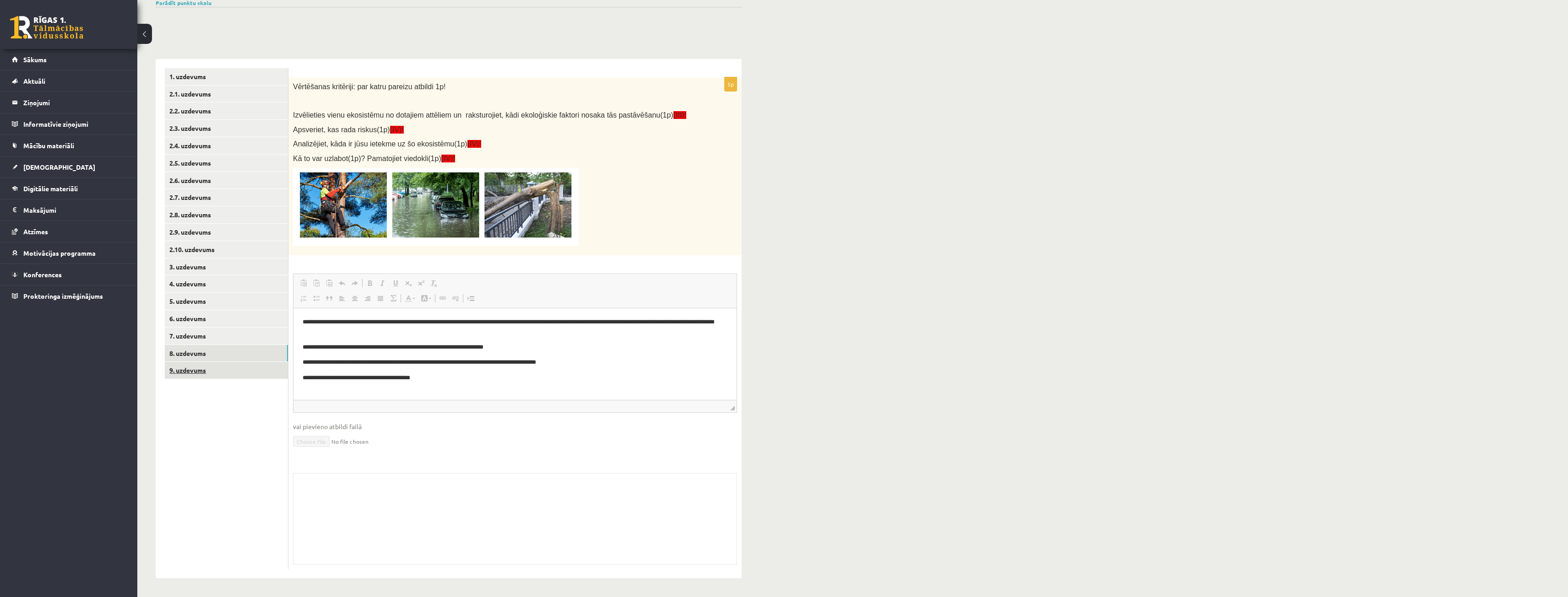
click at [198, 375] on link "9. uzdevums" at bounding box center [226, 370] width 123 height 17
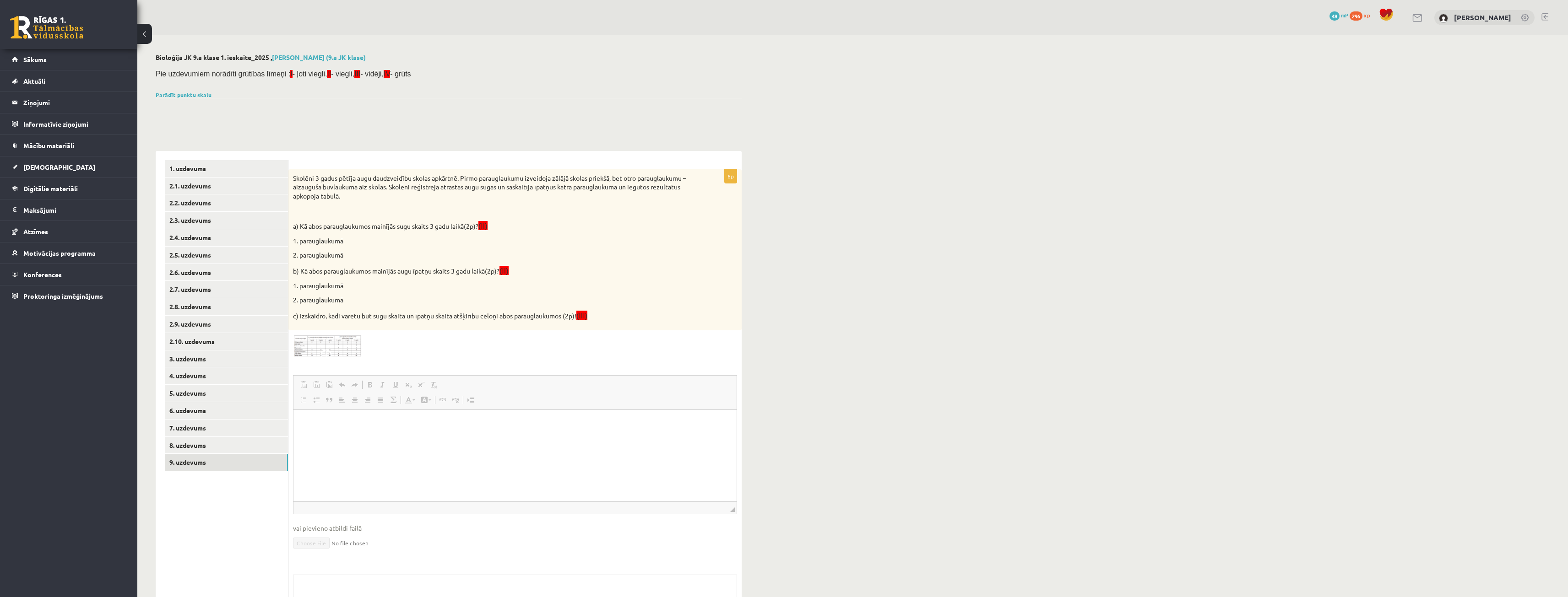
scroll to position [0, 0]
click at [316, 425] on p "Editor, wiswyg-editor-user-answer-47024836389580" at bounding box center [515, 423] width 425 height 10
click at [53, 35] on link at bounding box center [46, 27] width 73 height 23
